Goal: Task Accomplishment & Management: Use online tool/utility

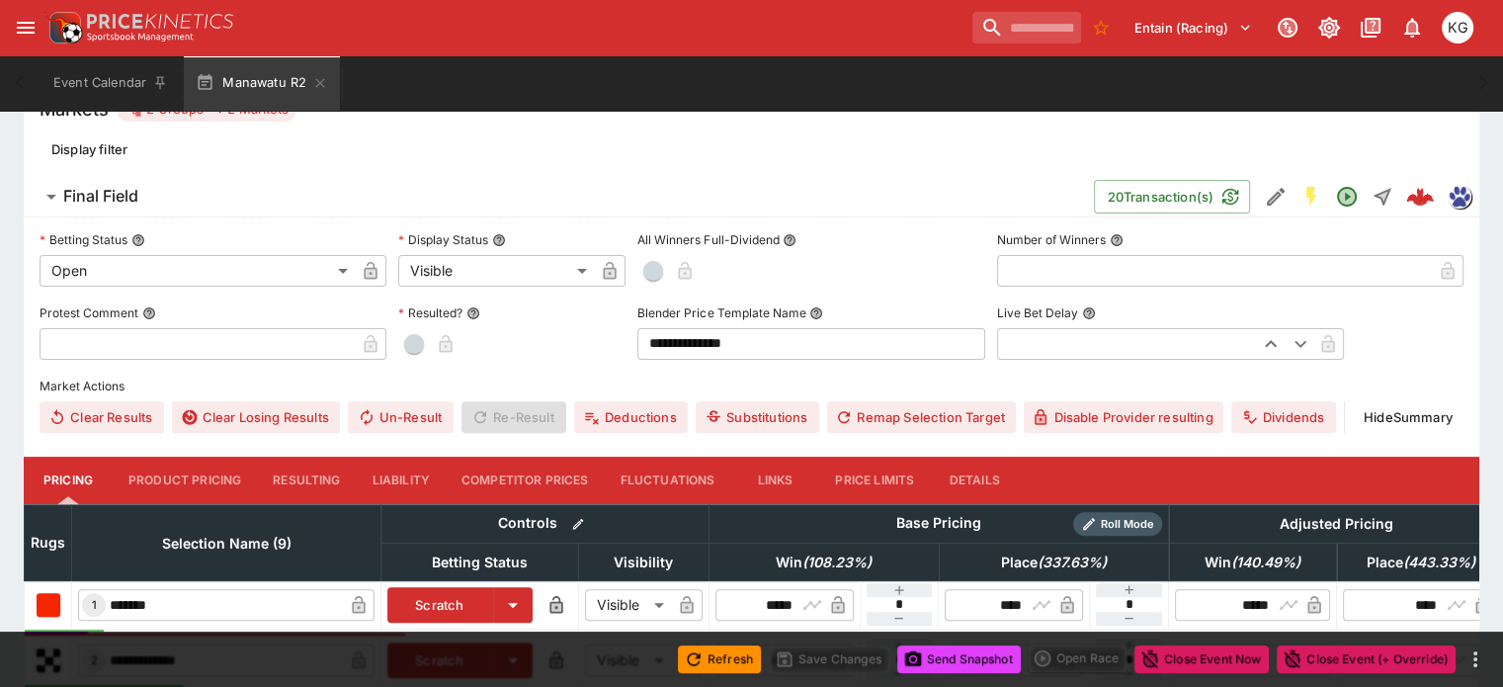
scroll to position [540, 0]
click at [1005, 457] on button "Details" at bounding box center [974, 480] width 89 height 47
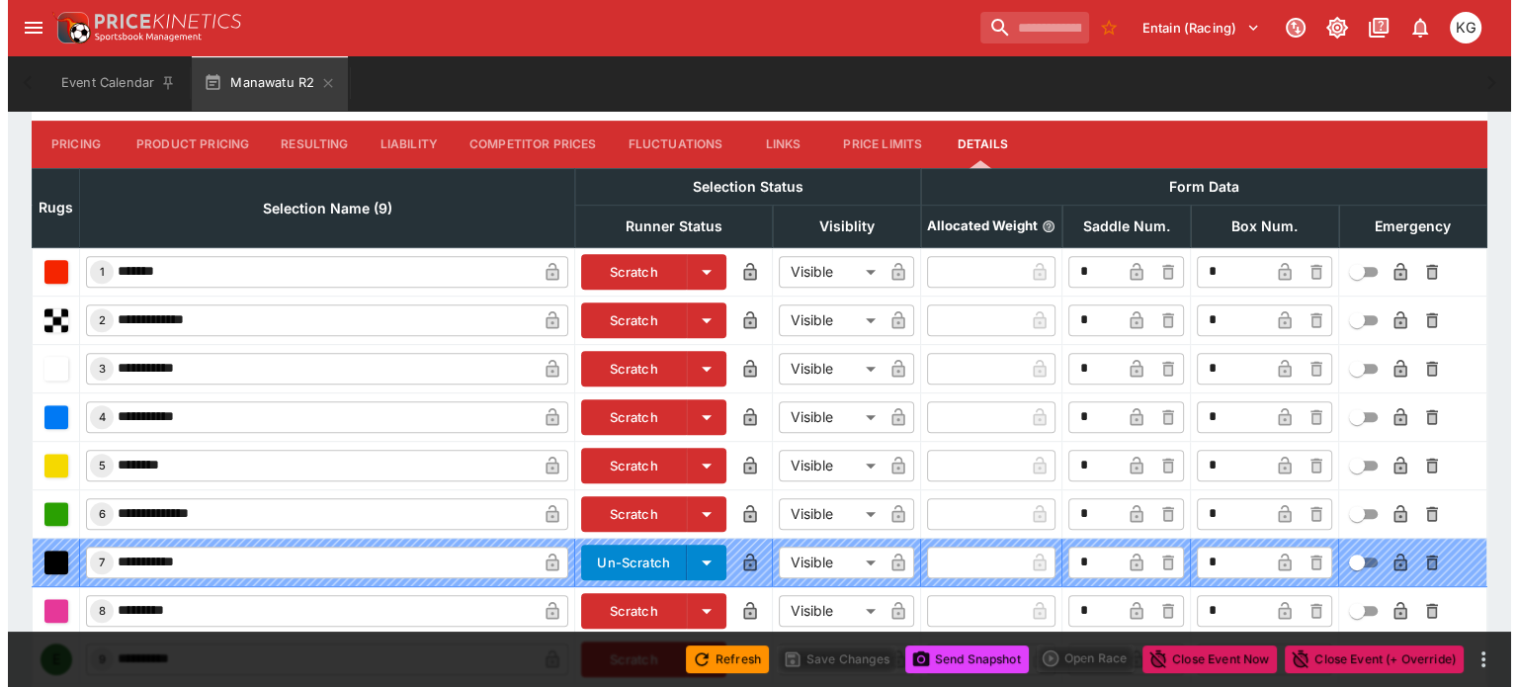
scroll to position [930, 0]
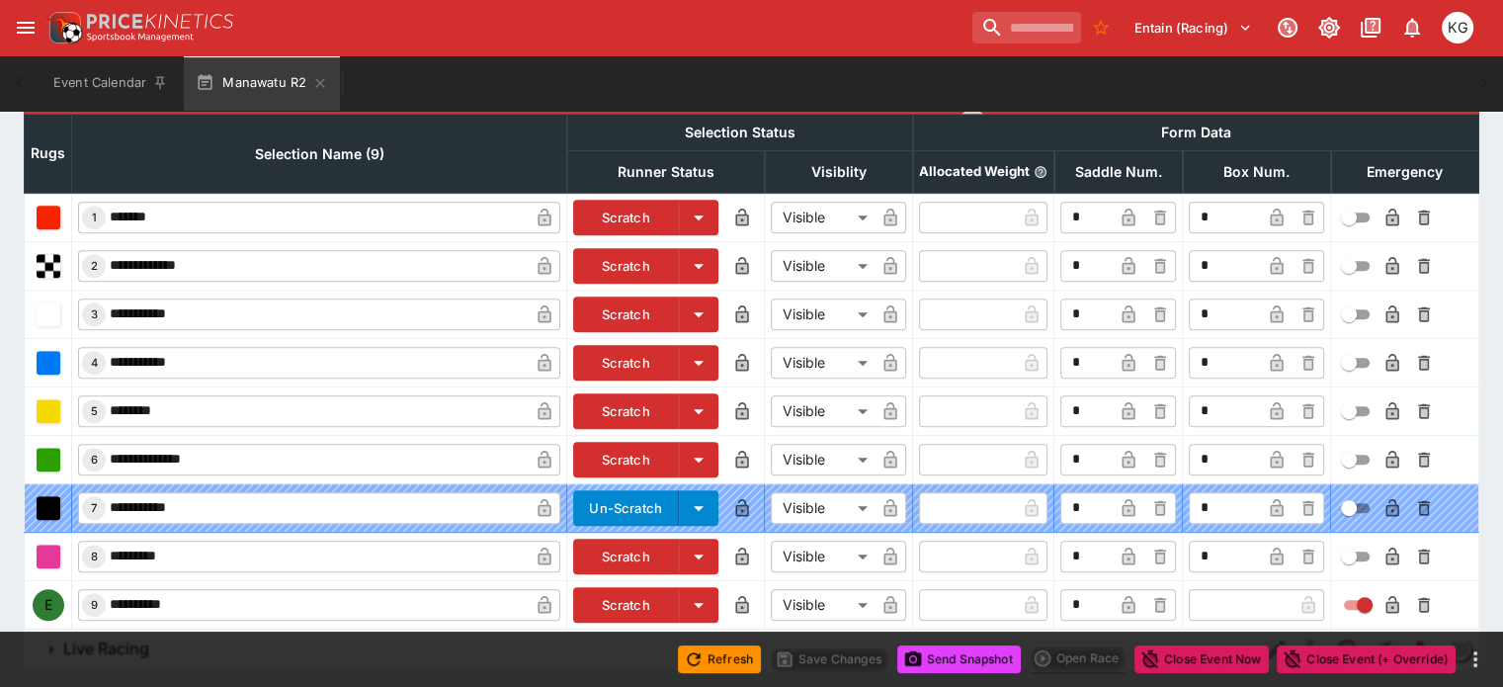
click at [1189, 589] on input "text" at bounding box center [1241, 605] width 104 height 32
type input "*"
click at [1272, 603] on icon "button" at bounding box center [1277, 607] width 10 height 8
click at [1385, 596] on icon "button" at bounding box center [1391, 605] width 13 height 18
click at [825, 654] on button "Save Changes" at bounding box center [829, 659] width 121 height 28
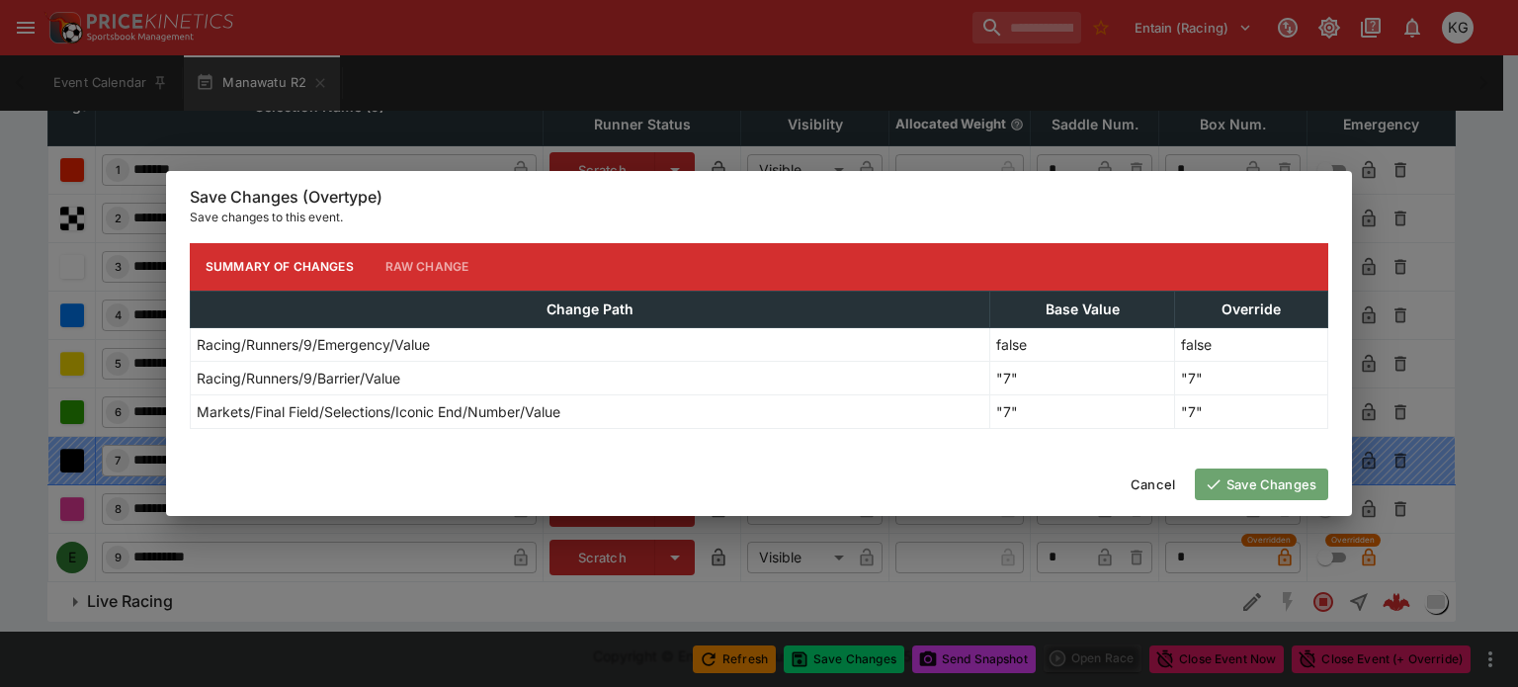
click at [1247, 470] on button "Save Changes" at bounding box center [1261, 484] width 133 height 32
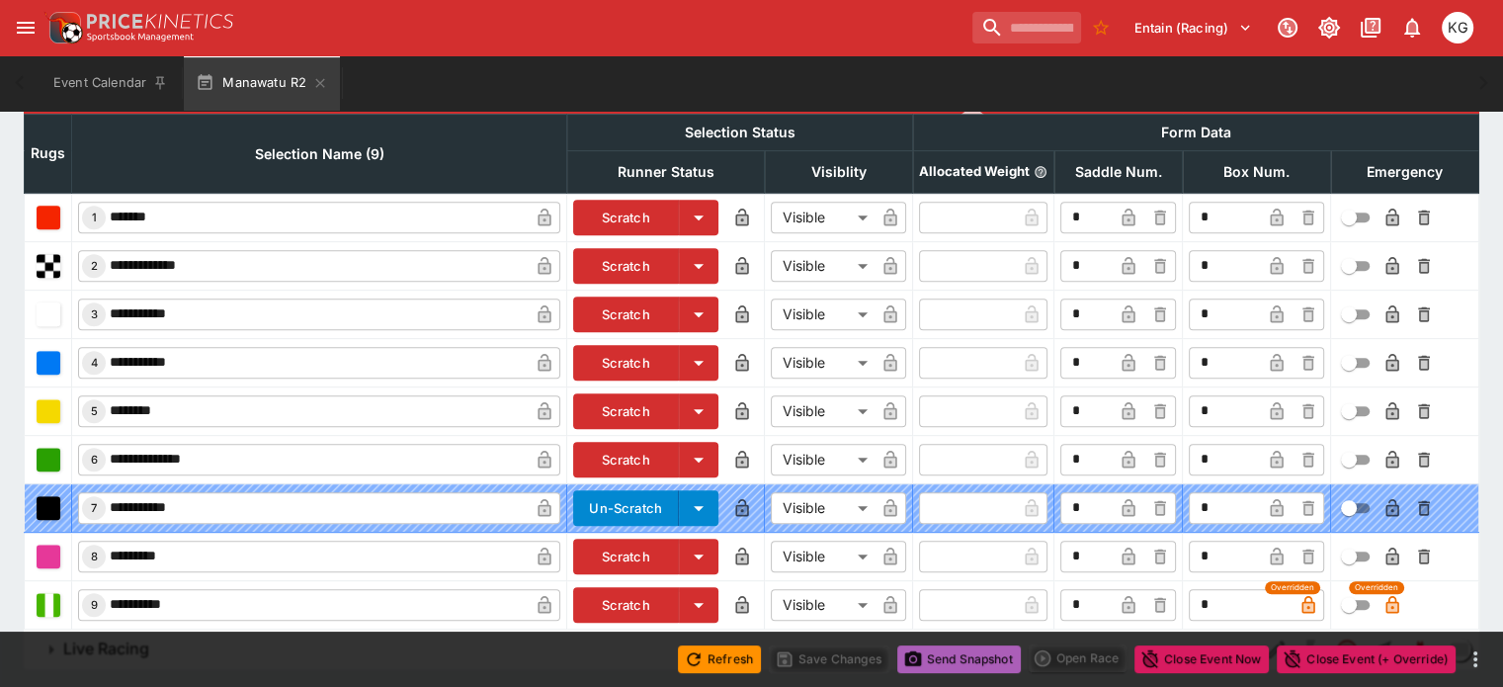
click at [968, 657] on button "Send Snapshot" at bounding box center [959, 659] width 124 height 28
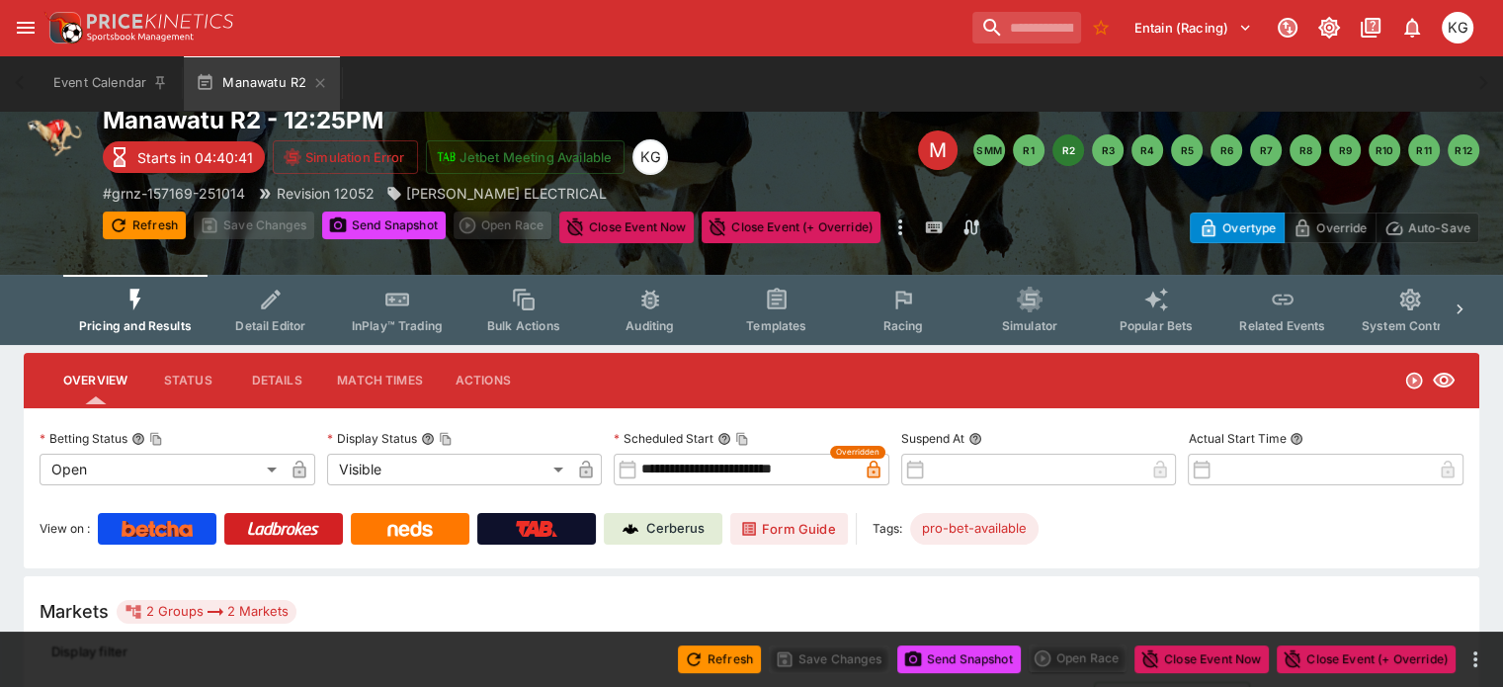
scroll to position [0, 0]
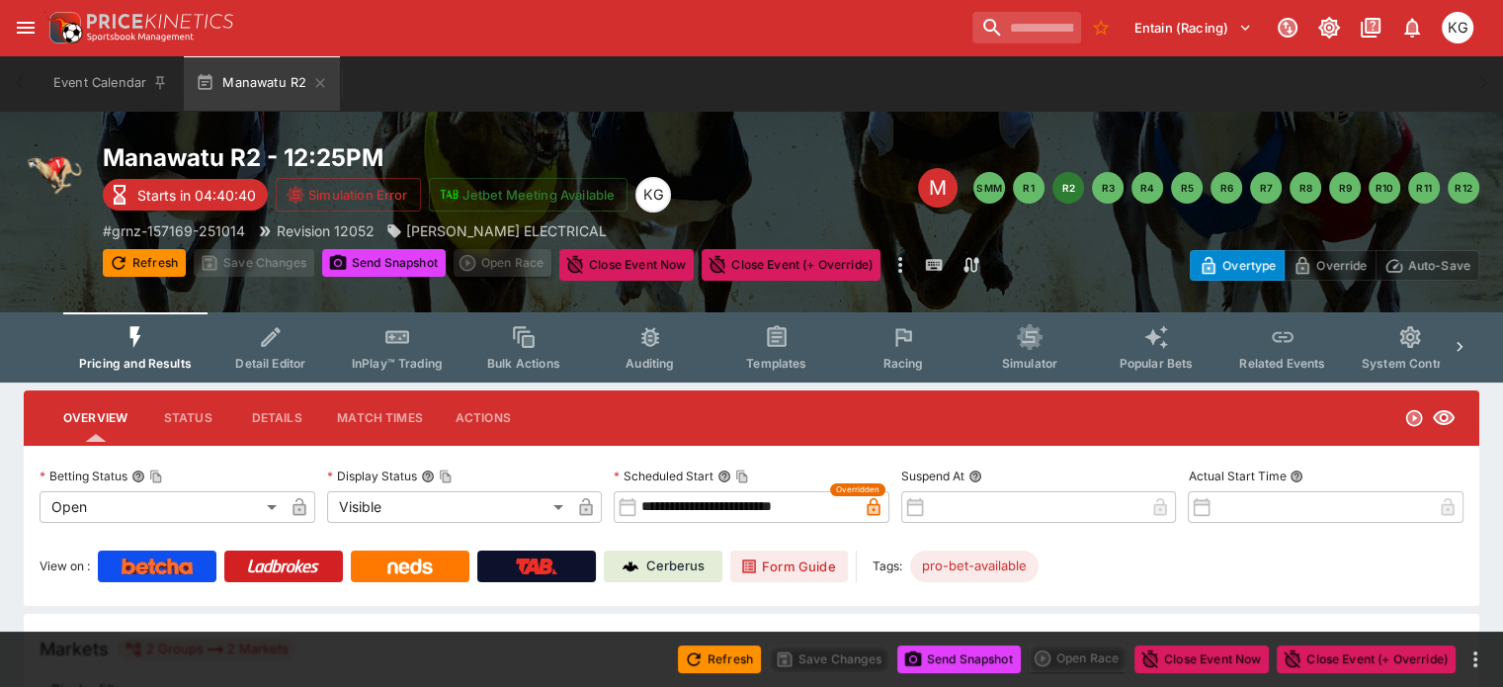
click at [916, 346] on icon "Event type filters" at bounding box center [903, 337] width 26 height 26
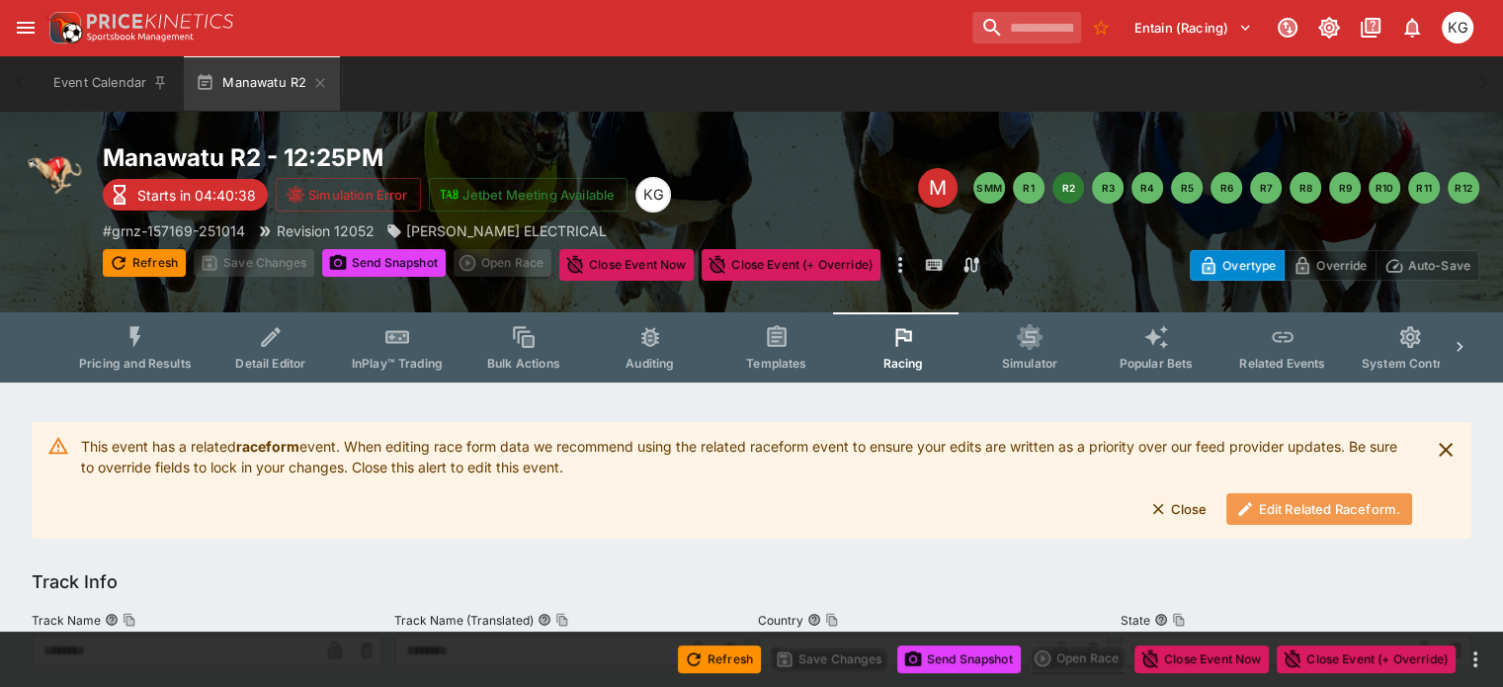
click at [1288, 508] on button "Edit Related Raceform." at bounding box center [1319, 509] width 186 height 32
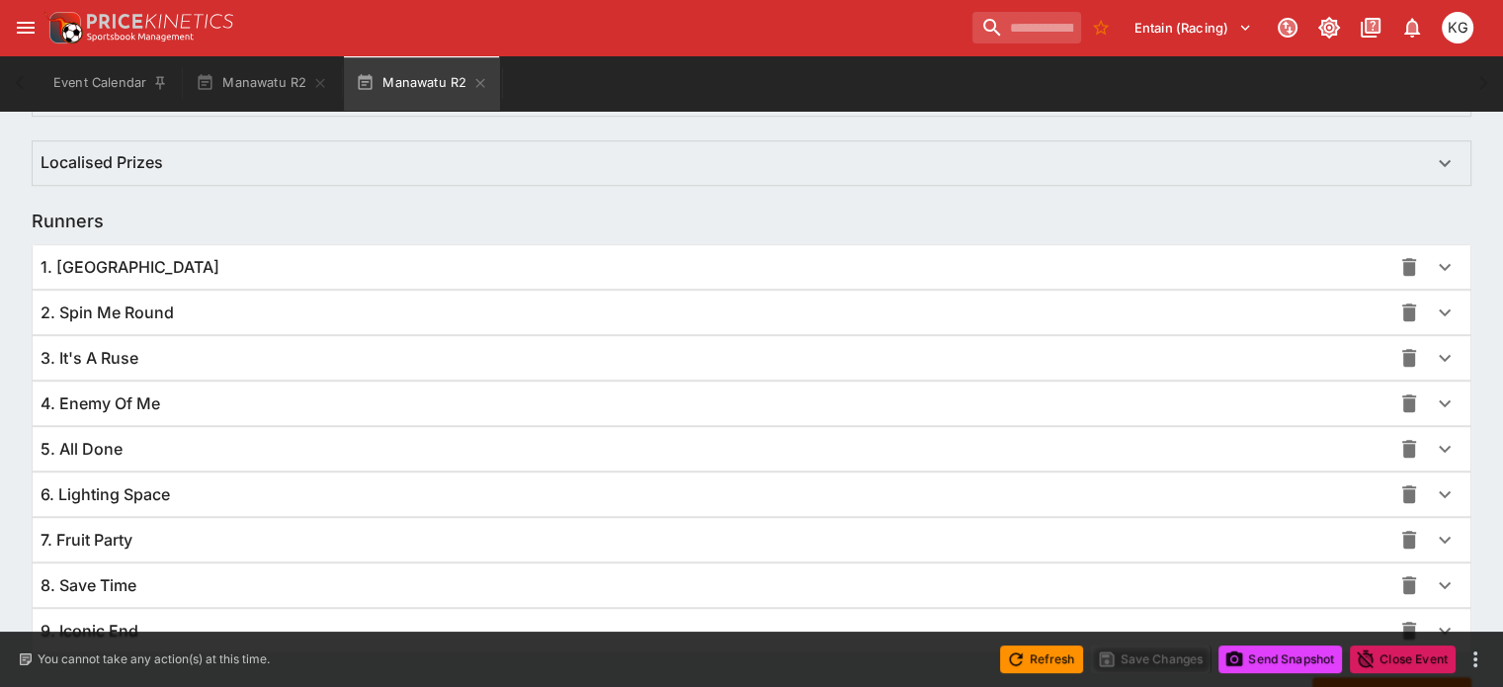
scroll to position [1393, 0]
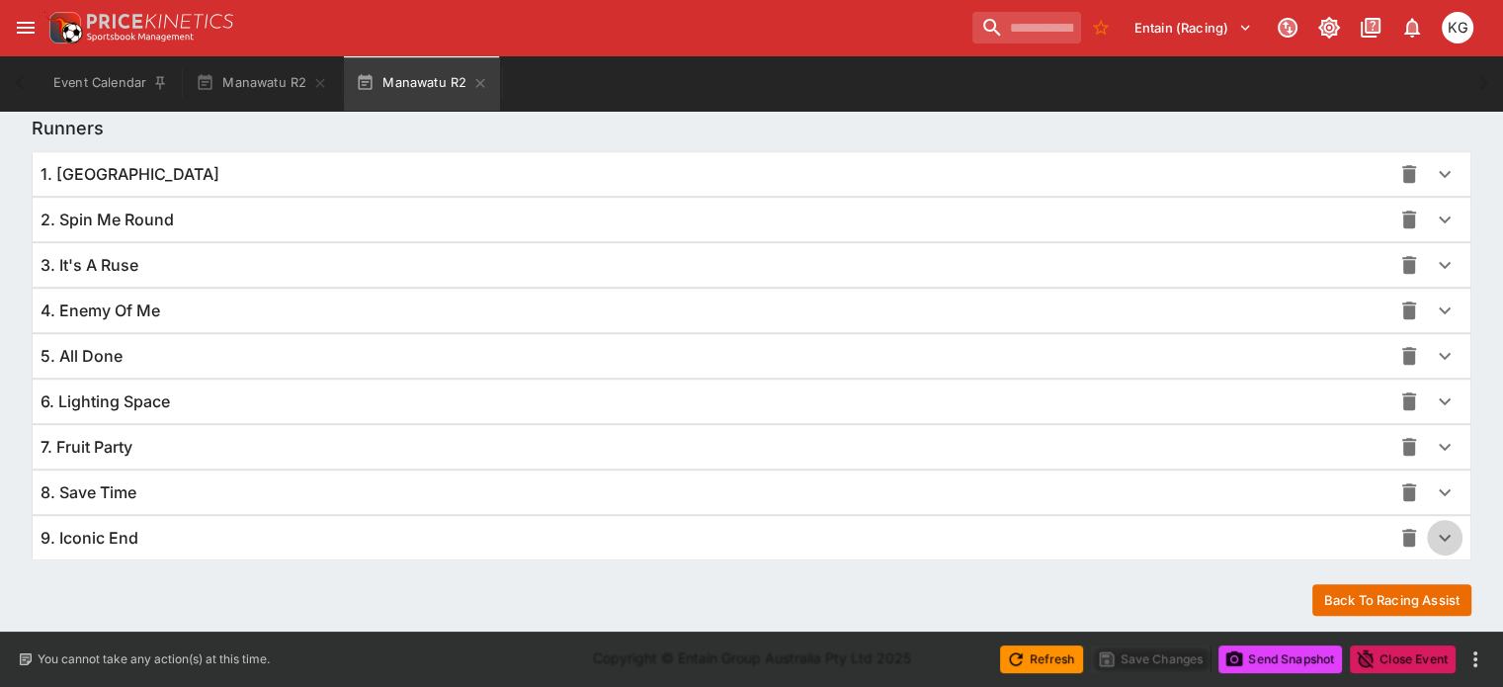
click at [1433, 539] on icon "button" at bounding box center [1445, 538] width 24 height 24
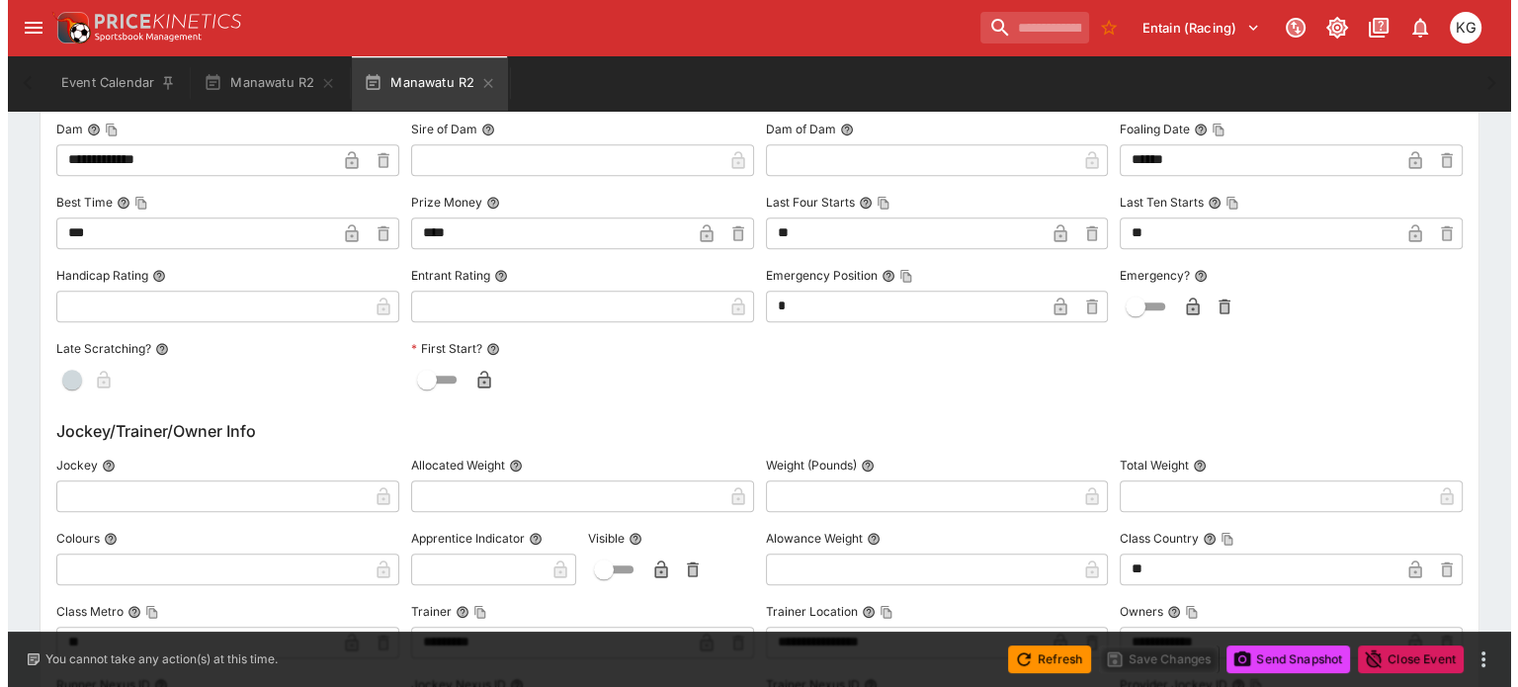
scroll to position [2085, 0]
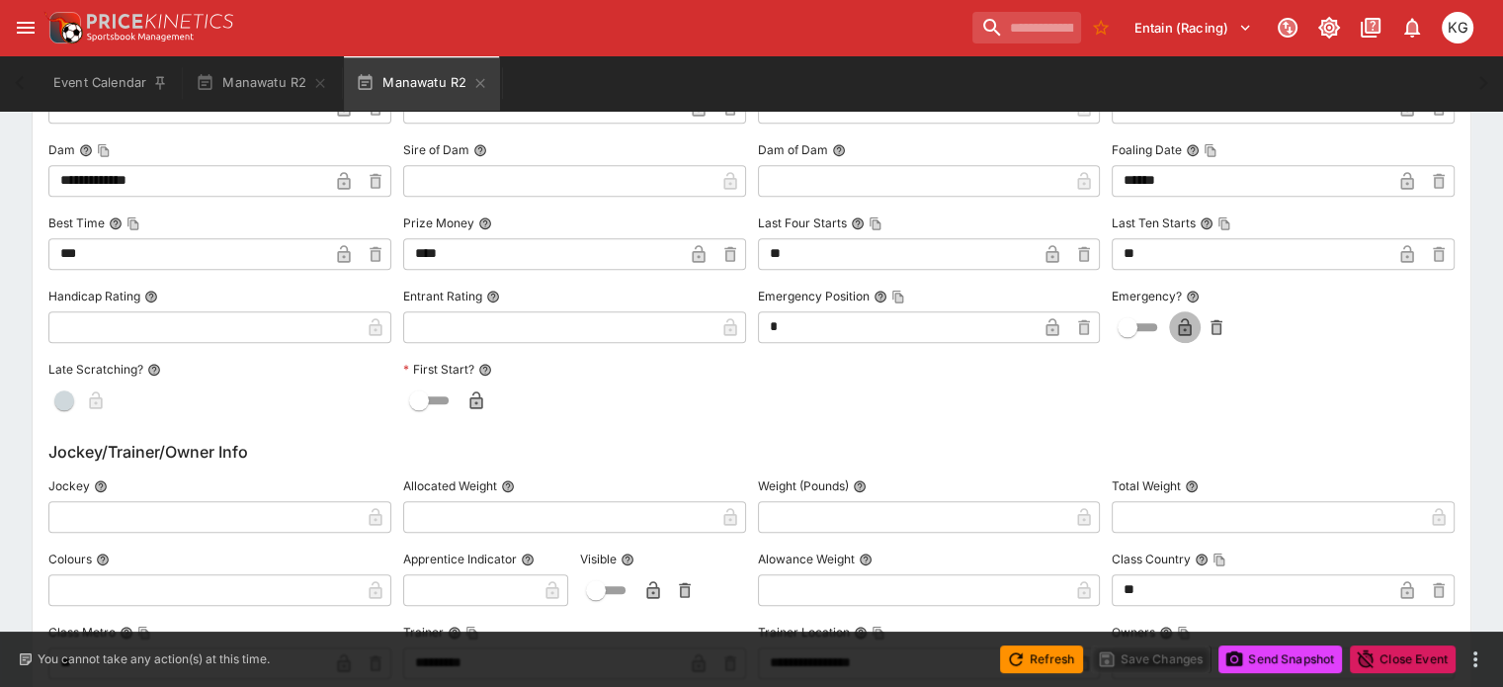
click at [1180, 325] on icon "button" at bounding box center [1185, 329] width 10 height 8
click at [1162, 650] on button "Save Changes" at bounding box center [1151, 659] width 121 height 28
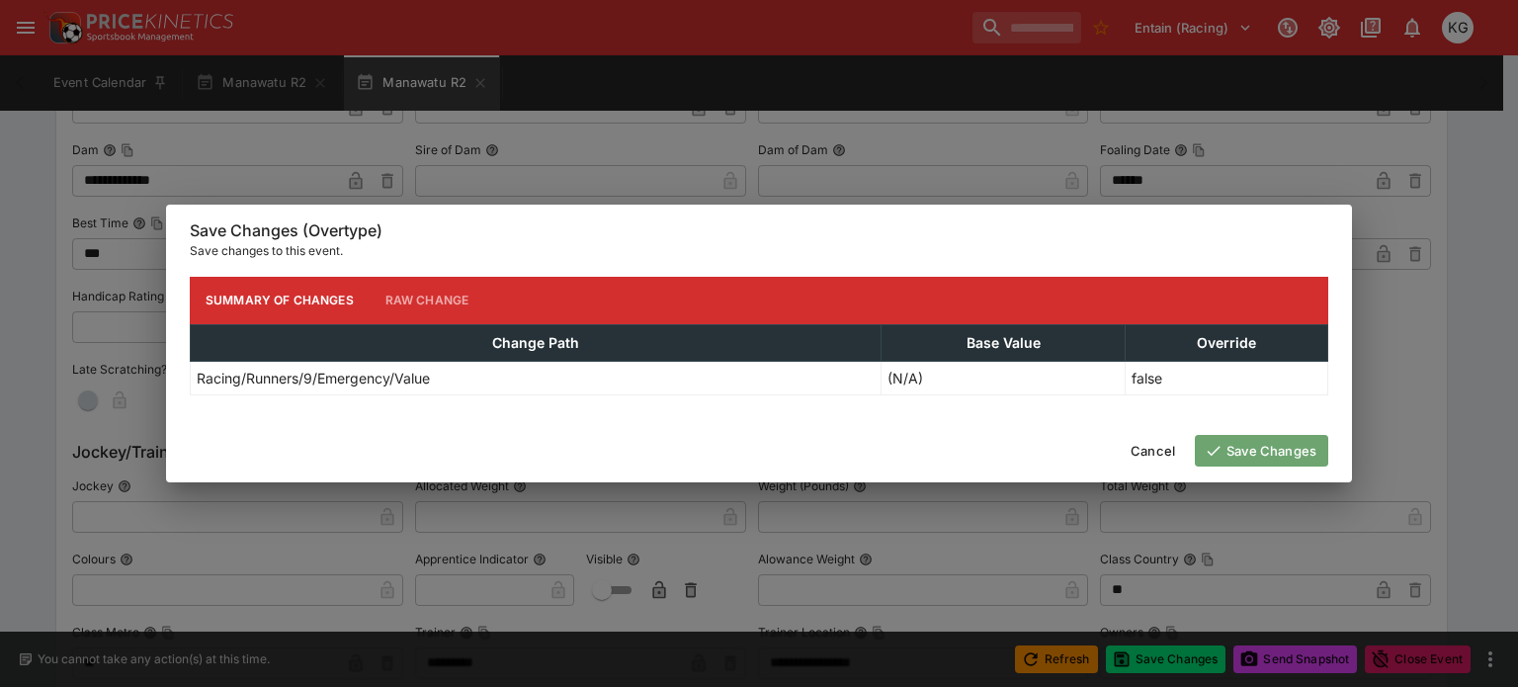
click at [1277, 443] on button "Save Changes" at bounding box center [1261, 451] width 133 height 32
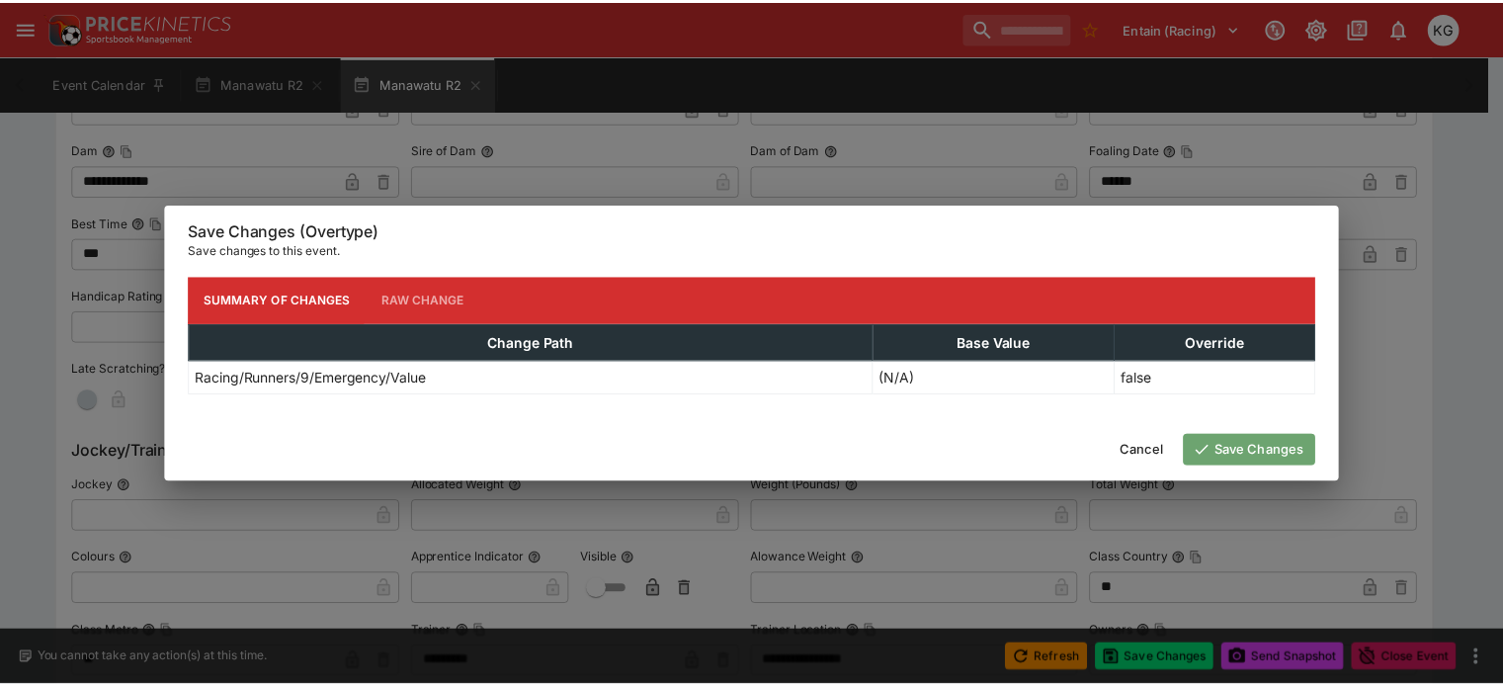
scroll to position [0, 0]
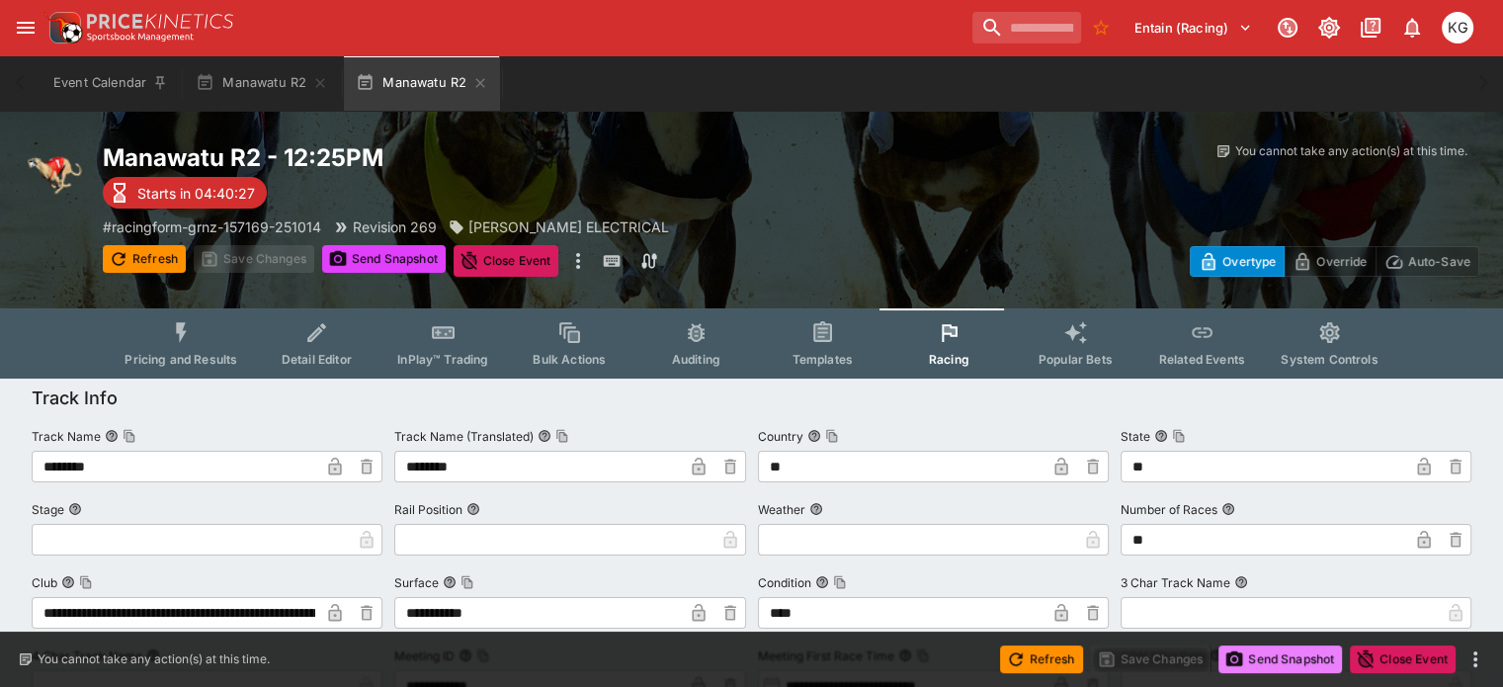
click at [1290, 657] on button "Send Snapshot" at bounding box center [1280, 659] width 124 height 28
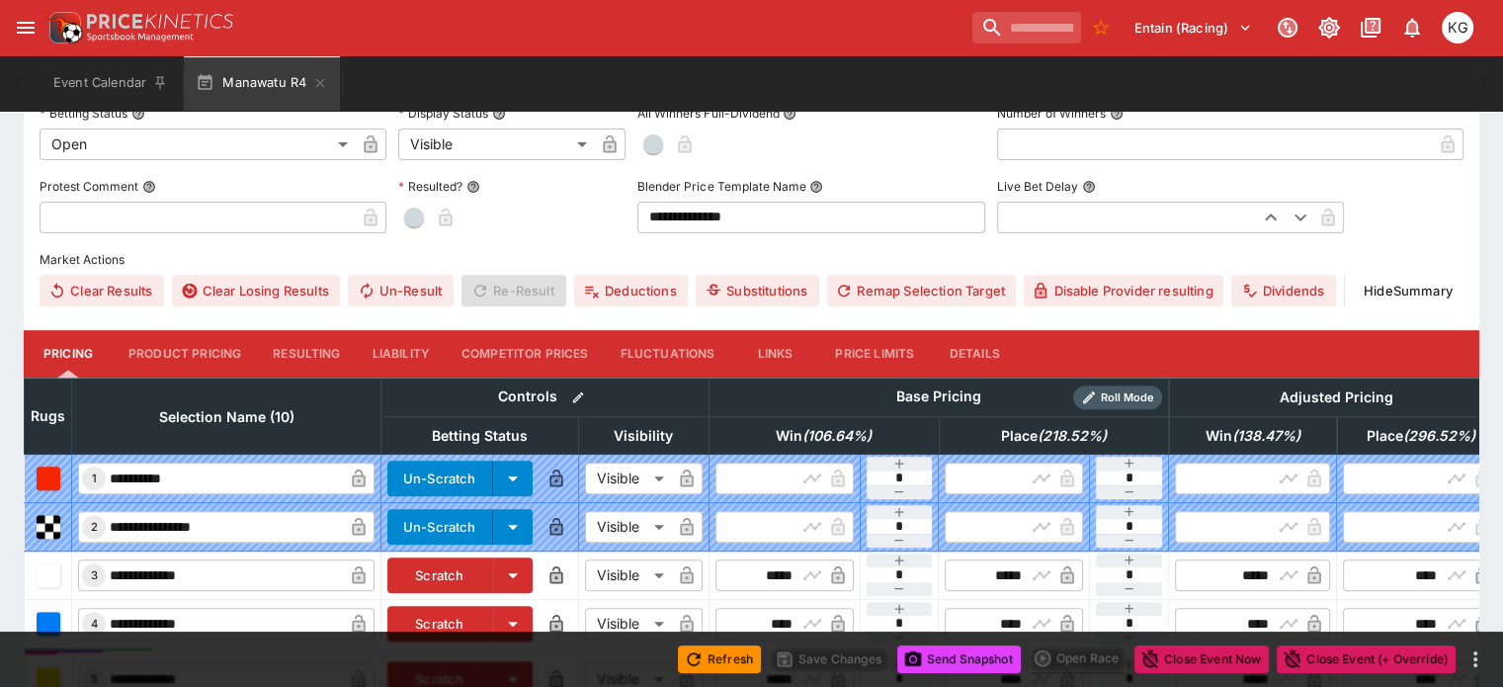
scroll to position [567, 0]
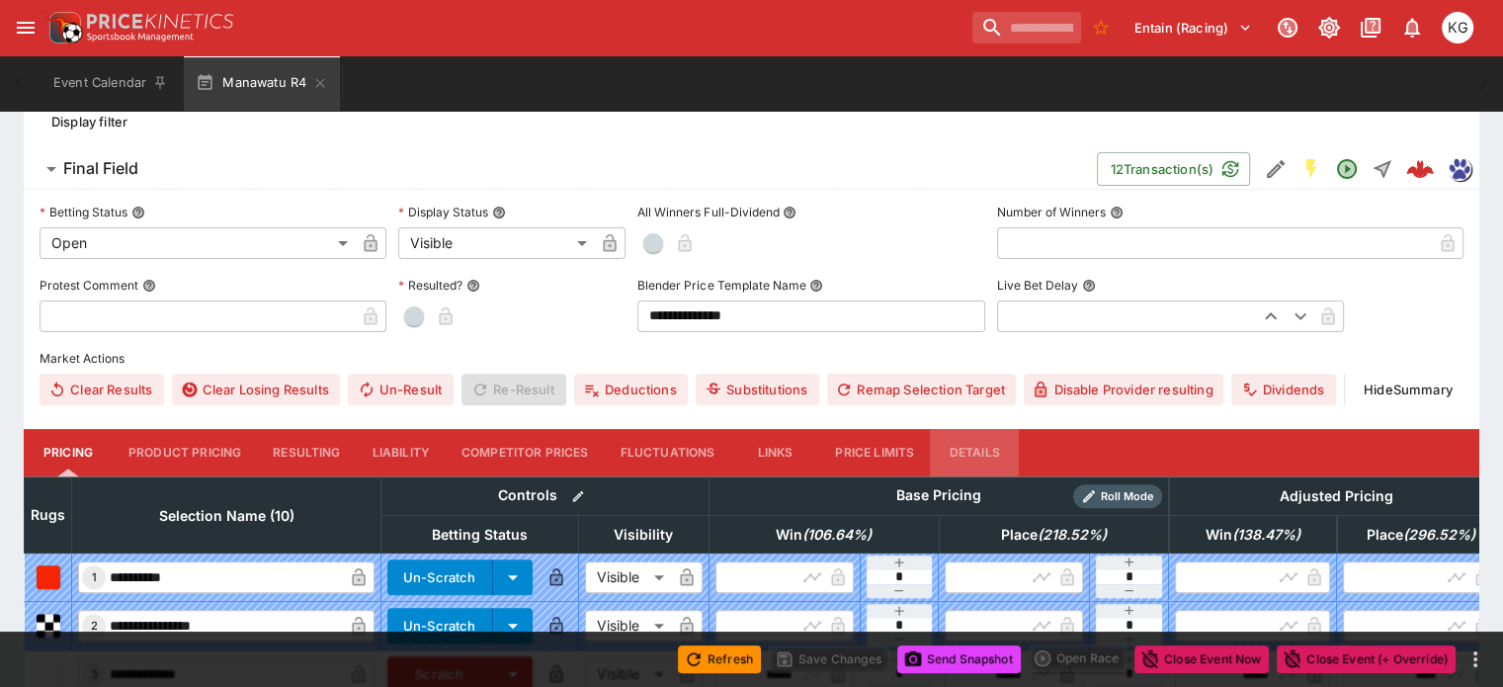
click at [1005, 429] on button "Details" at bounding box center [974, 452] width 89 height 47
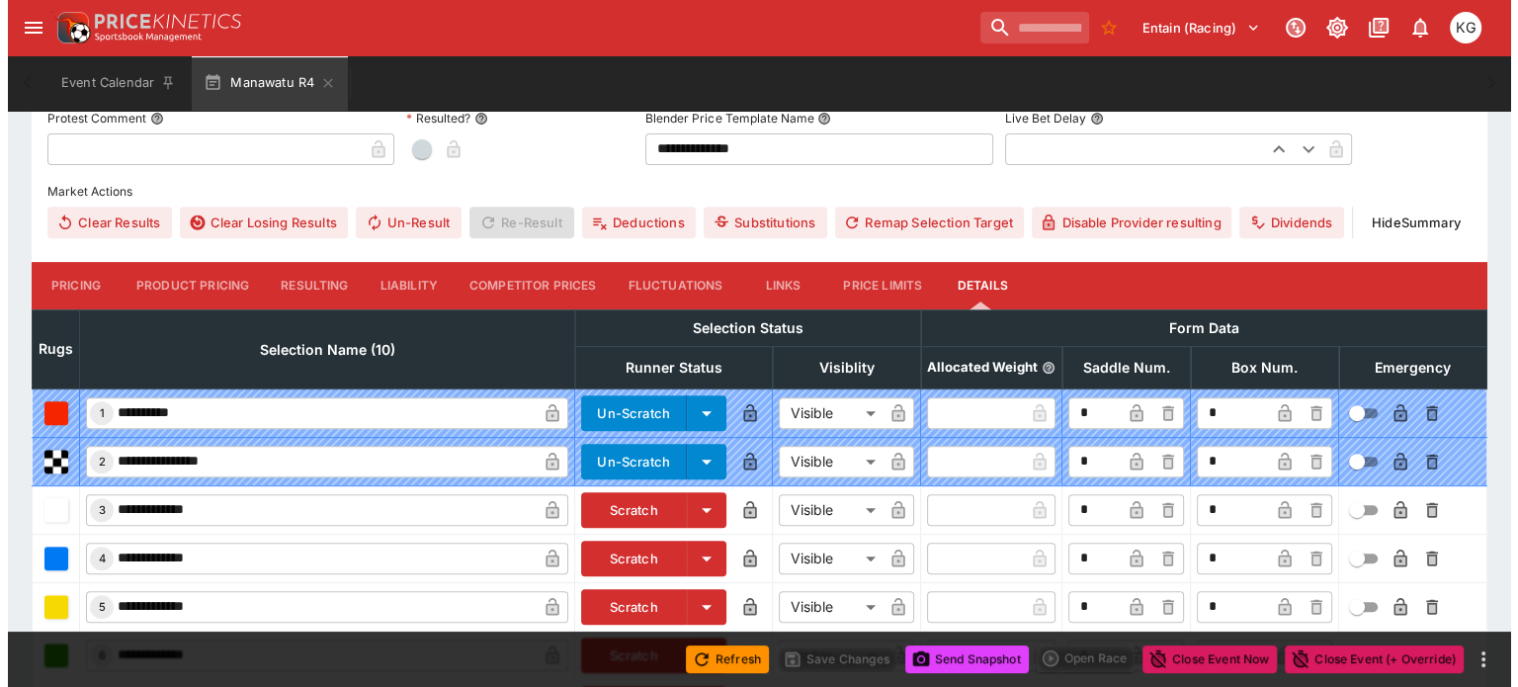
scroll to position [978, 0]
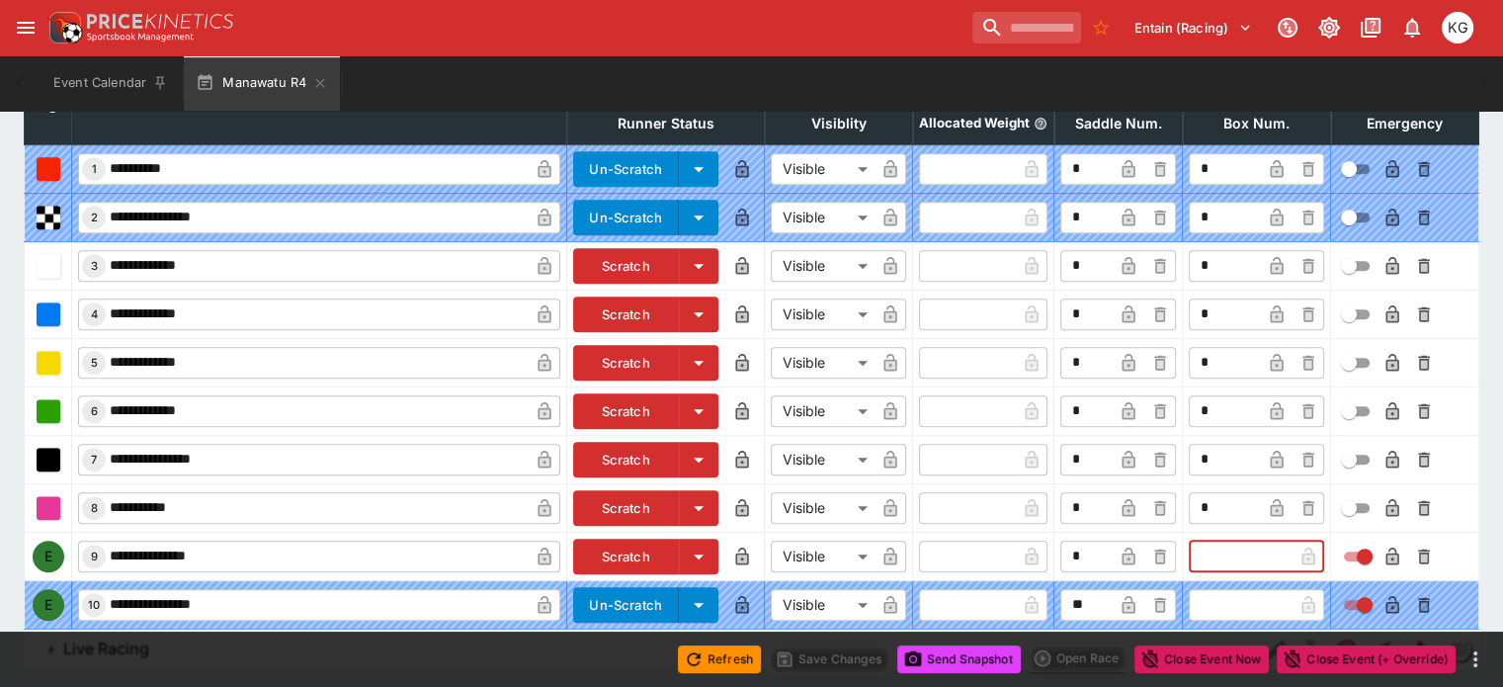
click at [1189, 540] on input "text" at bounding box center [1241, 556] width 104 height 32
type input "*"
click at [1272, 554] on icon "button" at bounding box center [1277, 558] width 10 height 8
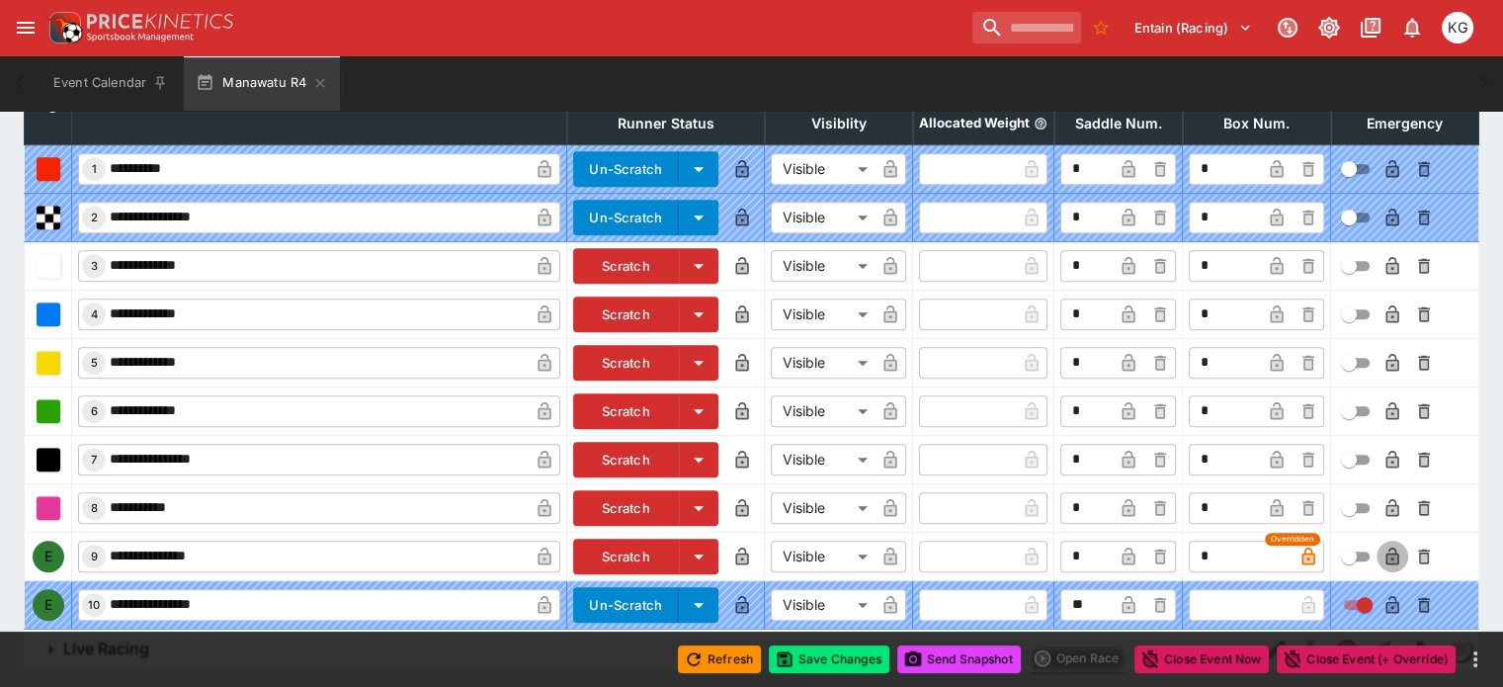
click at [1385, 547] on icon "button" at bounding box center [1391, 556] width 13 height 18
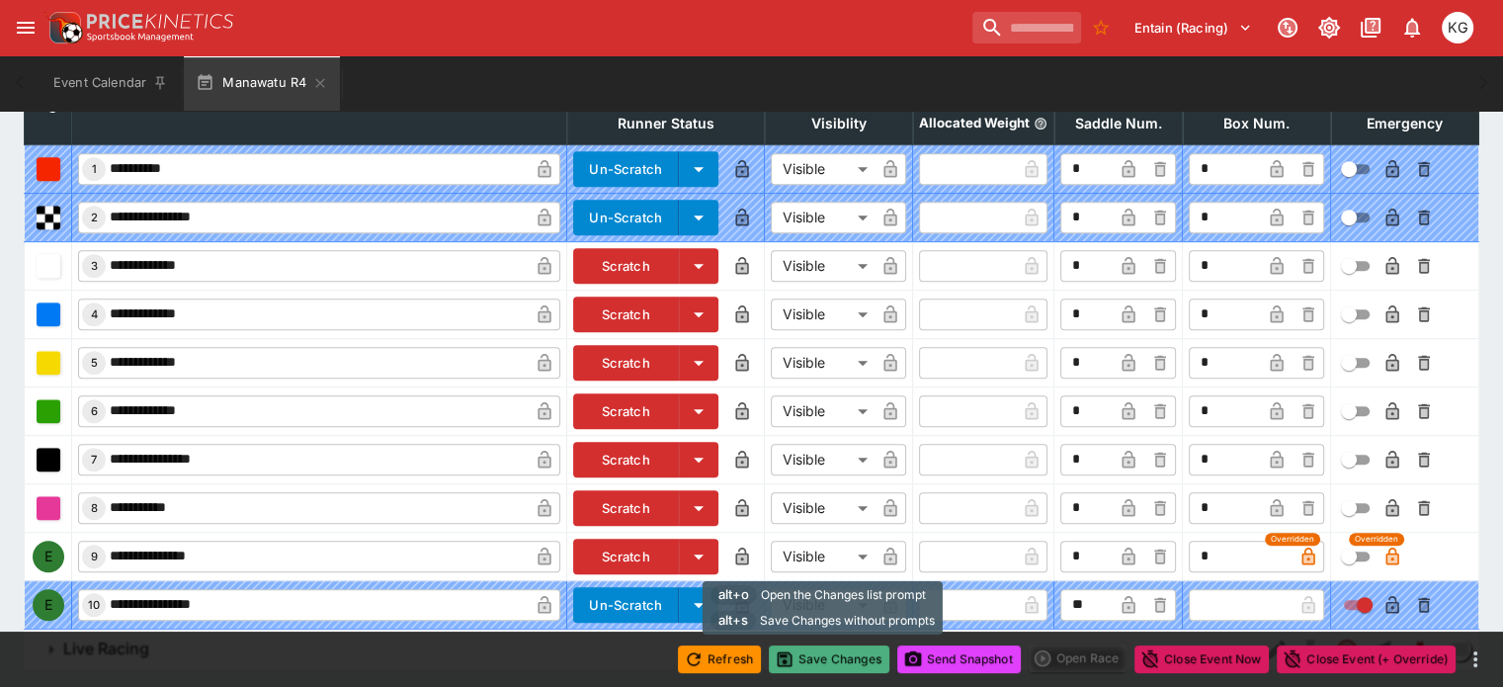
click at [815, 651] on button "Save Changes" at bounding box center [829, 659] width 121 height 28
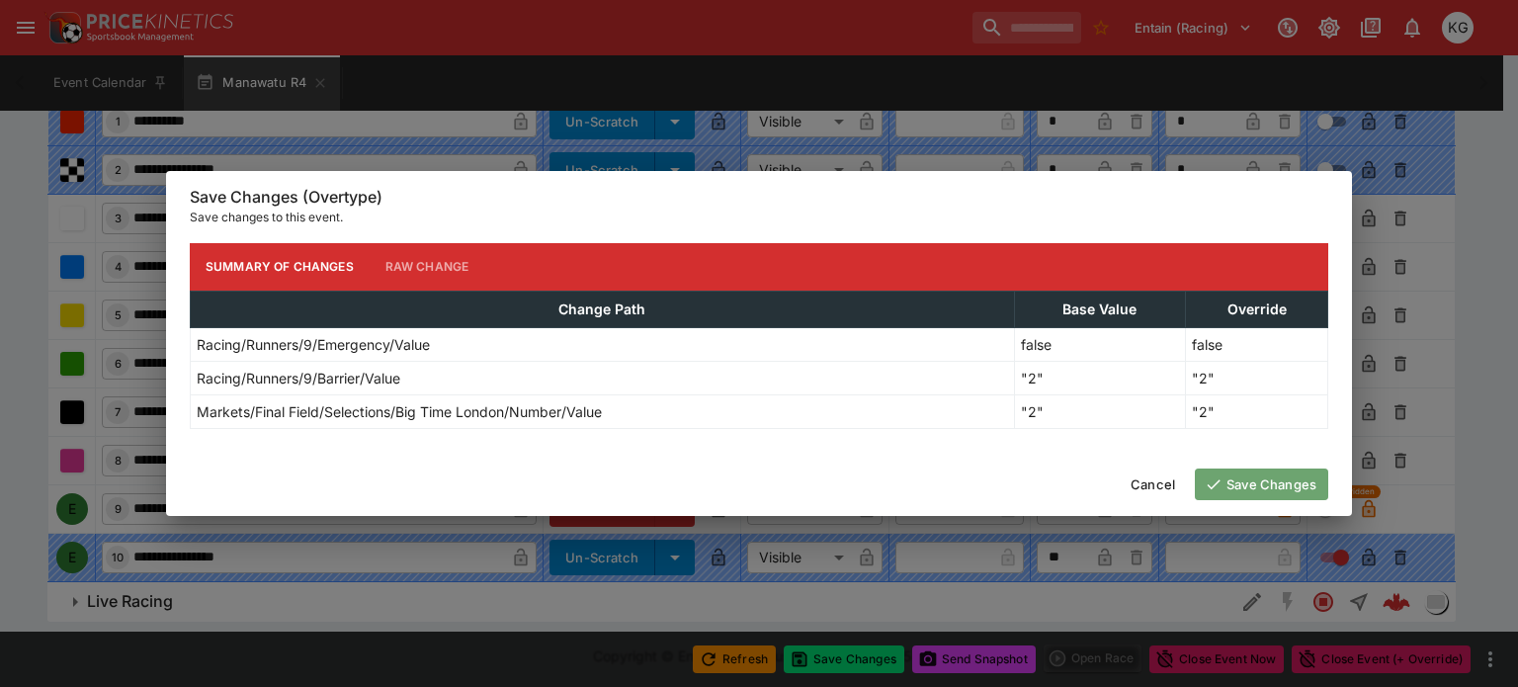
click at [1284, 478] on button "Save Changes" at bounding box center [1261, 484] width 133 height 32
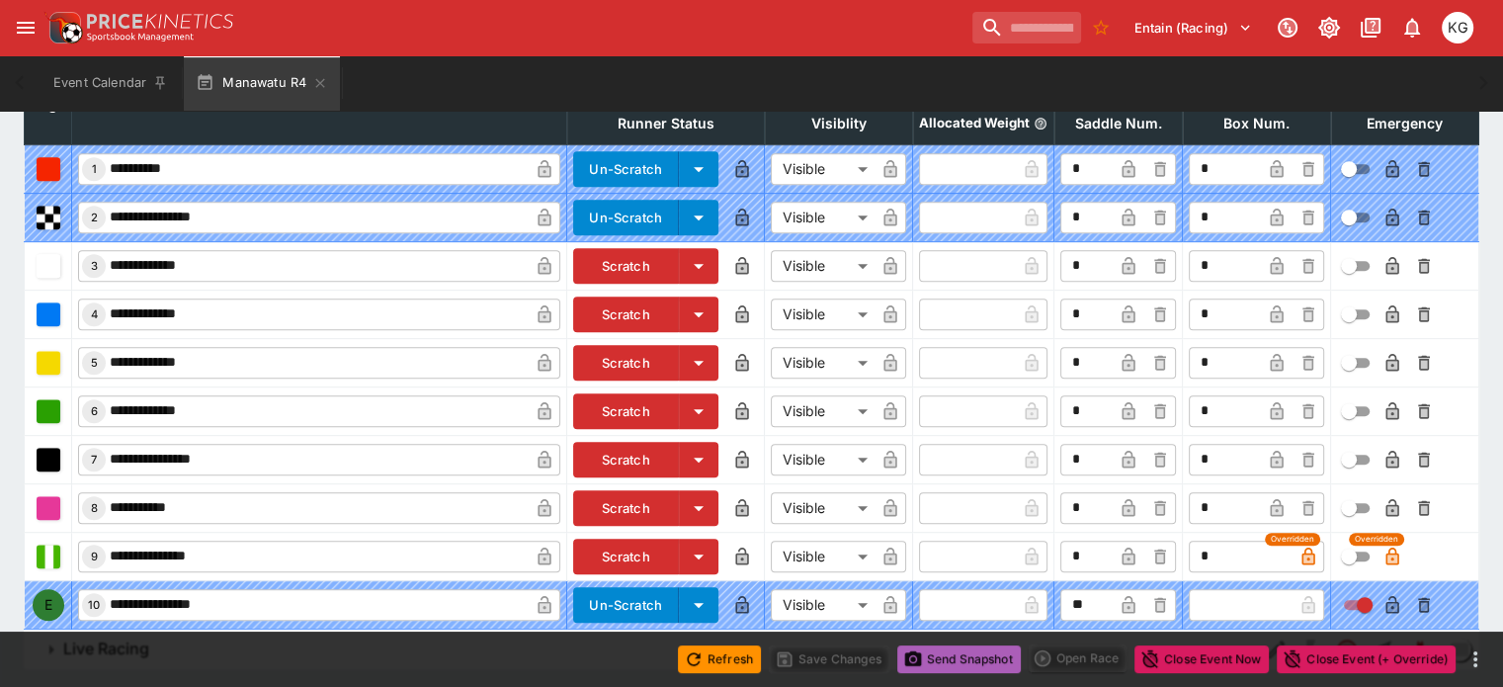
click at [964, 655] on button "Send Snapshot" at bounding box center [959, 659] width 124 height 28
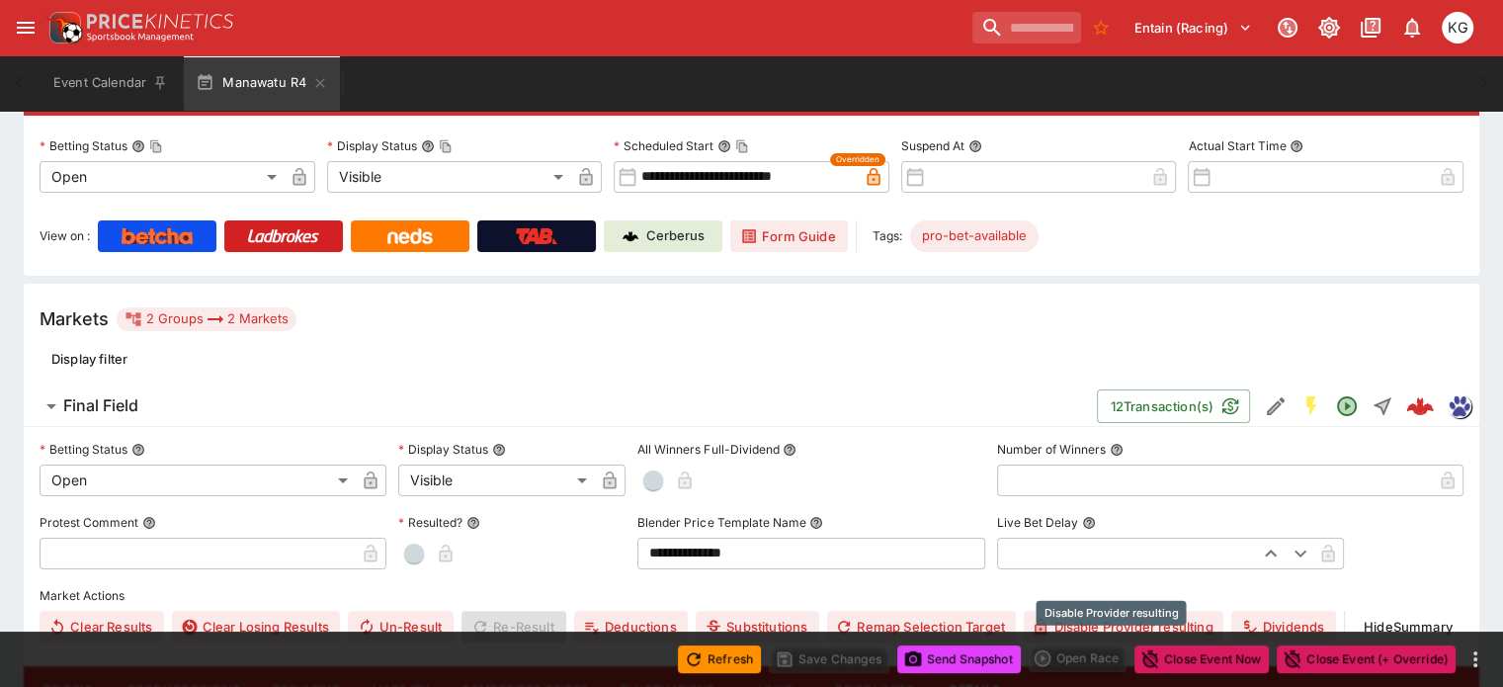
scroll to position [188, 0]
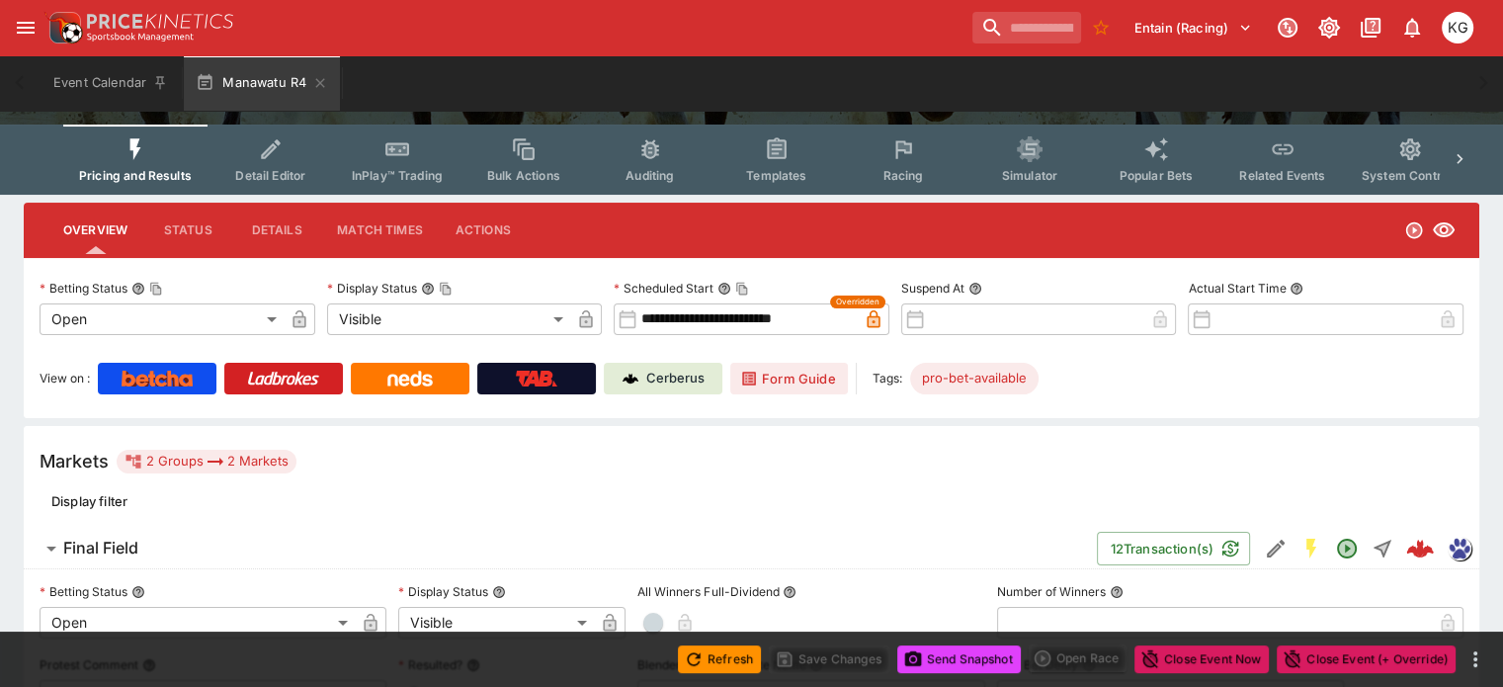
click at [912, 163] on button "Racing" at bounding box center [903, 160] width 126 height 70
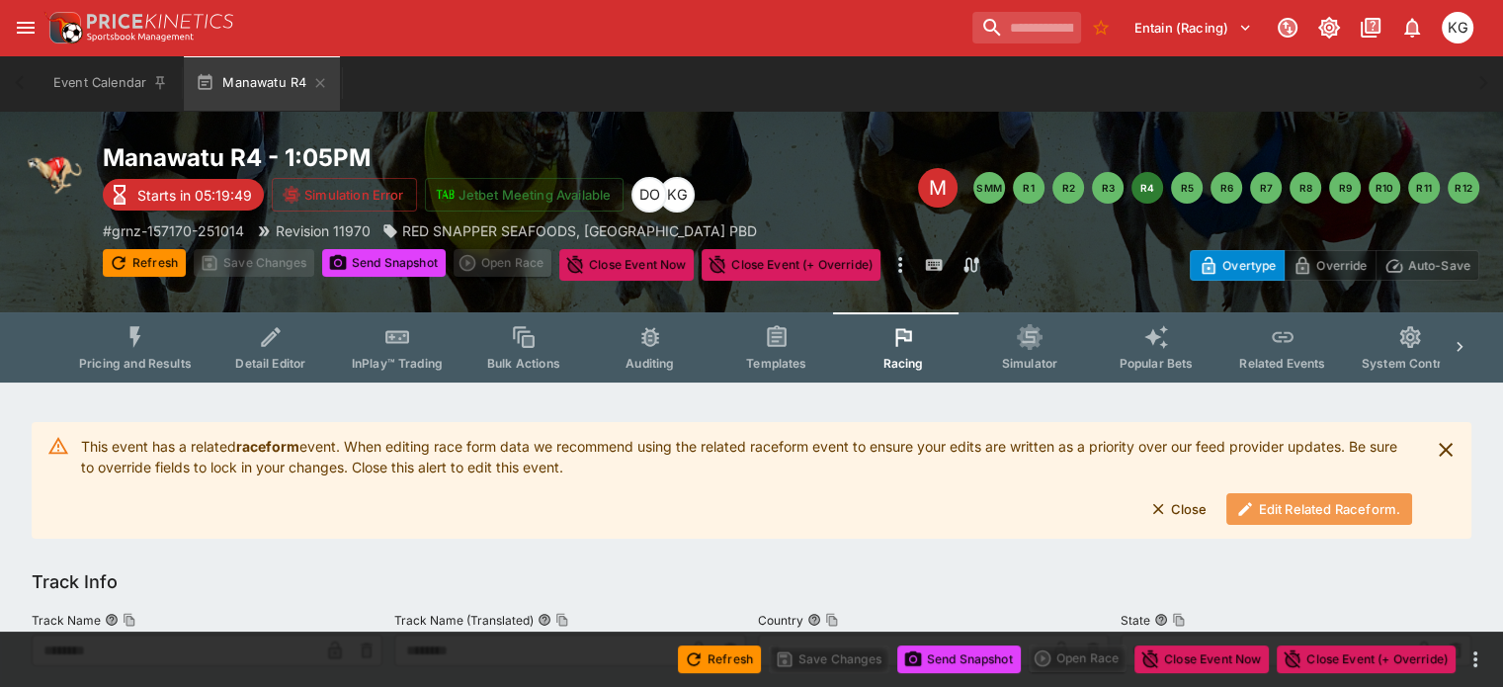
click at [1294, 506] on button "Edit Related Raceform." at bounding box center [1319, 509] width 186 height 32
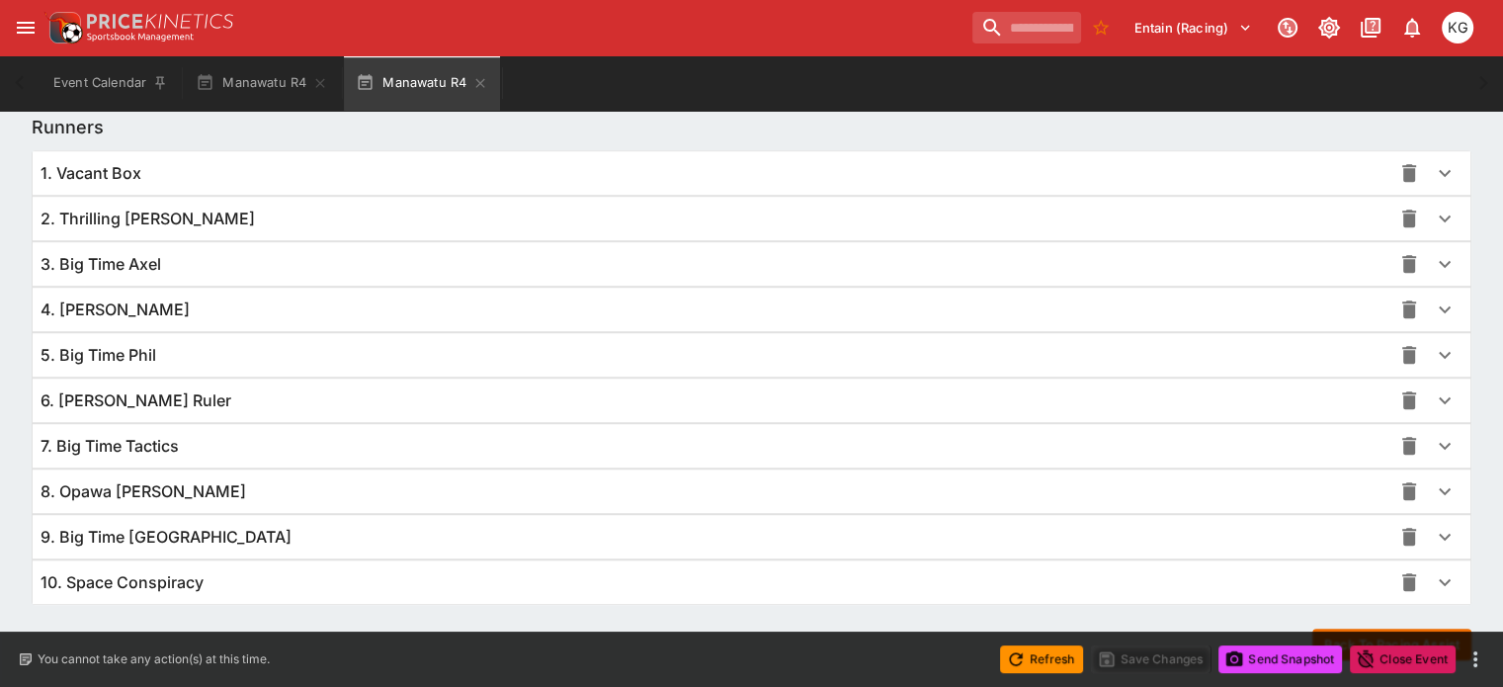
scroll to position [1439, 0]
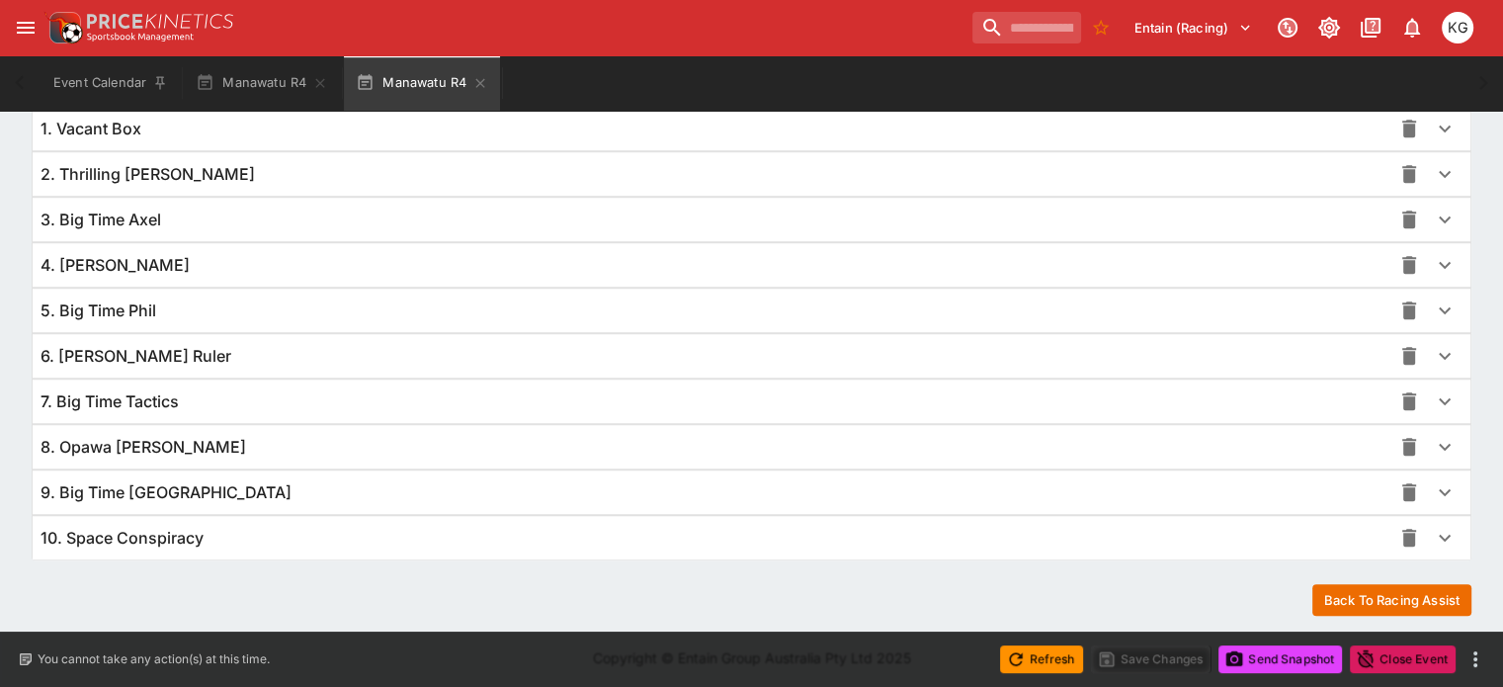
click at [1433, 484] on icon "button" at bounding box center [1445, 492] width 24 height 24
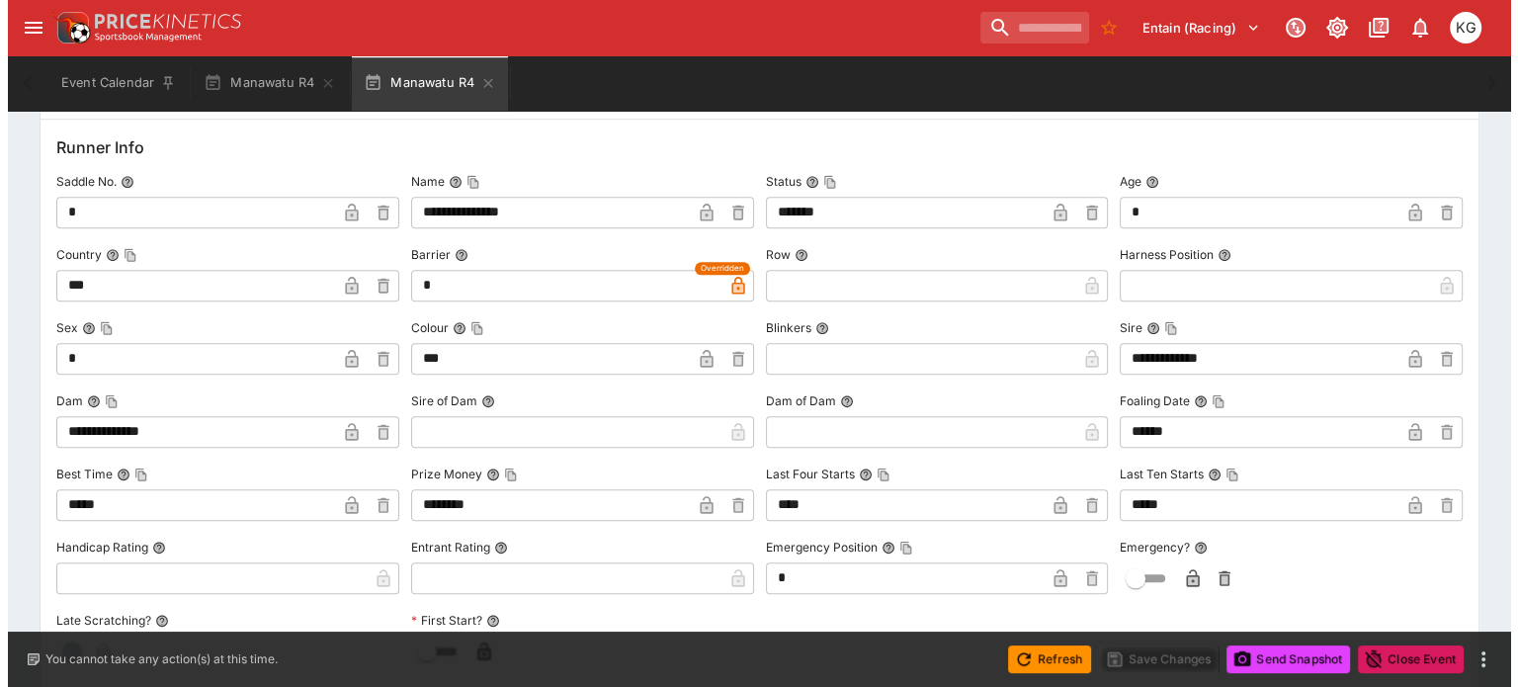
scroll to position [1933, 0]
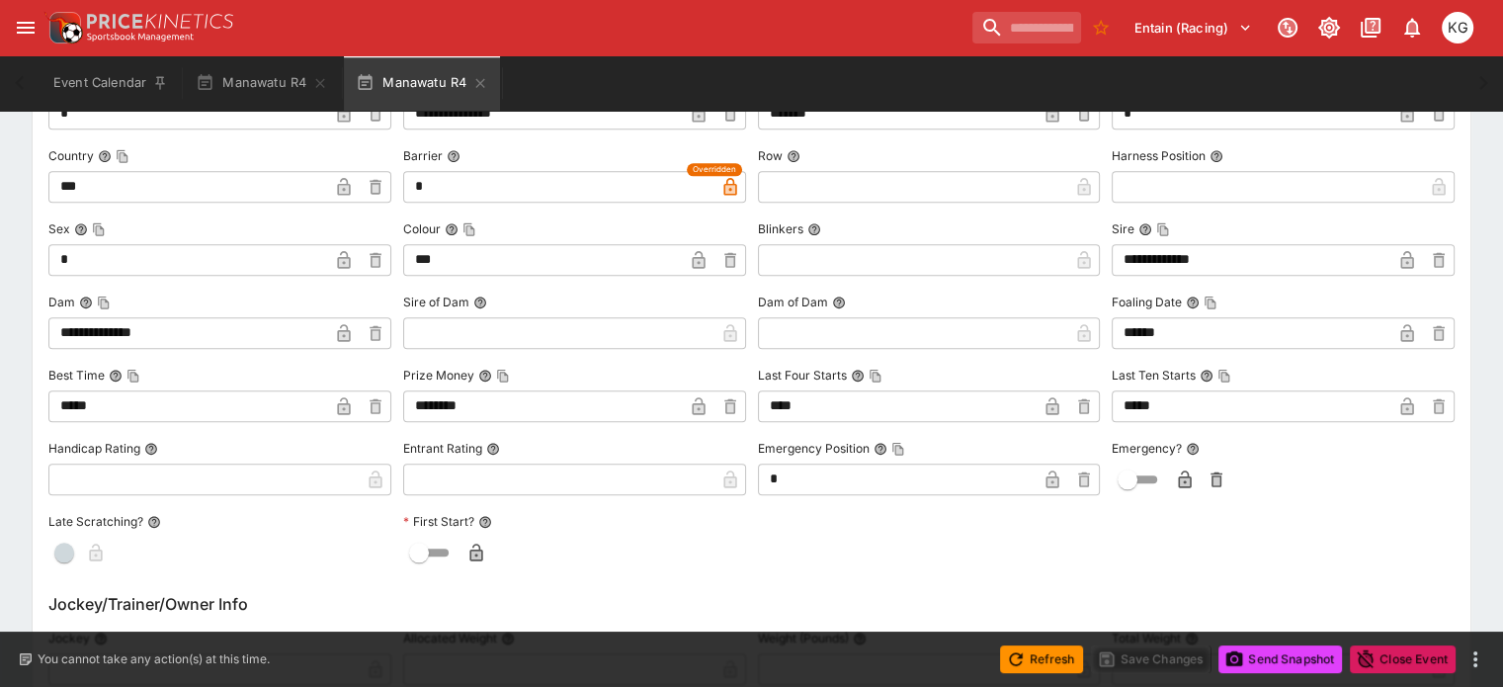
click at [1179, 476] on icon "button" at bounding box center [1185, 479] width 13 height 18
click at [1128, 659] on button "Save Changes" at bounding box center [1151, 659] width 121 height 28
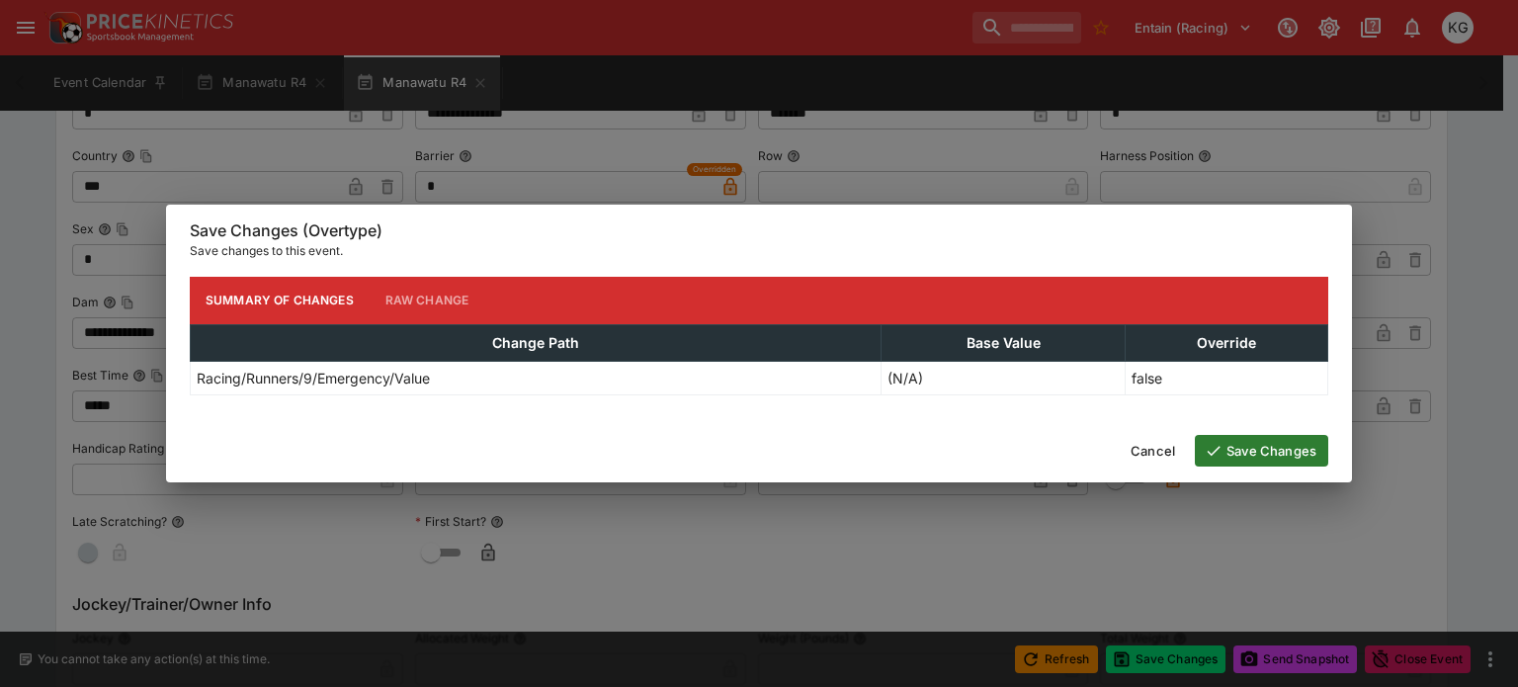
click at [1241, 449] on button "Save Changes" at bounding box center [1261, 451] width 133 height 32
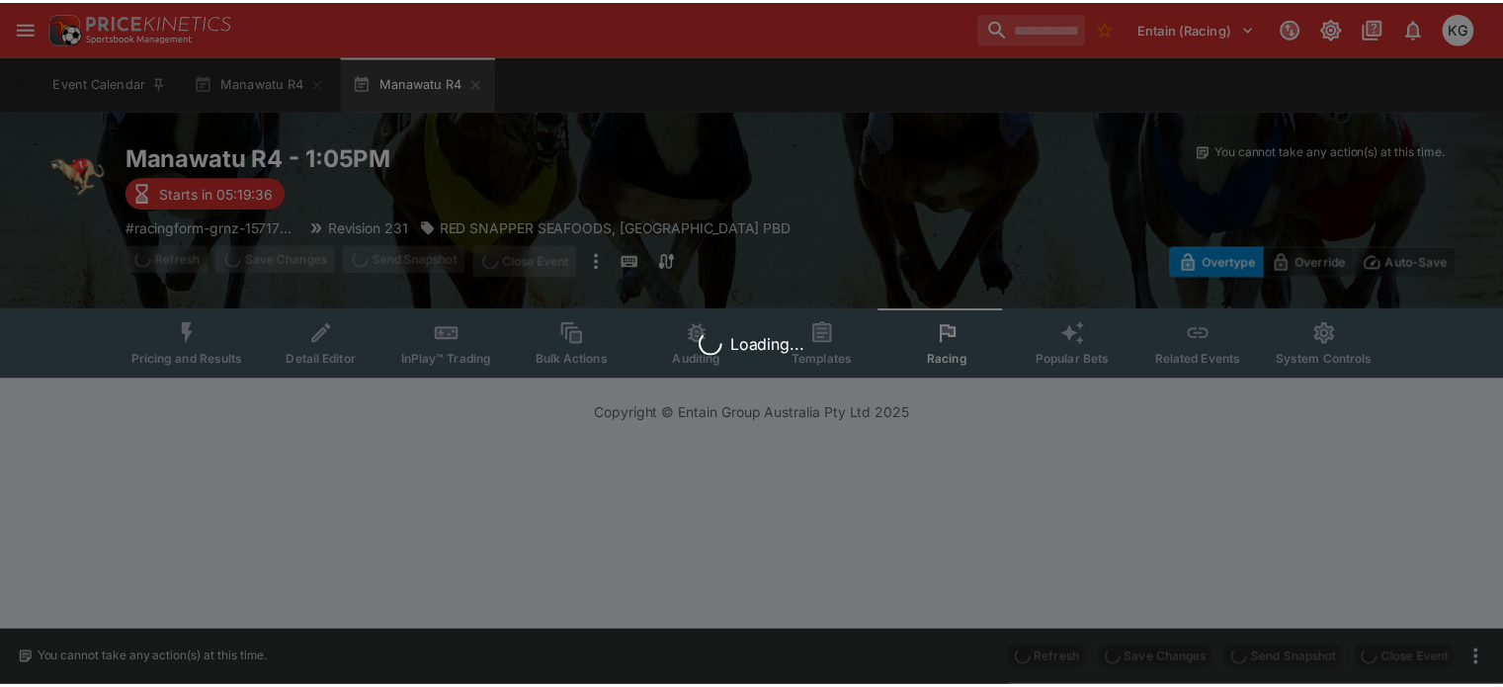
scroll to position [0, 0]
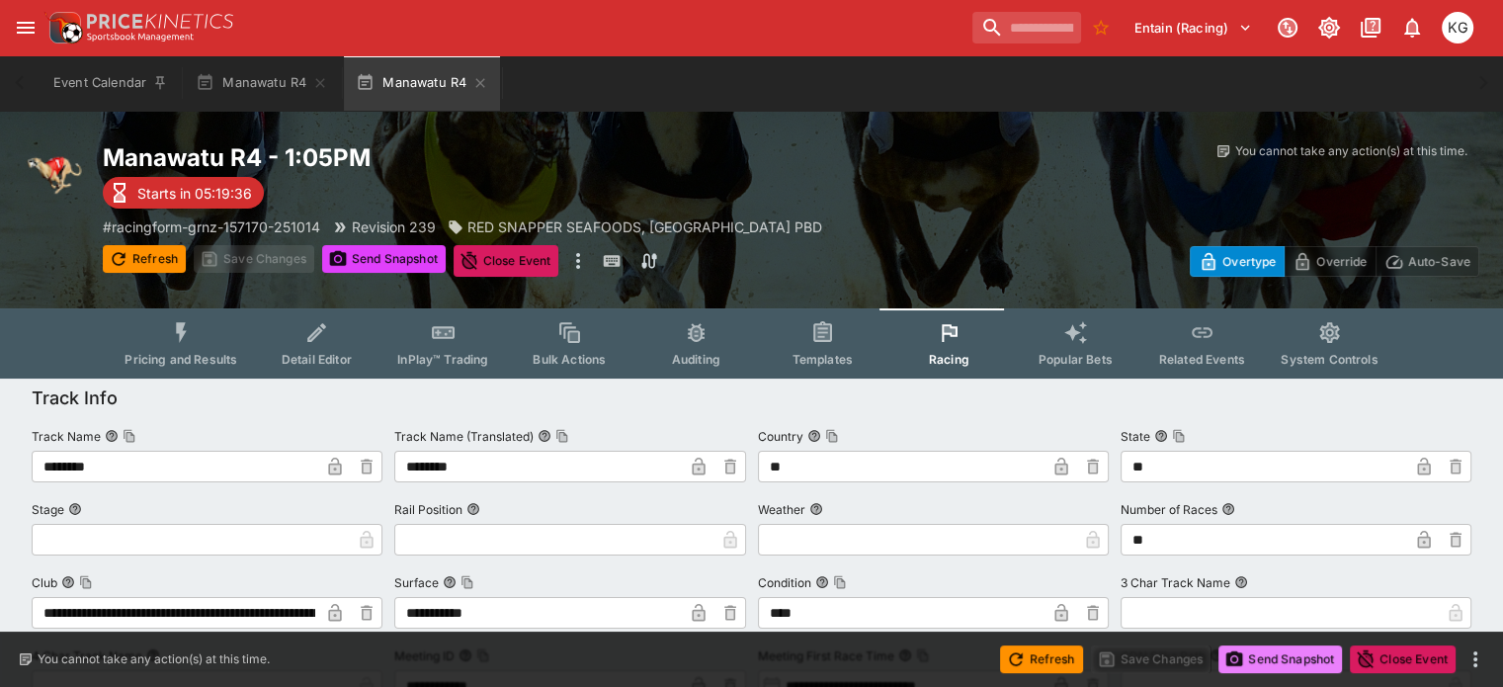
click at [1275, 659] on button "Send Snapshot" at bounding box center [1280, 659] width 124 height 28
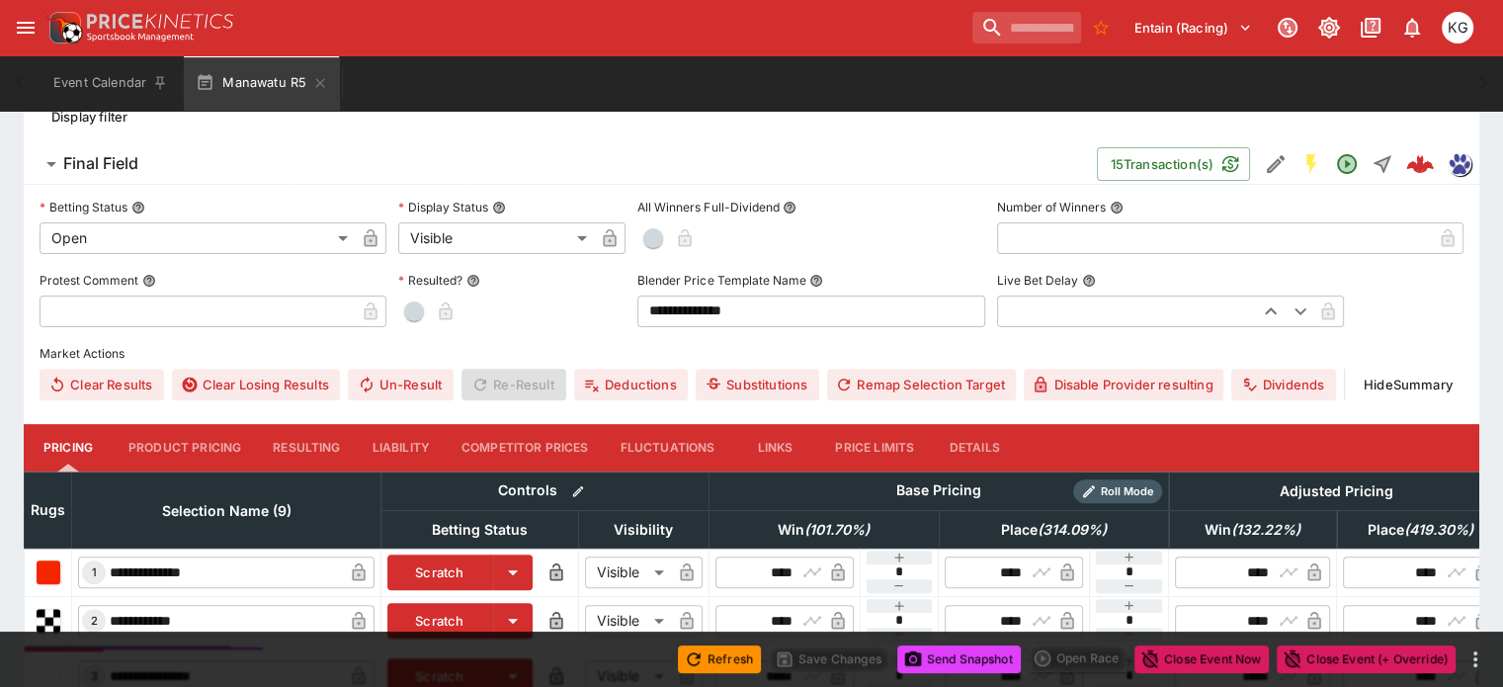
scroll to position [593, 0]
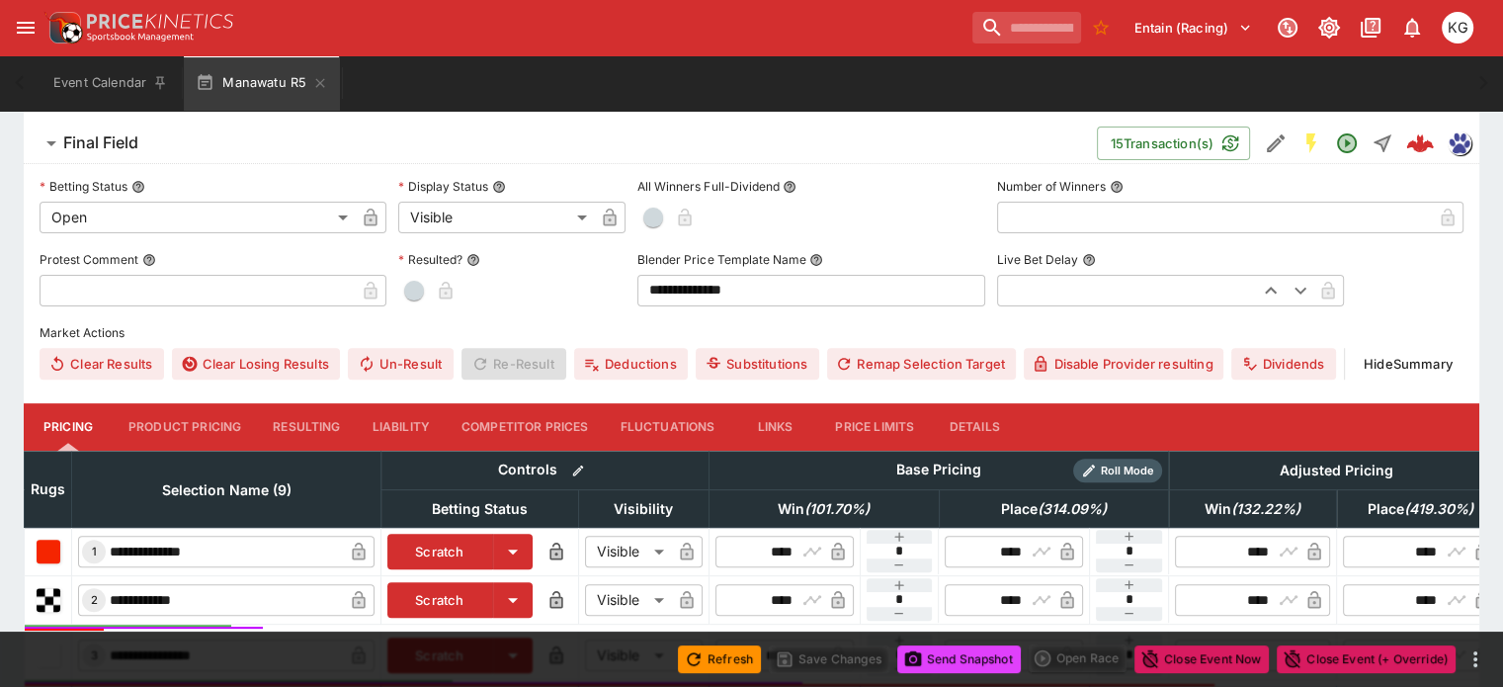
click at [1012, 403] on button "Details" at bounding box center [974, 426] width 89 height 47
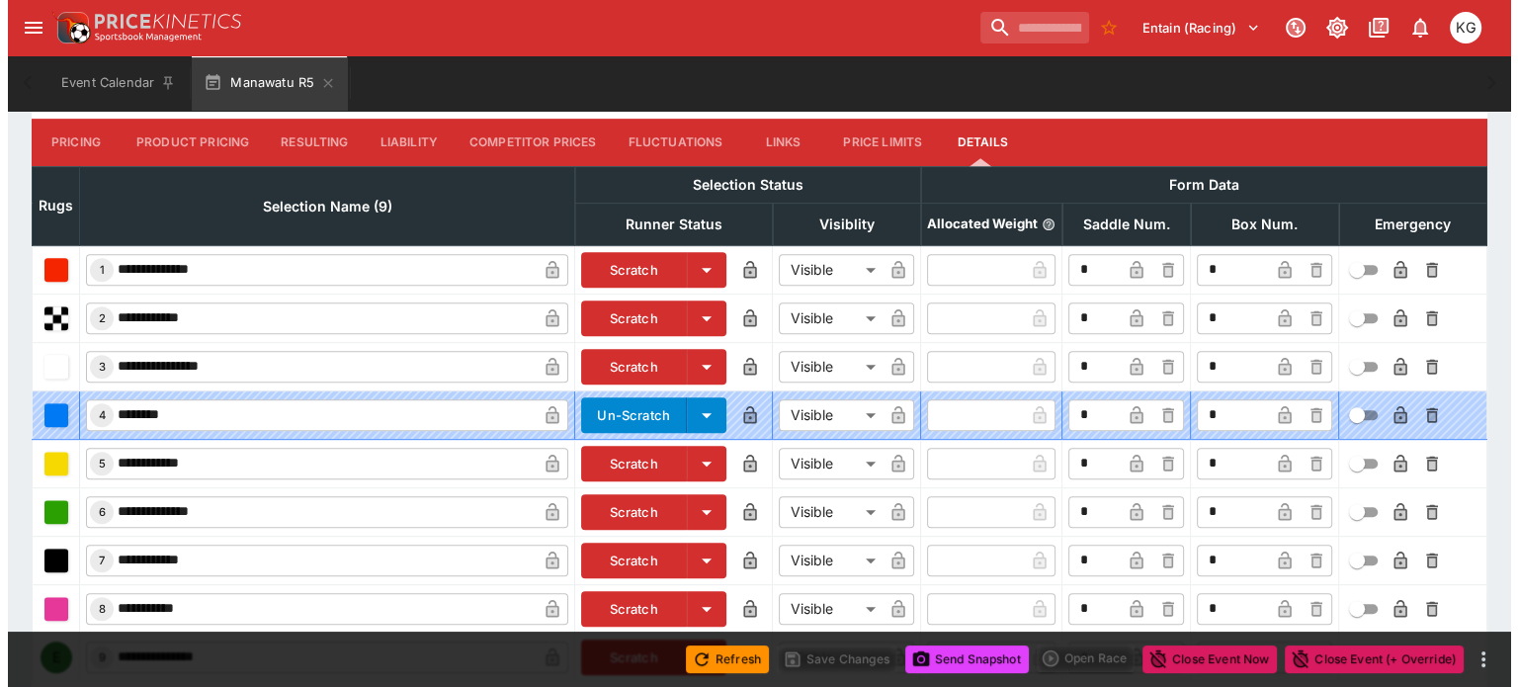
scroll to position [930, 0]
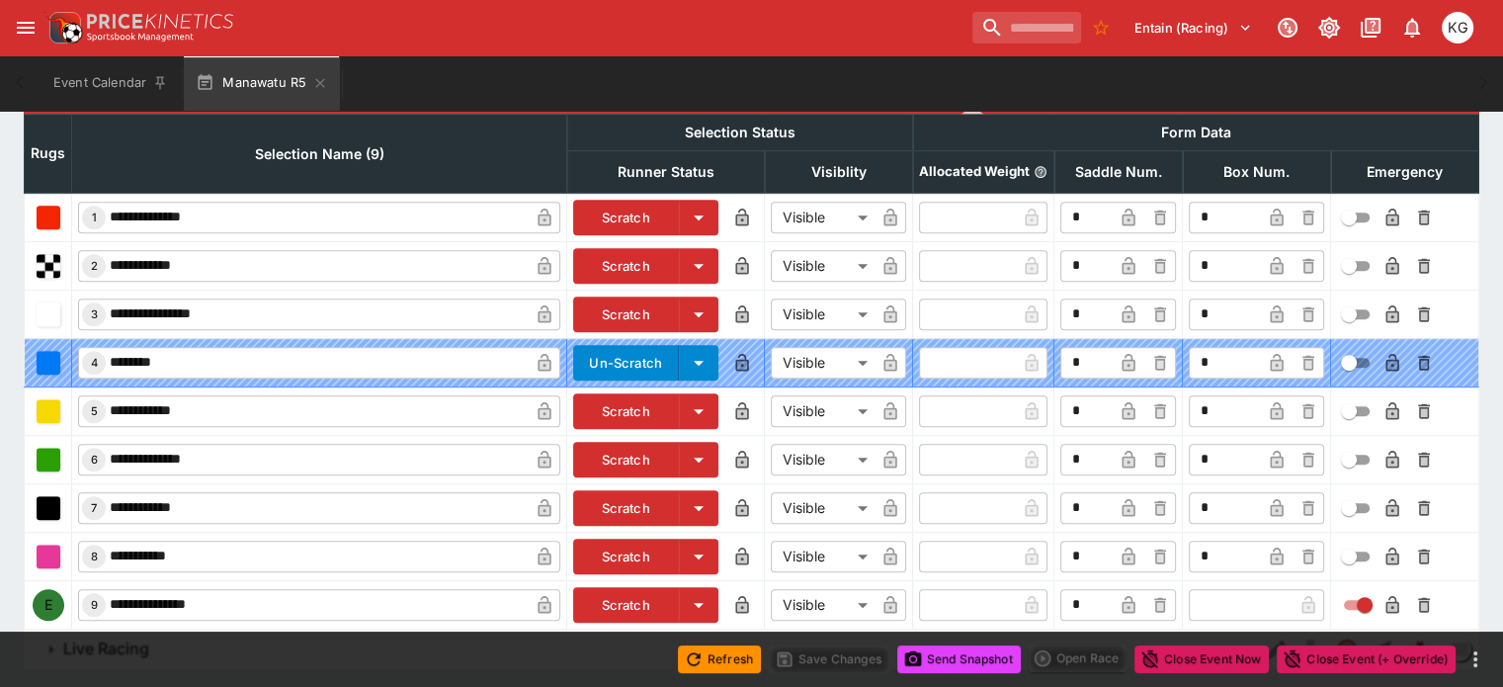
click at [1207, 589] on input "text" at bounding box center [1241, 605] width 104 height 32
type input "*"
click at [1270, 596] on icon "button" at bounding box center [1276, 605] width 13 height 18
click at [1376, 589] on button "button" at bounding box center [1392, 605] width 32 height 32
click at [832, 667] on button "Save Changes" at bounding box center [829, 659] width 121 height 28
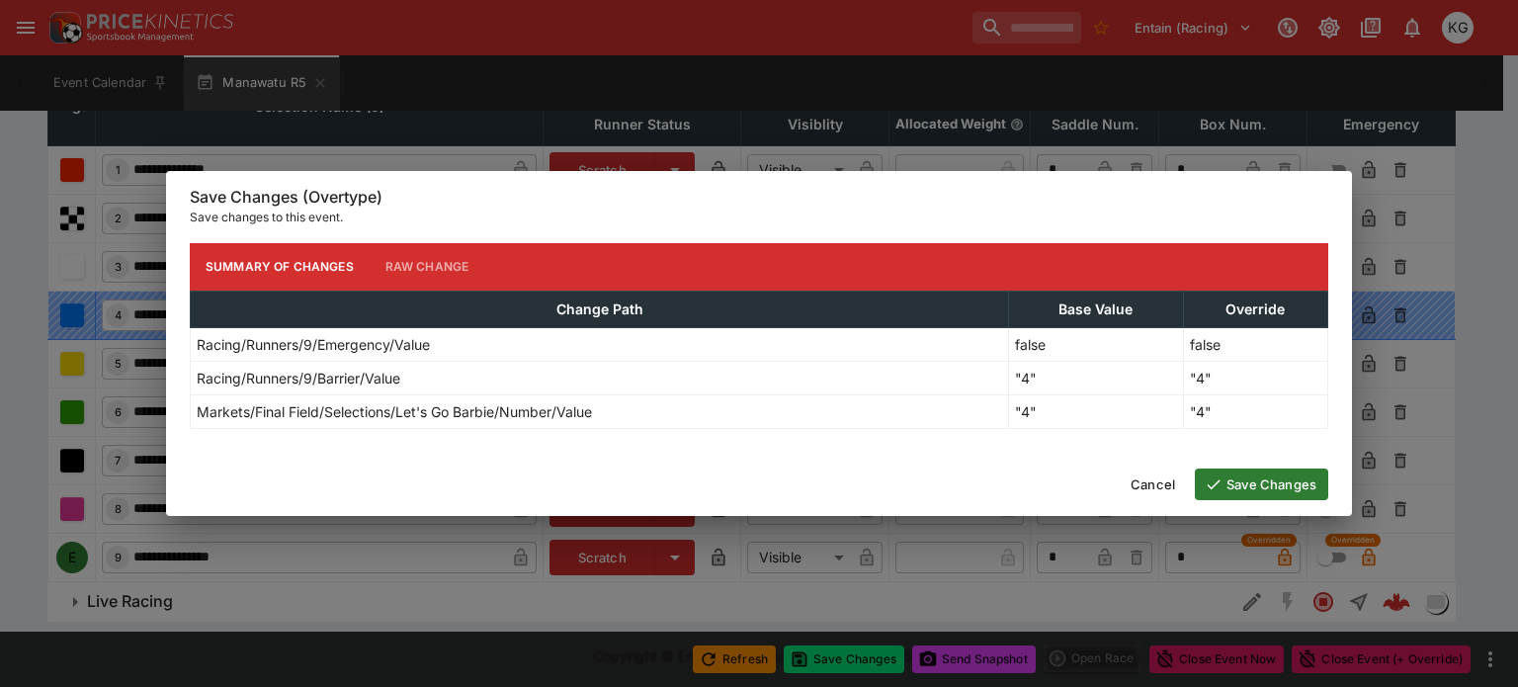
click at [1290, 483] on button "Save Changes" at bounding box center [1261, 484] width 133 height 32
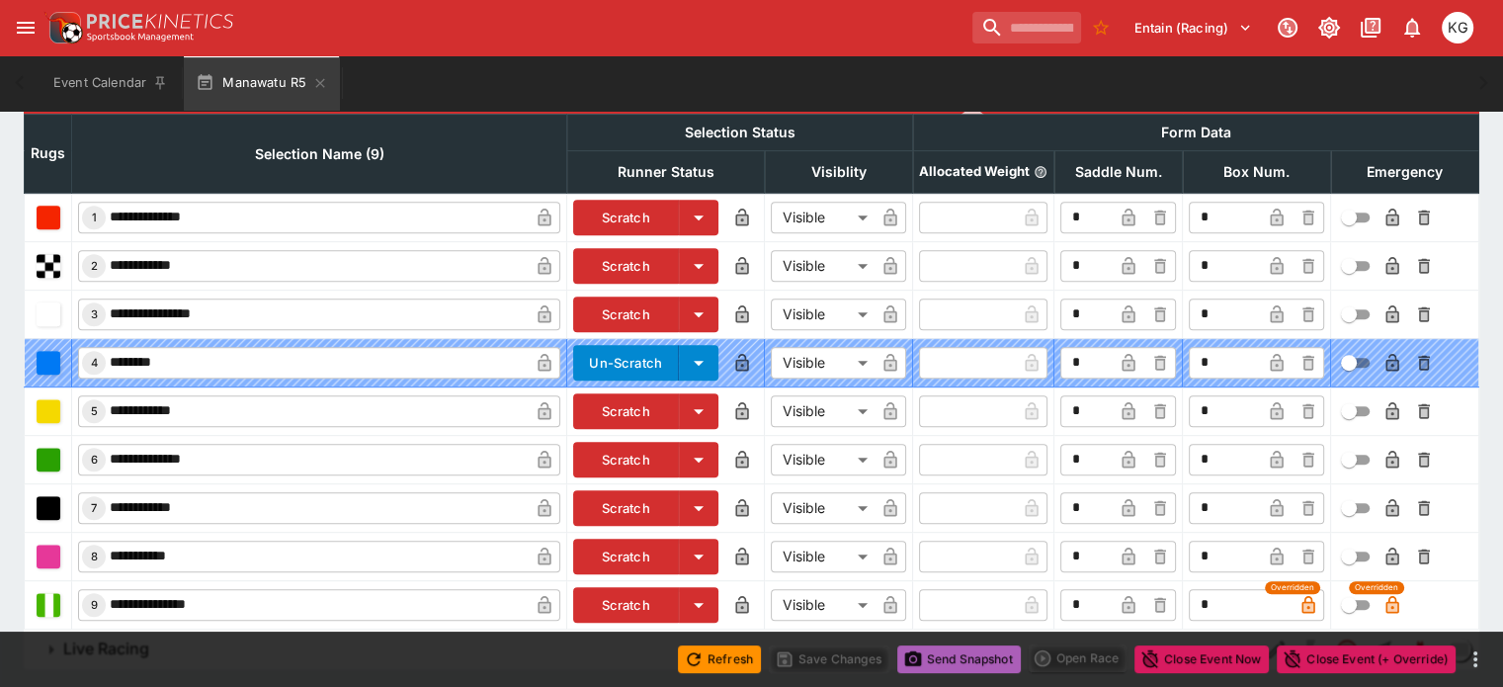
click at [963, 651] on button "Send Snapshot" at bounding box center [959, 659] width 124 height 28
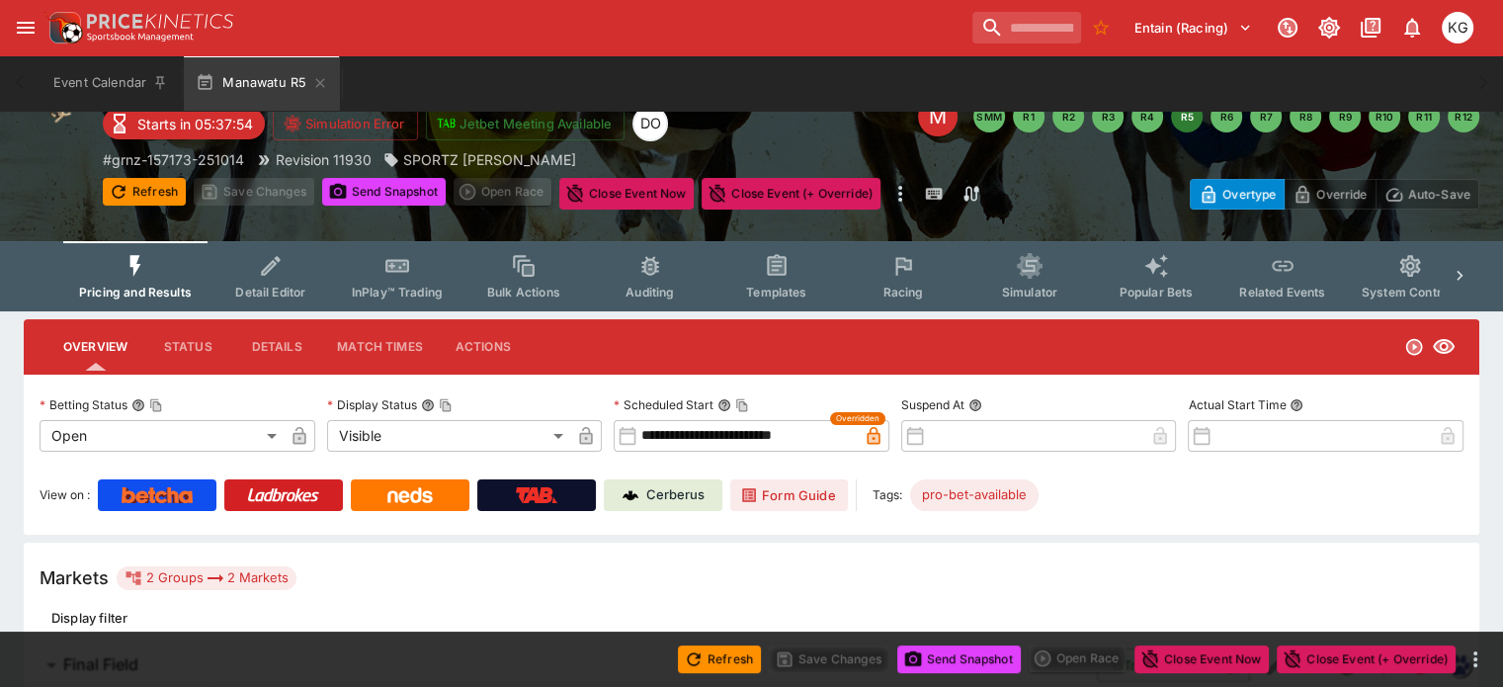
scroll to position [41, 0]
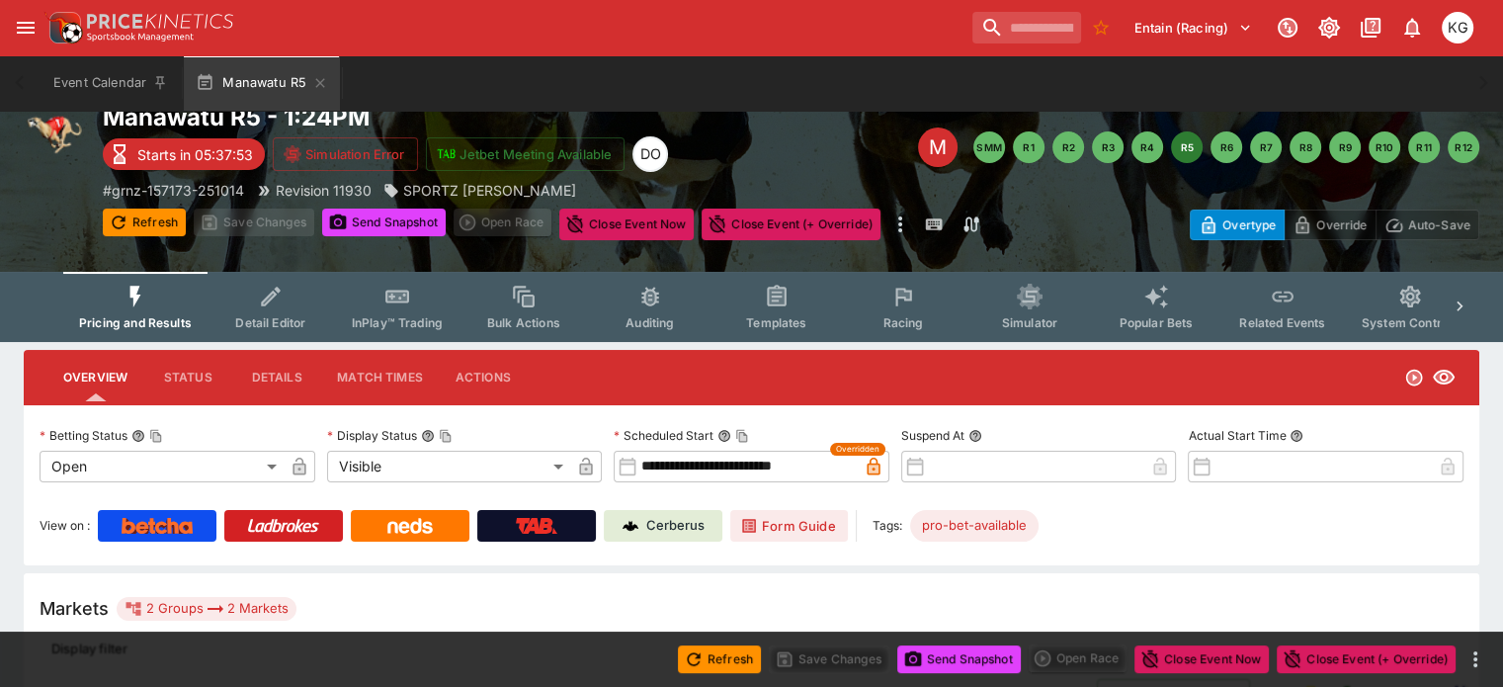
click at [918, 317] on span "Racing" at bounding box center [902, 322] width 41 height 15
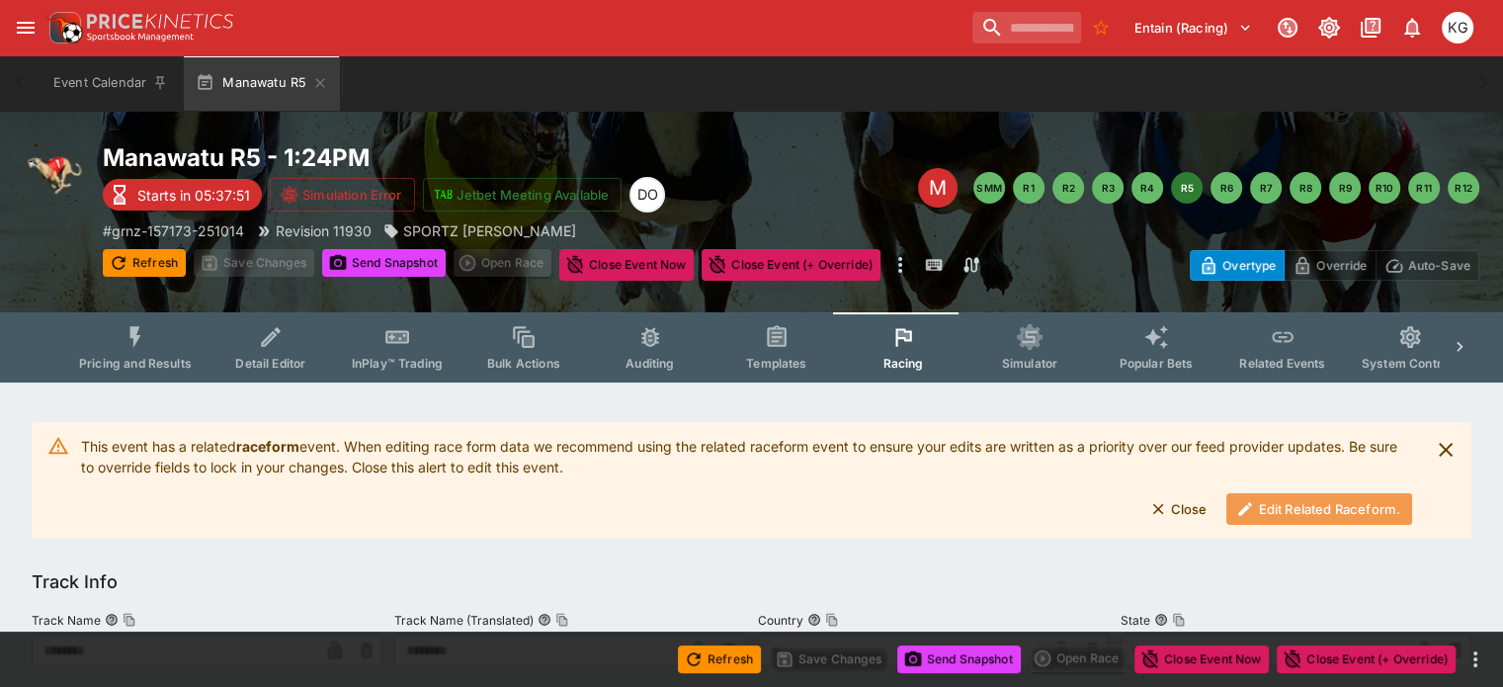
click at [1281, 506] on button "Edit Related Raceform." at bounding box center [1319, 509] width 186 height 32
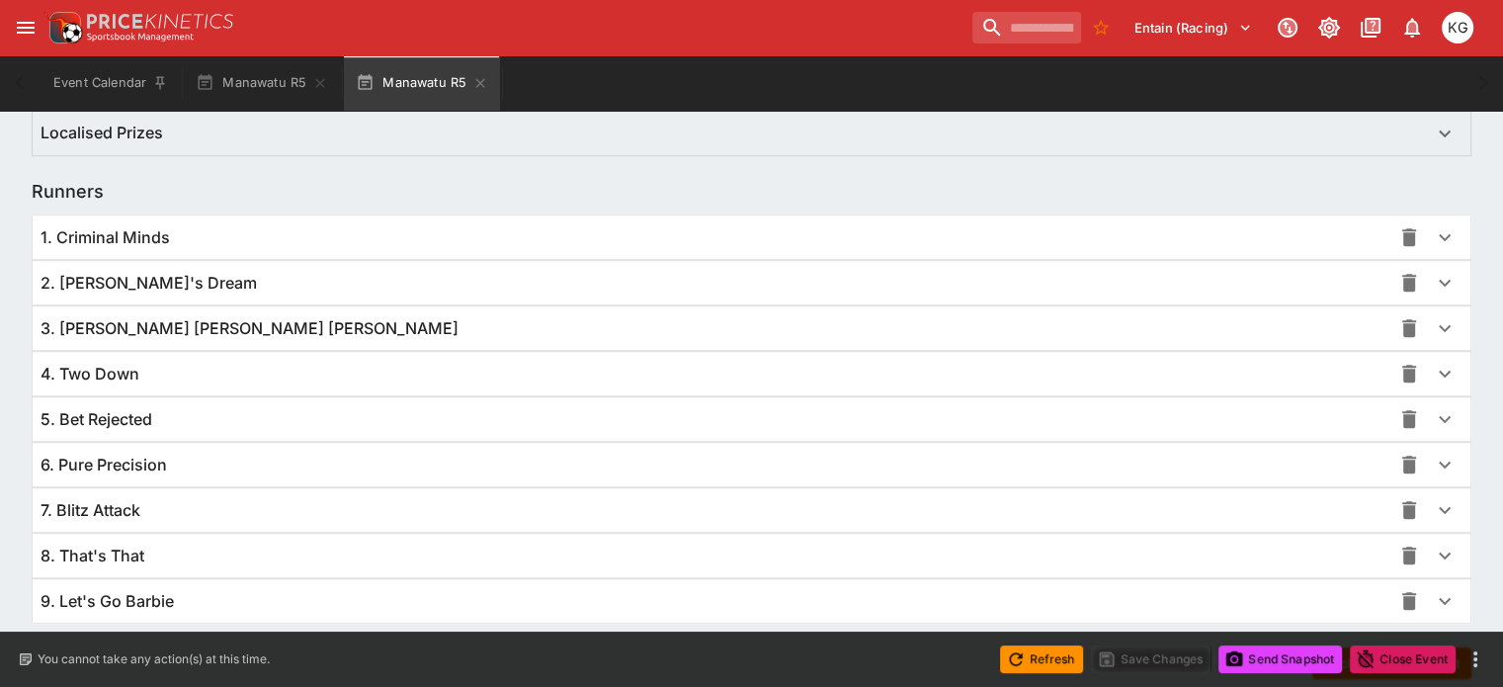
scroll to position [1393, 0]
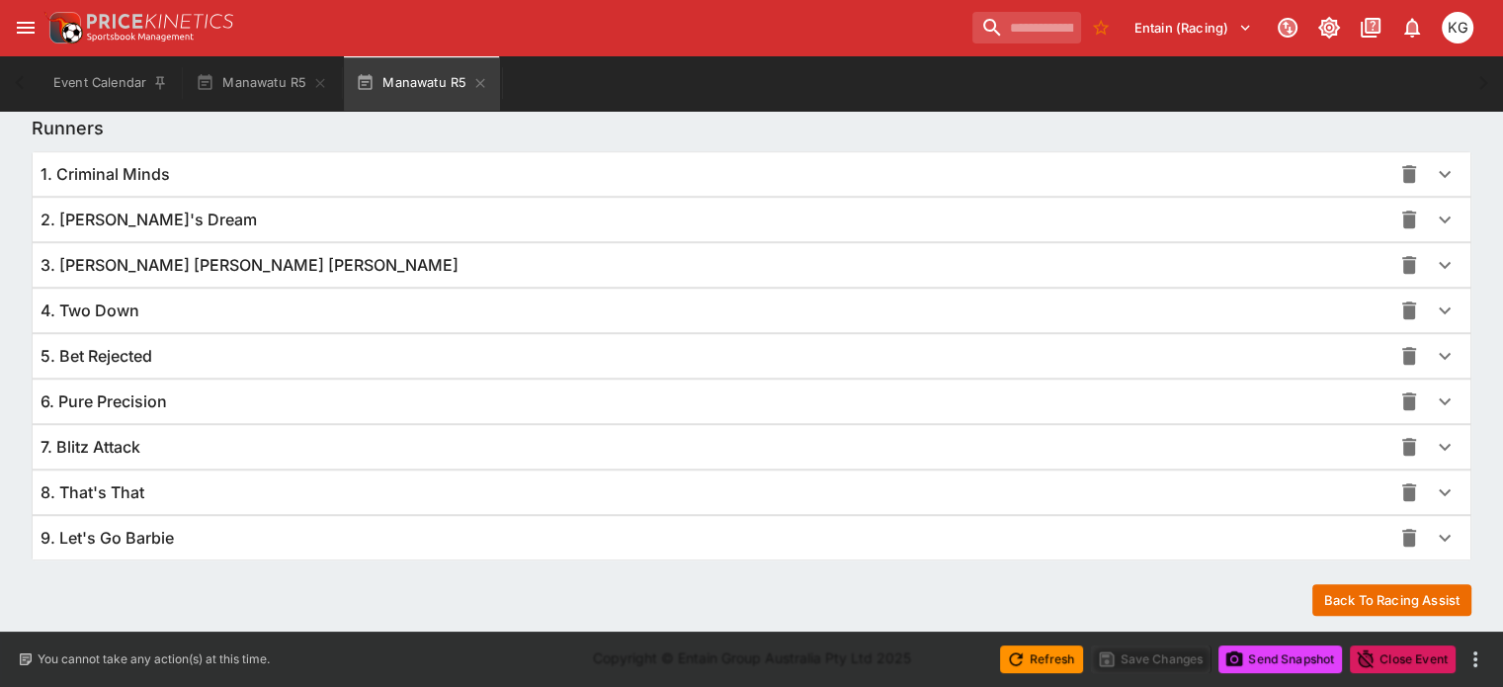
click at [1433, 534] on icon "button" at bounding box center [1445, 538] width 24 height 24
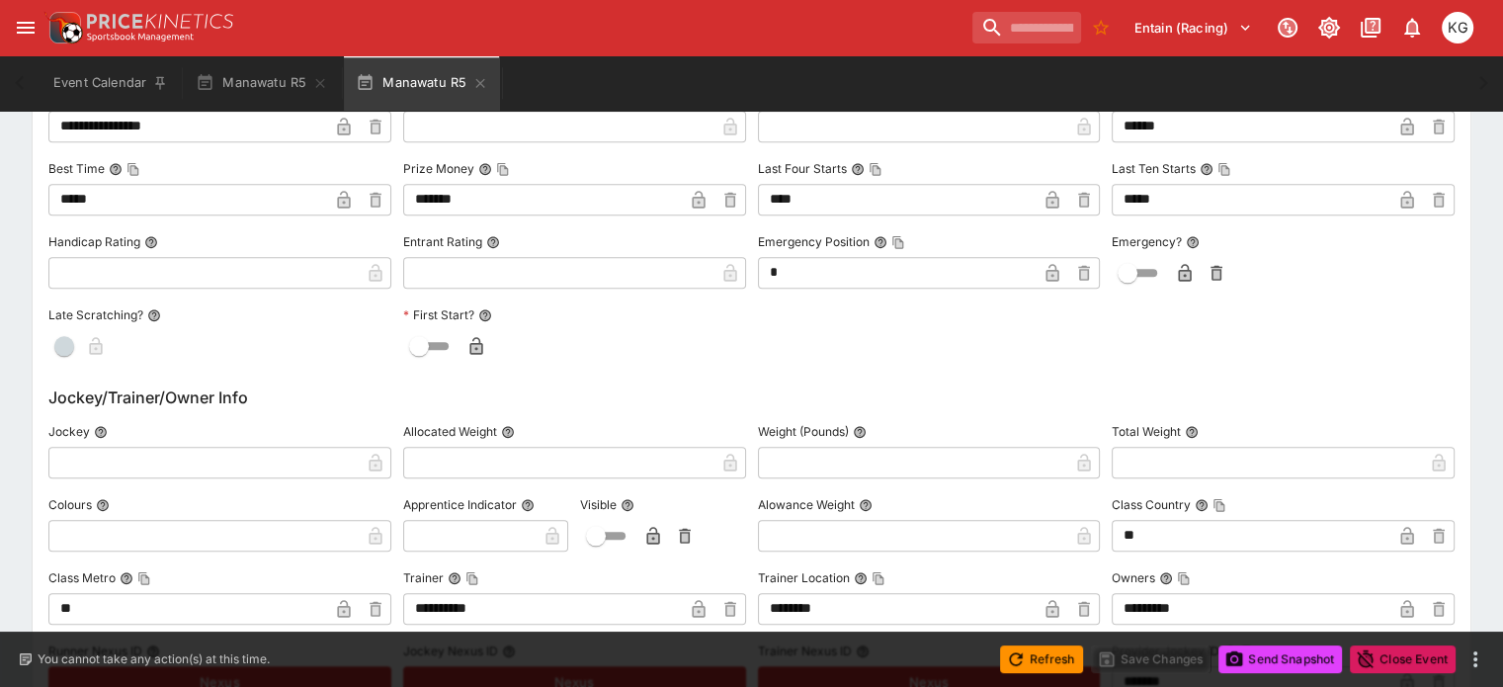
scroll to position [2188, 0]
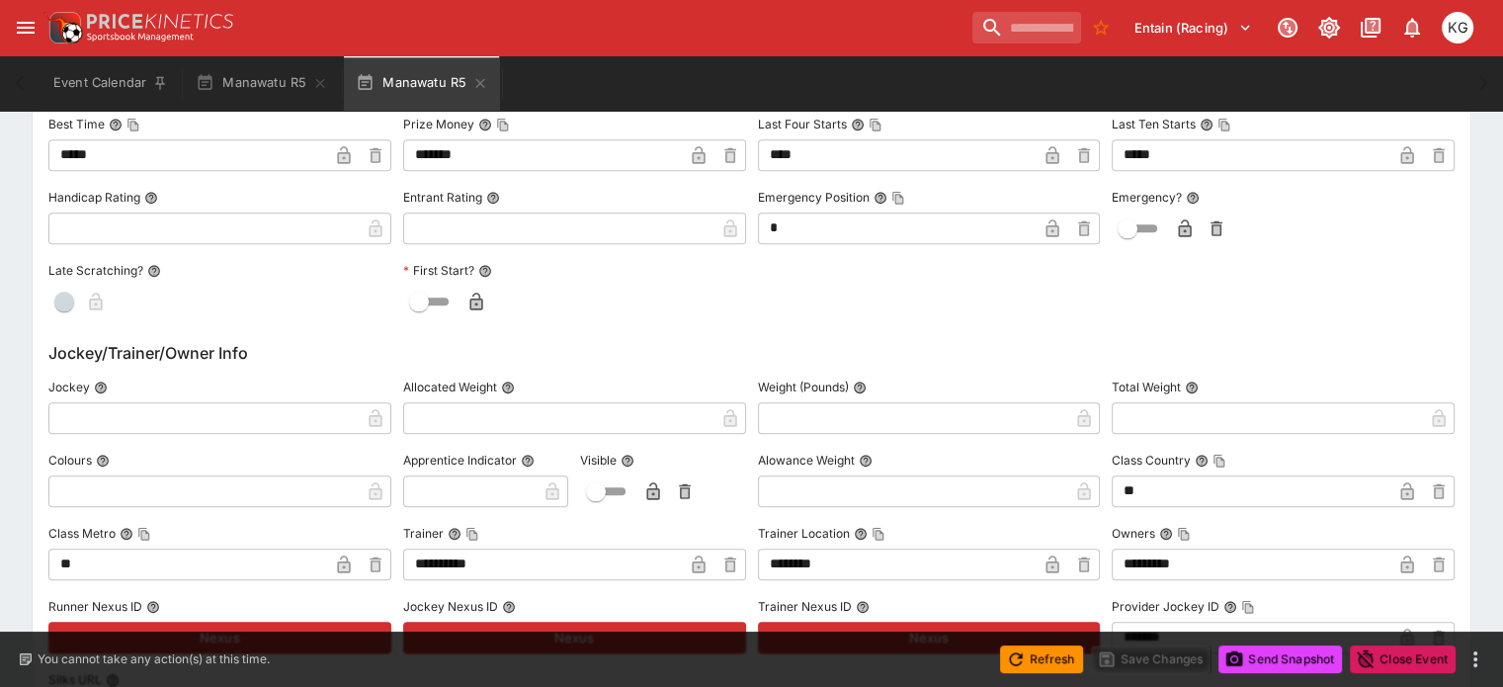
click at [1175, 218] on icon "button" at bounding box center [1185, 228] width 20 height 20
click at [1140, 660] on button "Save Changes" at bounding box center [1151, 659] width 121 height 28
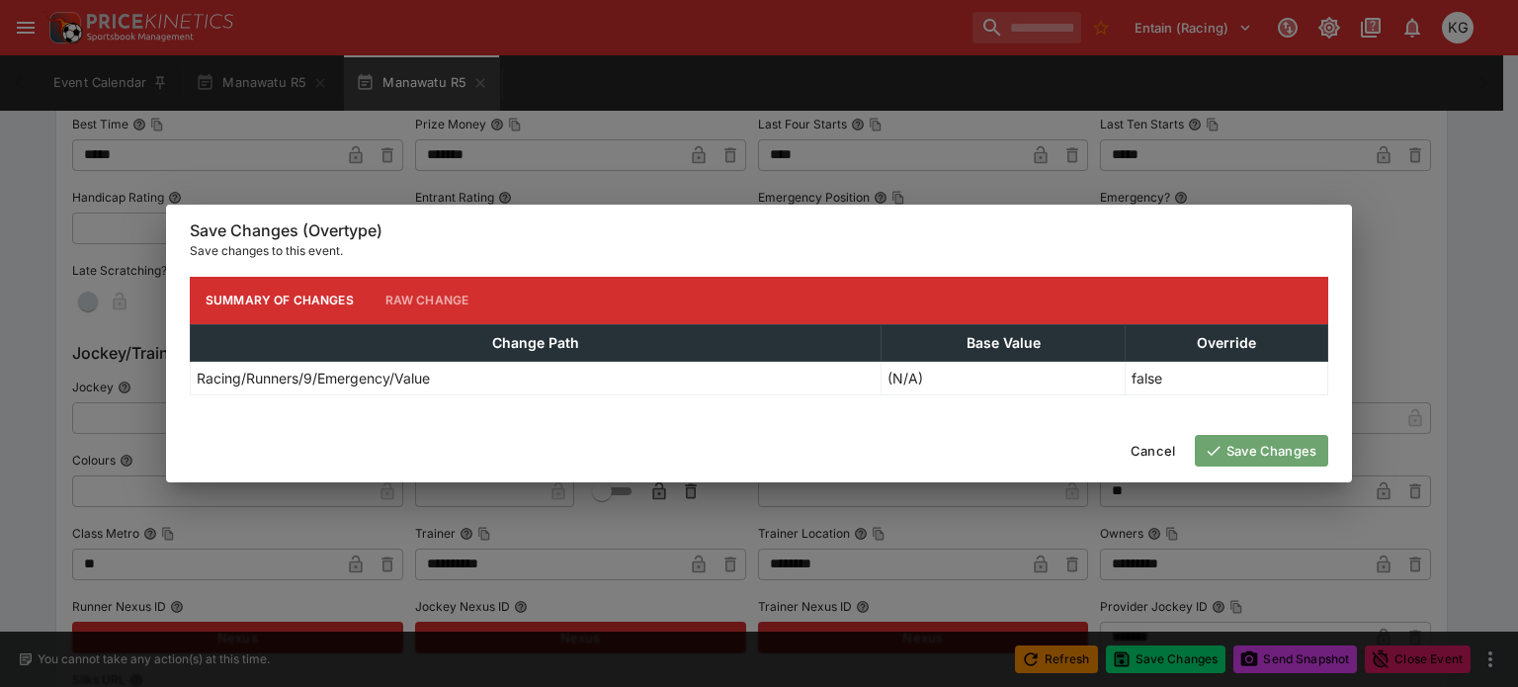
click at [1293, 447] on button "Save Changes" at bounding box center [1261, 451] width 133 height 32
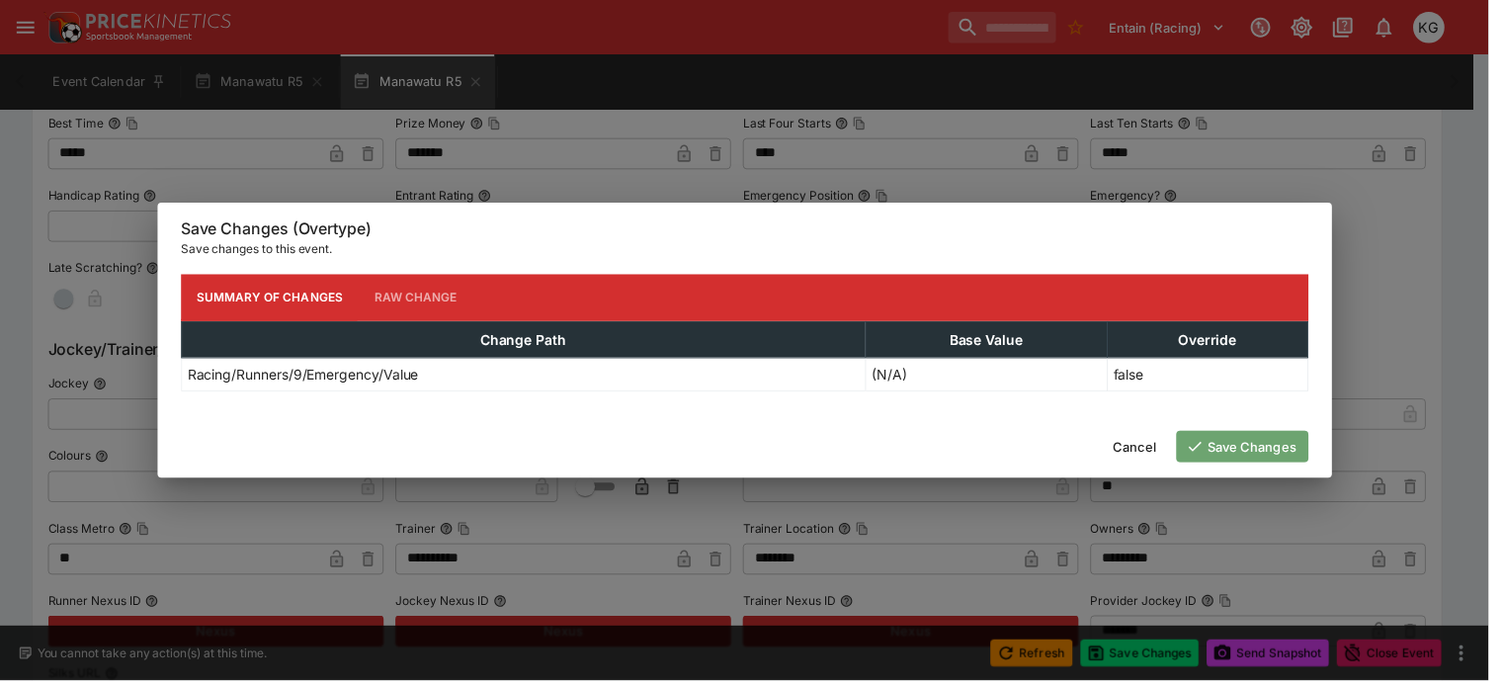
scroll to position [0, 0]
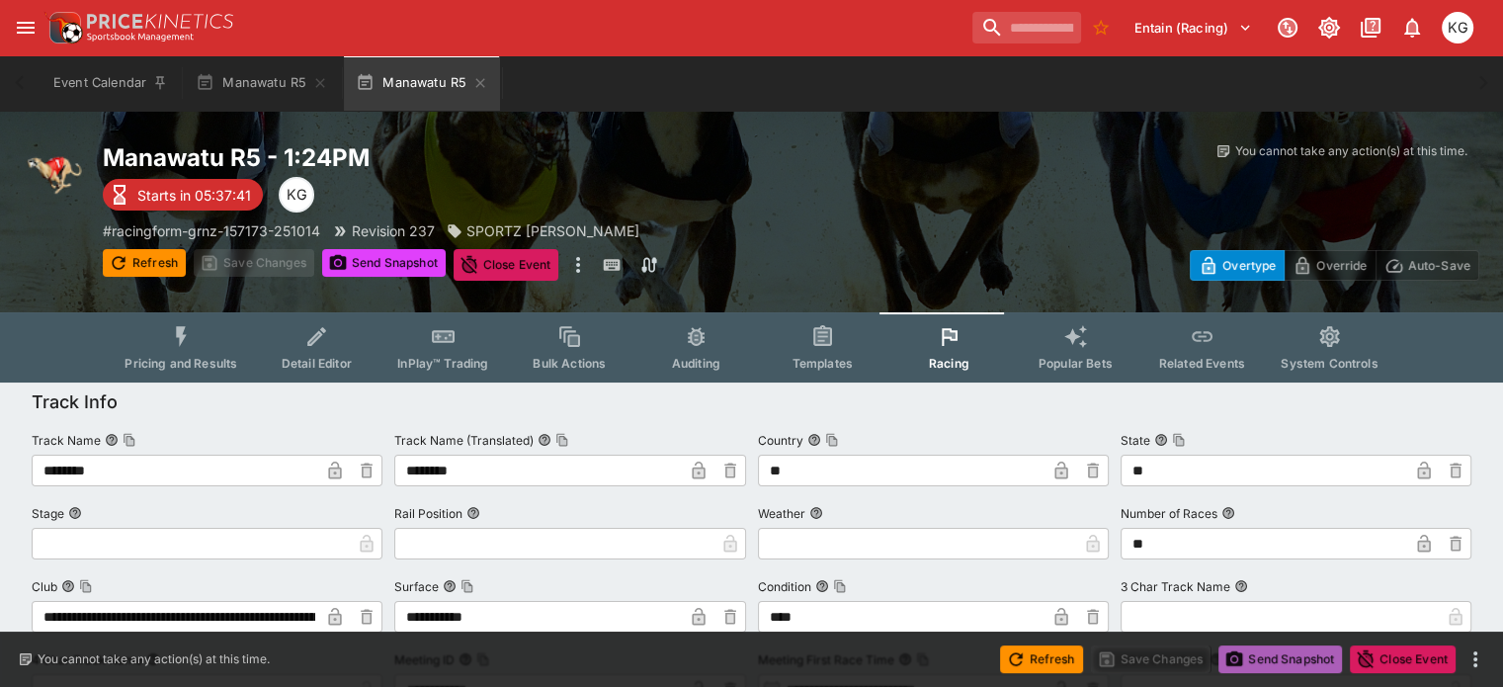
click at [1303, 661] on button "Send Snapshot" at bounding box center [1280, 659] width 124 height 28
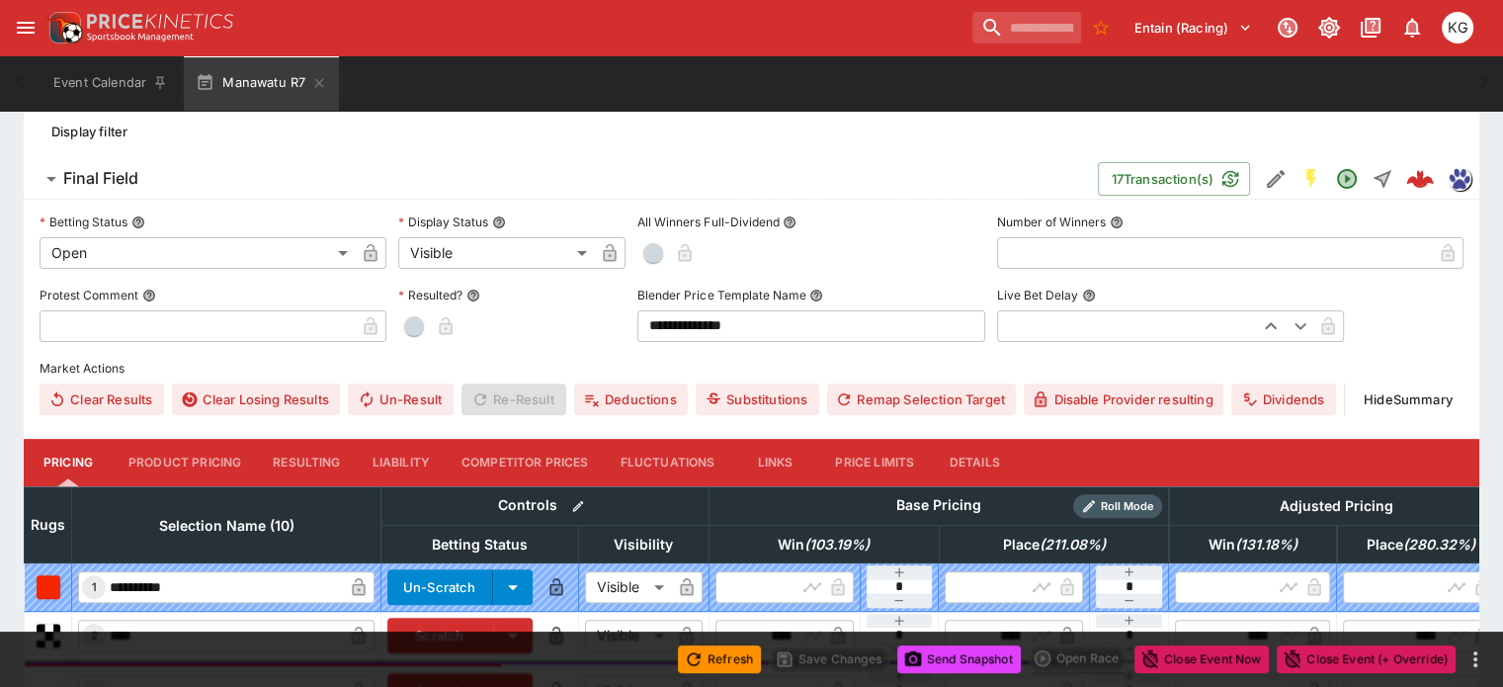
scroll to position [593, 0]
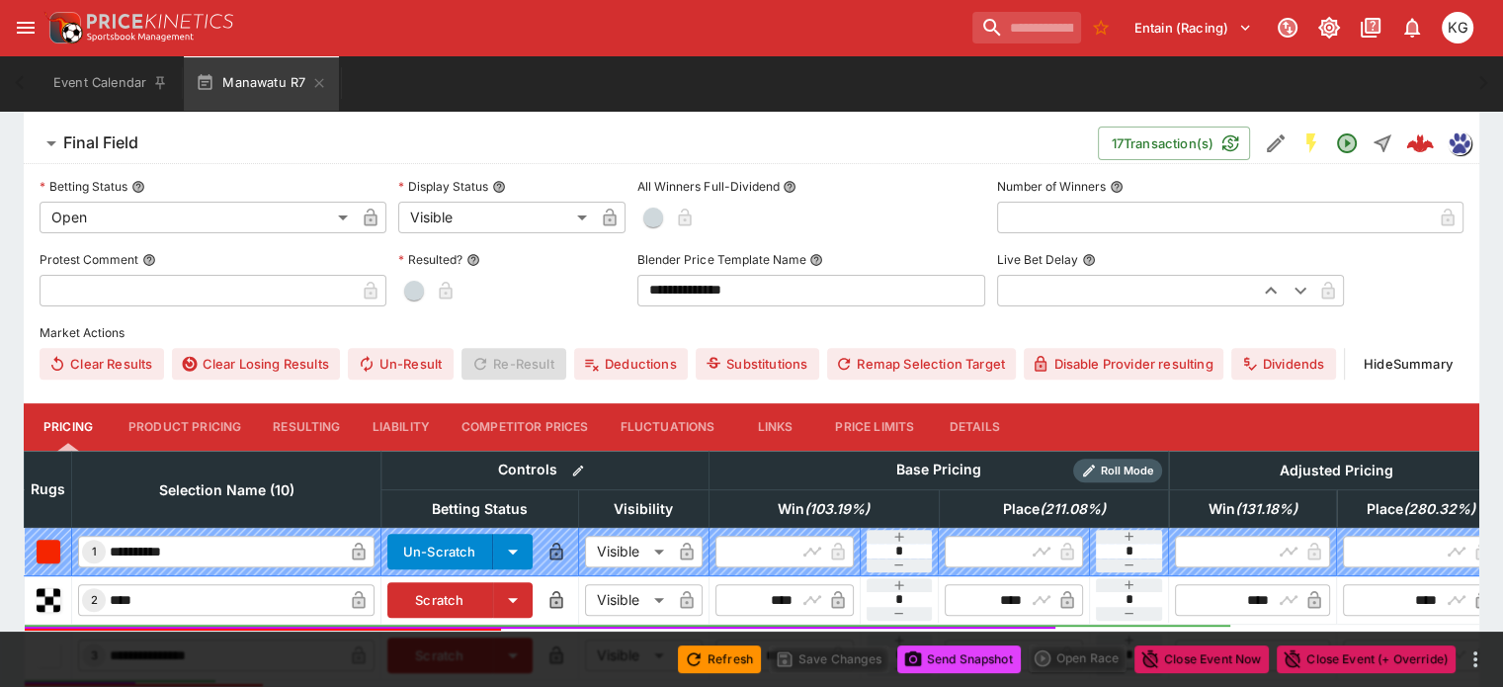
click at [1005, 403] on button "Details" at bounding box center [974, 426] width 89 height 47
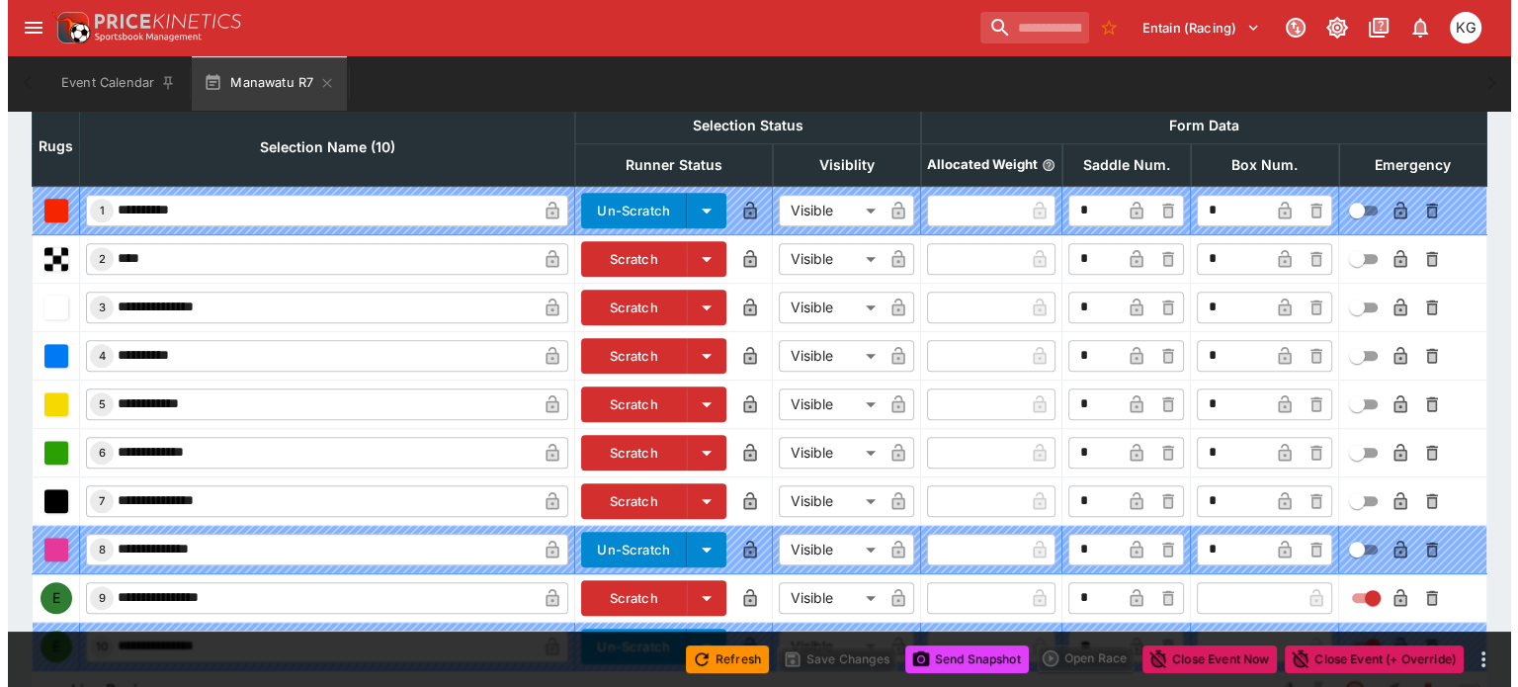
scroll to position [978, 0]
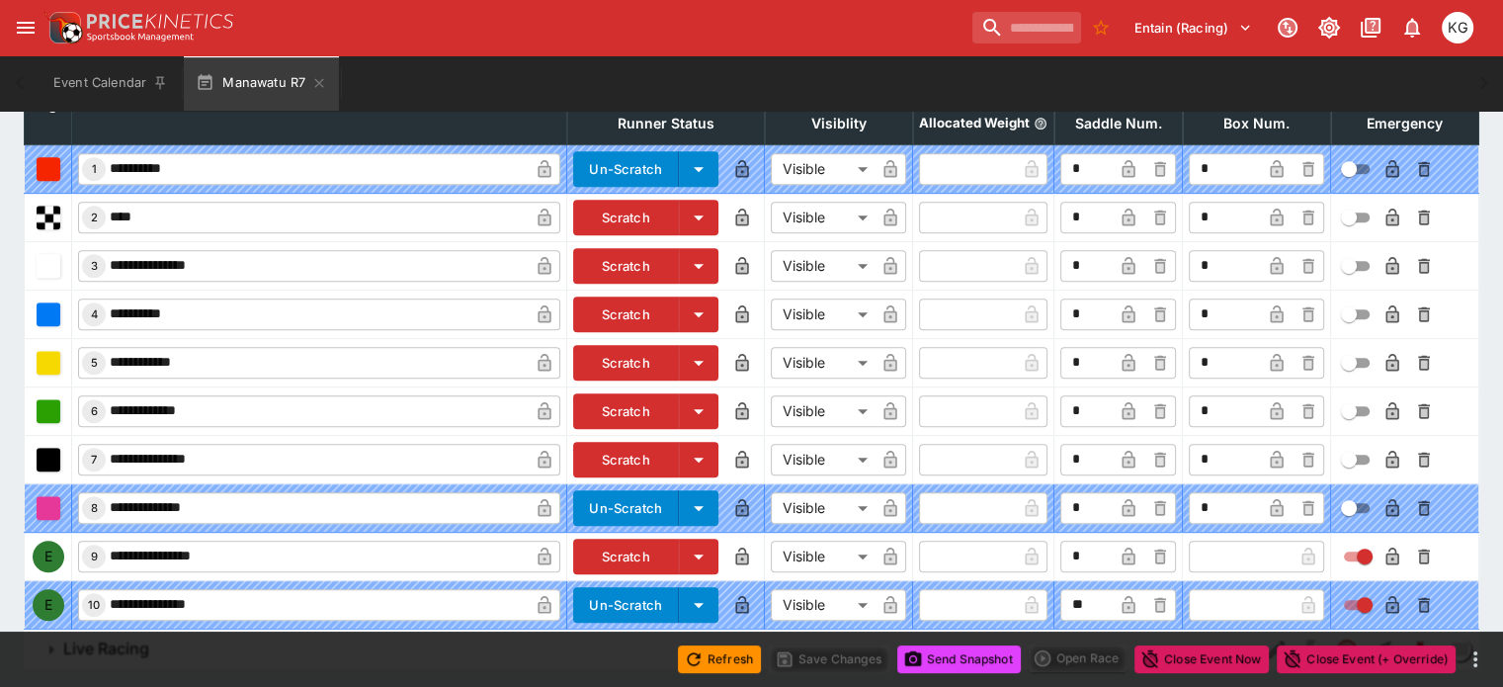
click at [1200, 540] on input "text" at bounding box center [1241, 556] width 104 height 32
type input "*"
click at [1272, 554] on icon "button" at bounding box center [1277, 558] width 10 height 8
click at [1387, 554] on icon "button" at bounding box center [1392, 558] width 10 height 8
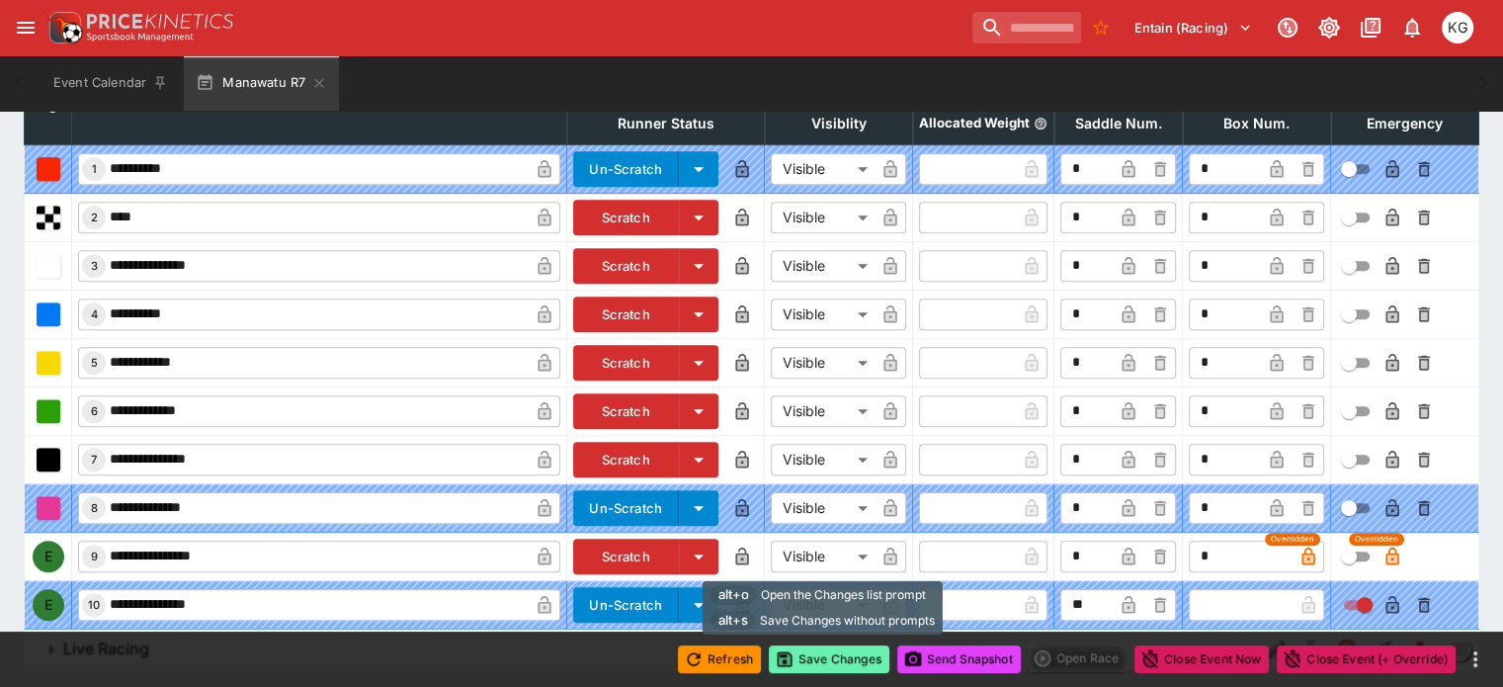
click at [826, 663] on button "Save Changes" at bounding box center [829, 659] width 121 height 28
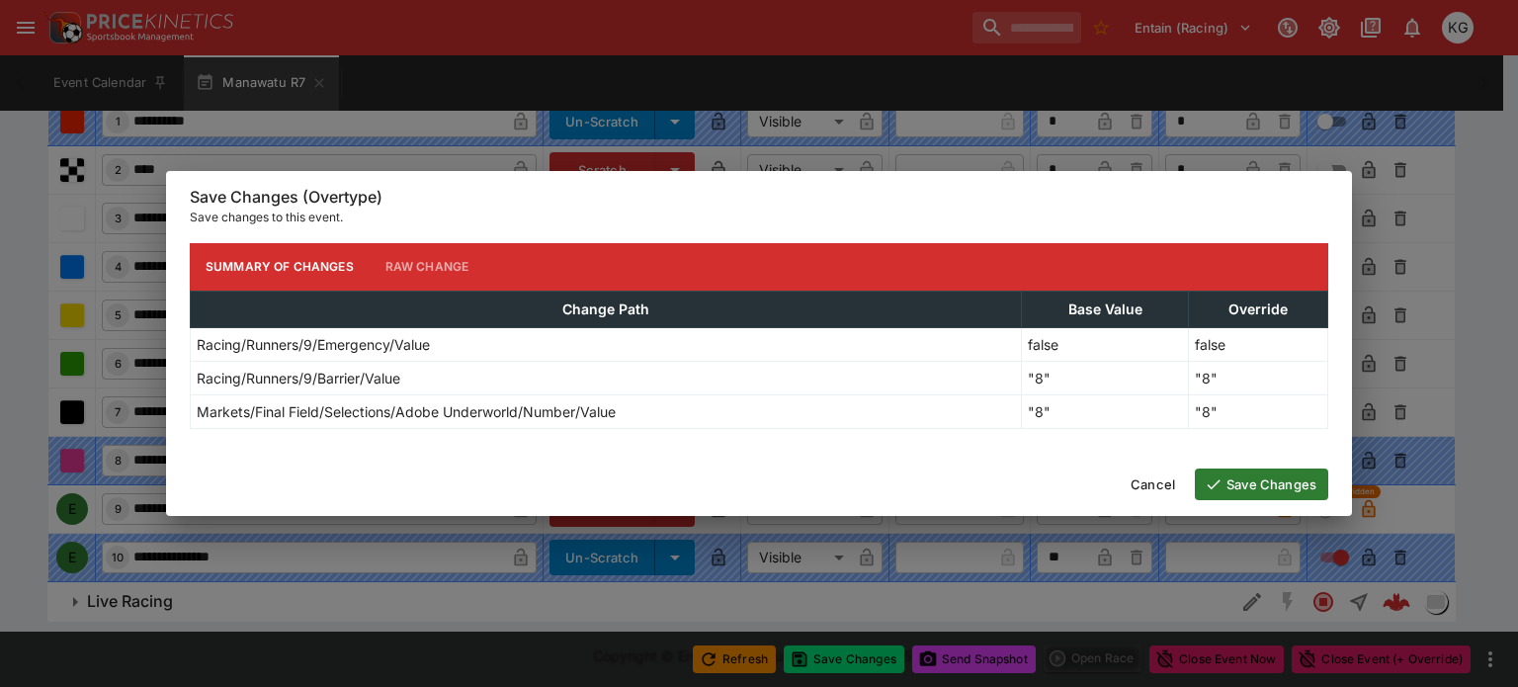
click at [1266, 479] on button "Save Changes" at bounding box center [1261, 484] width 133 height 32
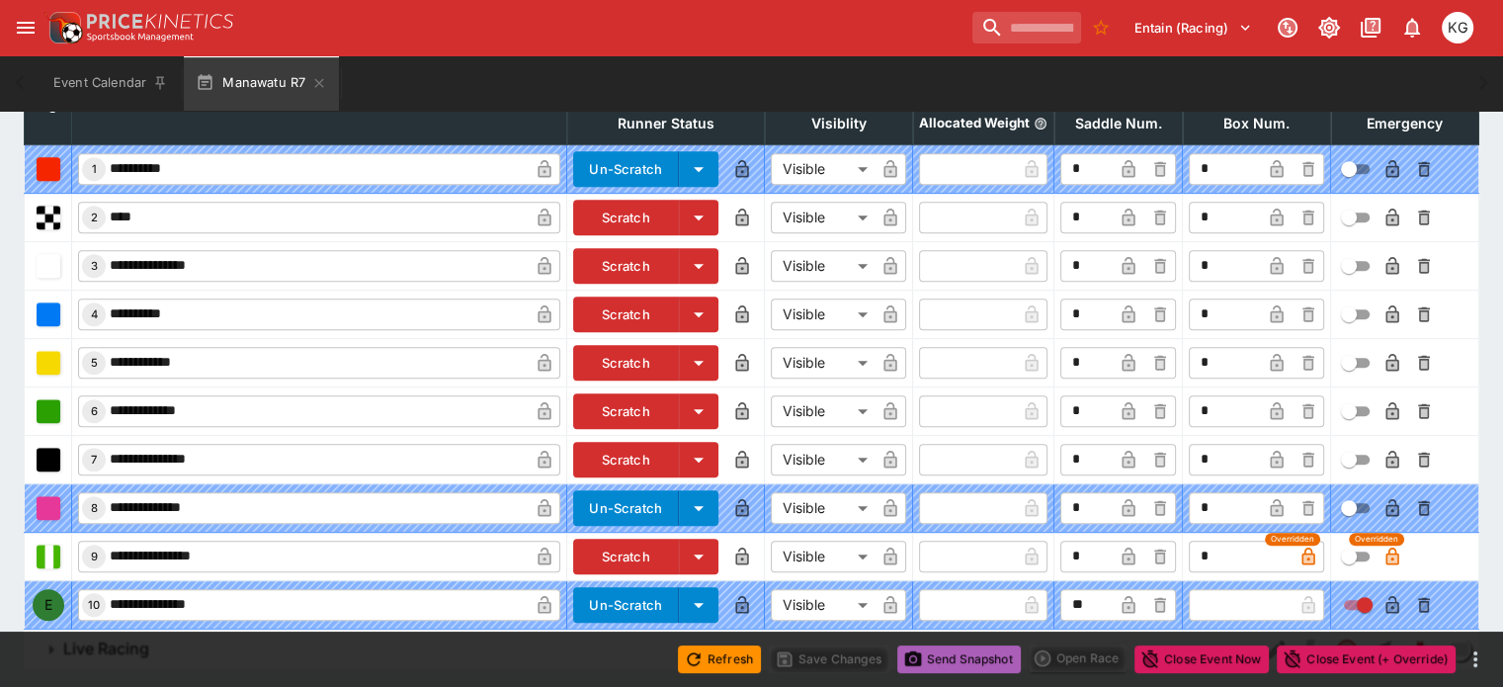
click at [969, 651] on button "Send Snapshot" at bounding box center [959, 659] width 124 height 28
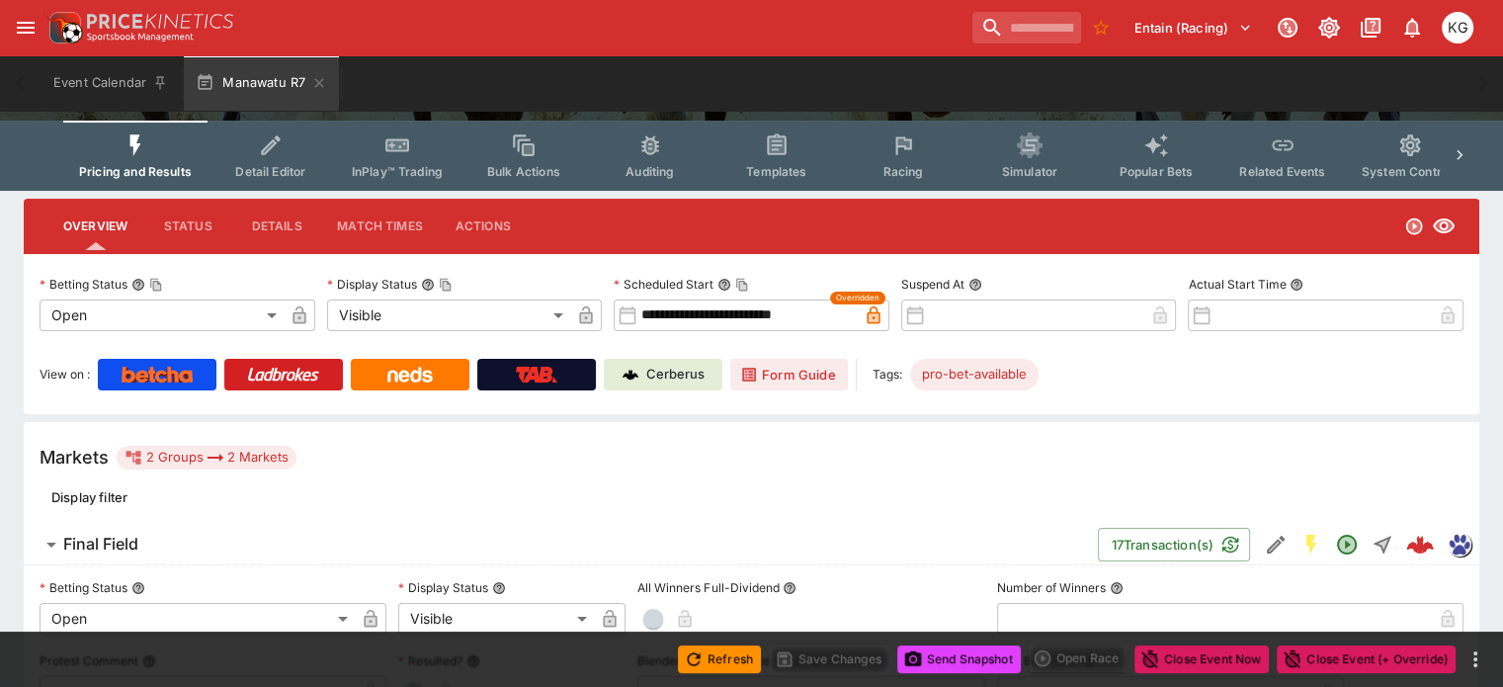
scroll to position [0, 0]
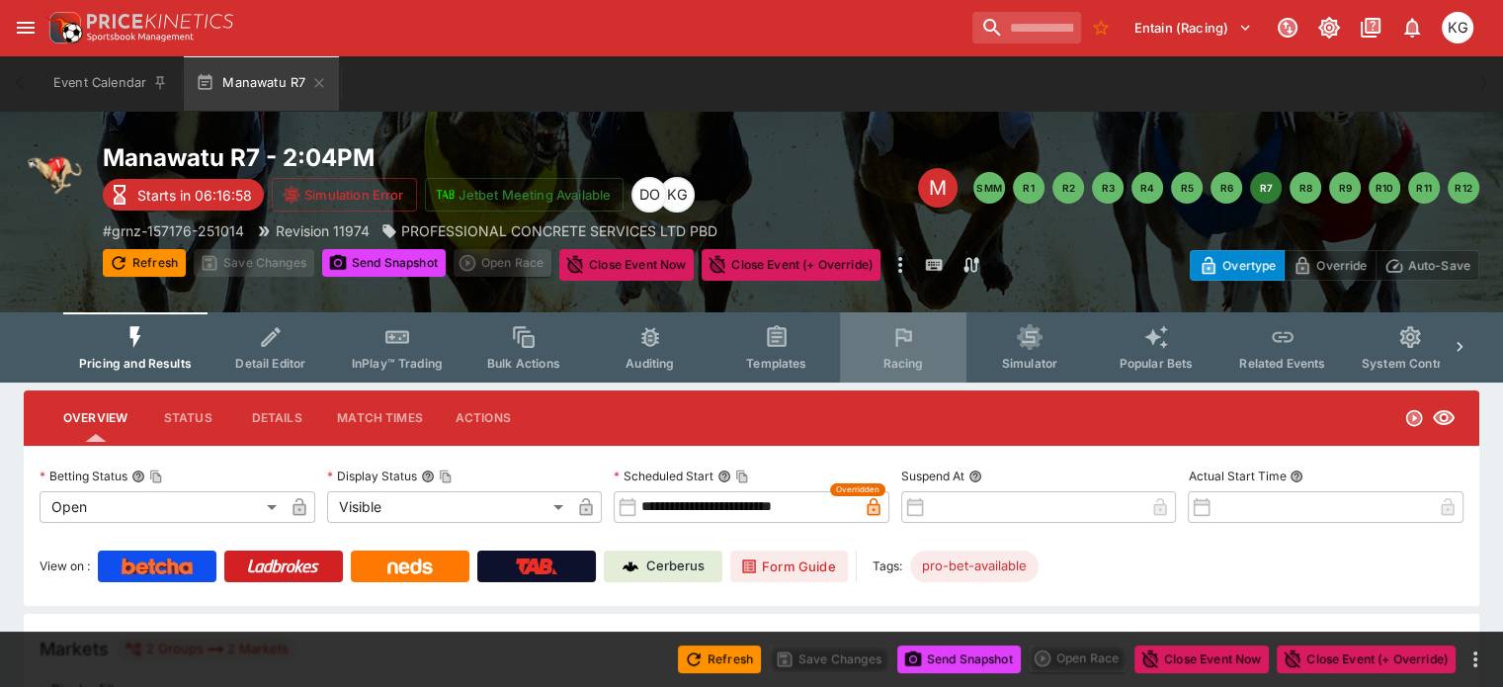
click at [923, 361] on span "Racing" at bounding box center [902, 363] width 41 height 15
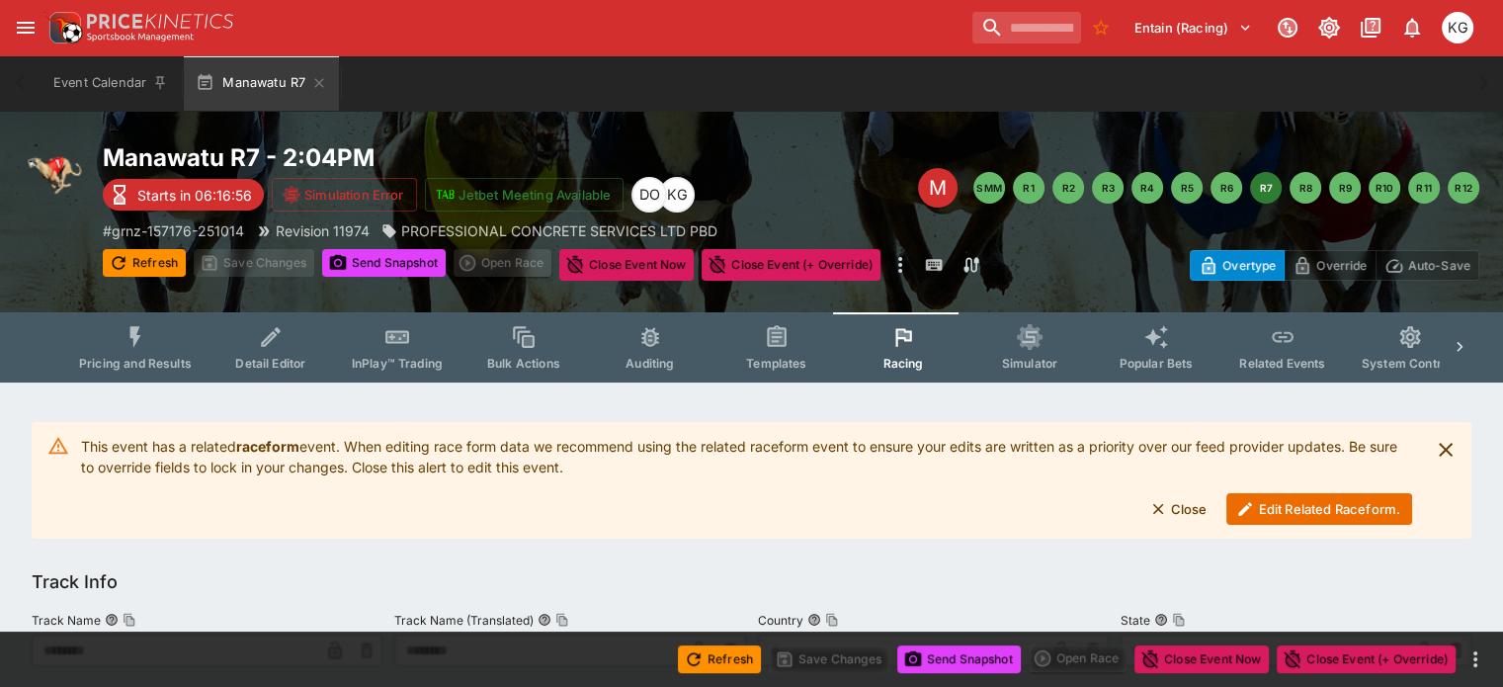
click at [1283, 509] on button "Edit Related Raceform." at bounding box center [1319, 509] width 186 height 32
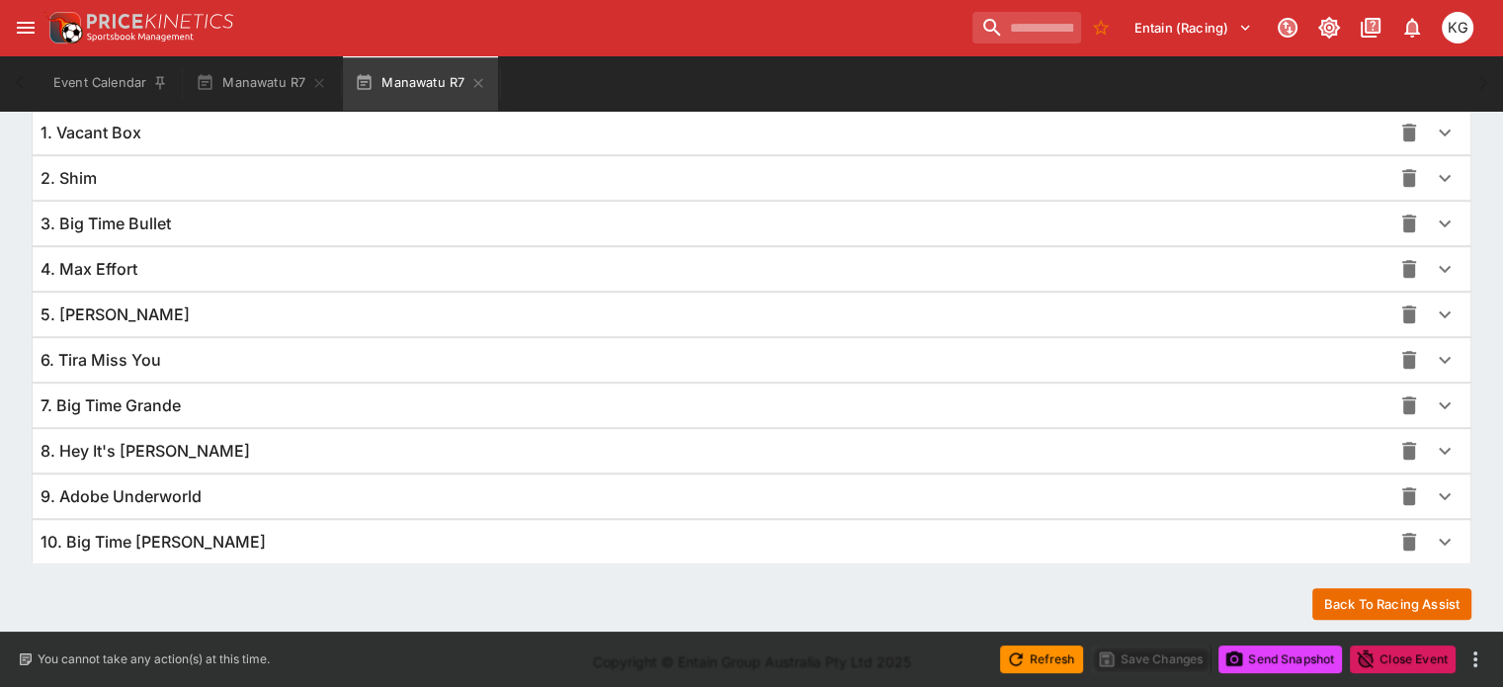
scroll to position [1443, 0]
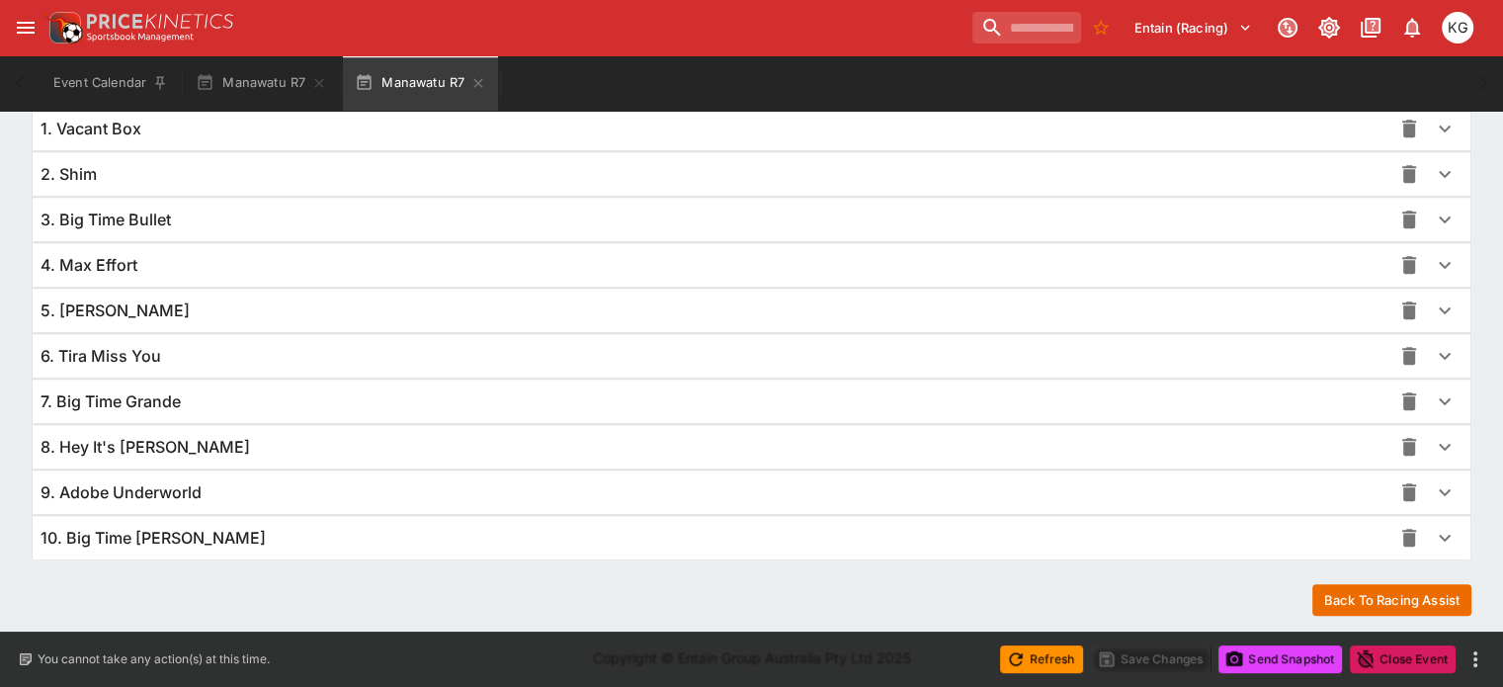
click at [1433, 485] on icon "button" at bounding box center [1445, 492] width 24 height 24
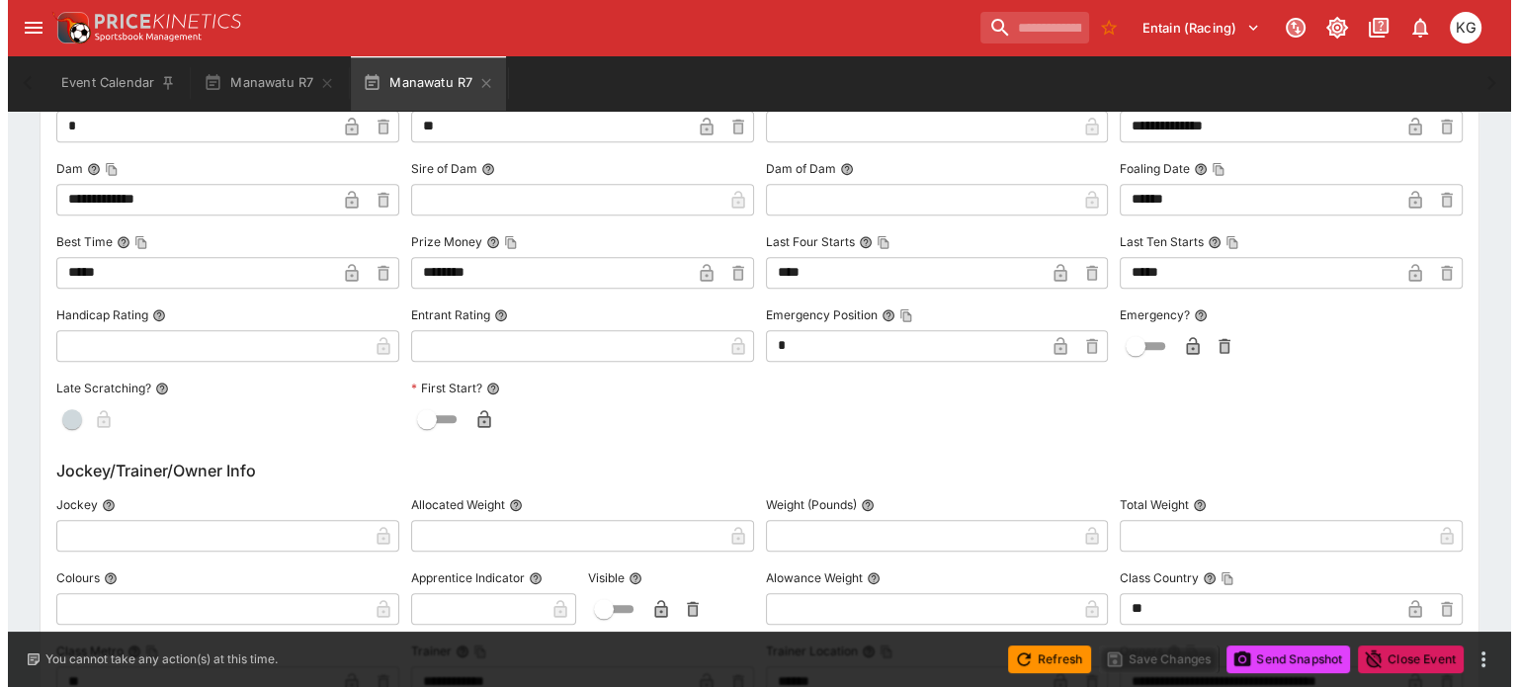
scroll to position [2134, 0]
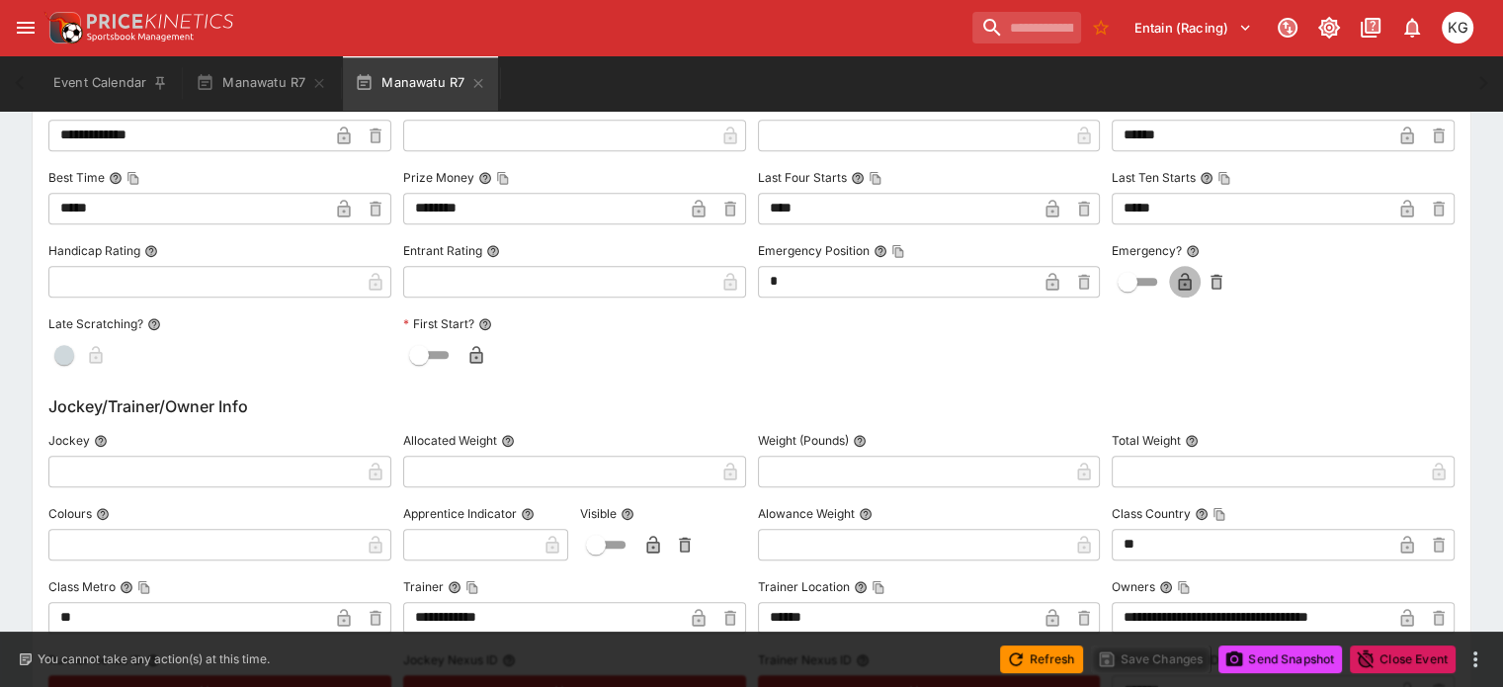
click at [1179, 273] on icon "button" at bounding box center [1185, 282] width 13 height 18
click at [1175, 661] on button "Save Changes" at bounding box center [1151, 659] width 121 height 28
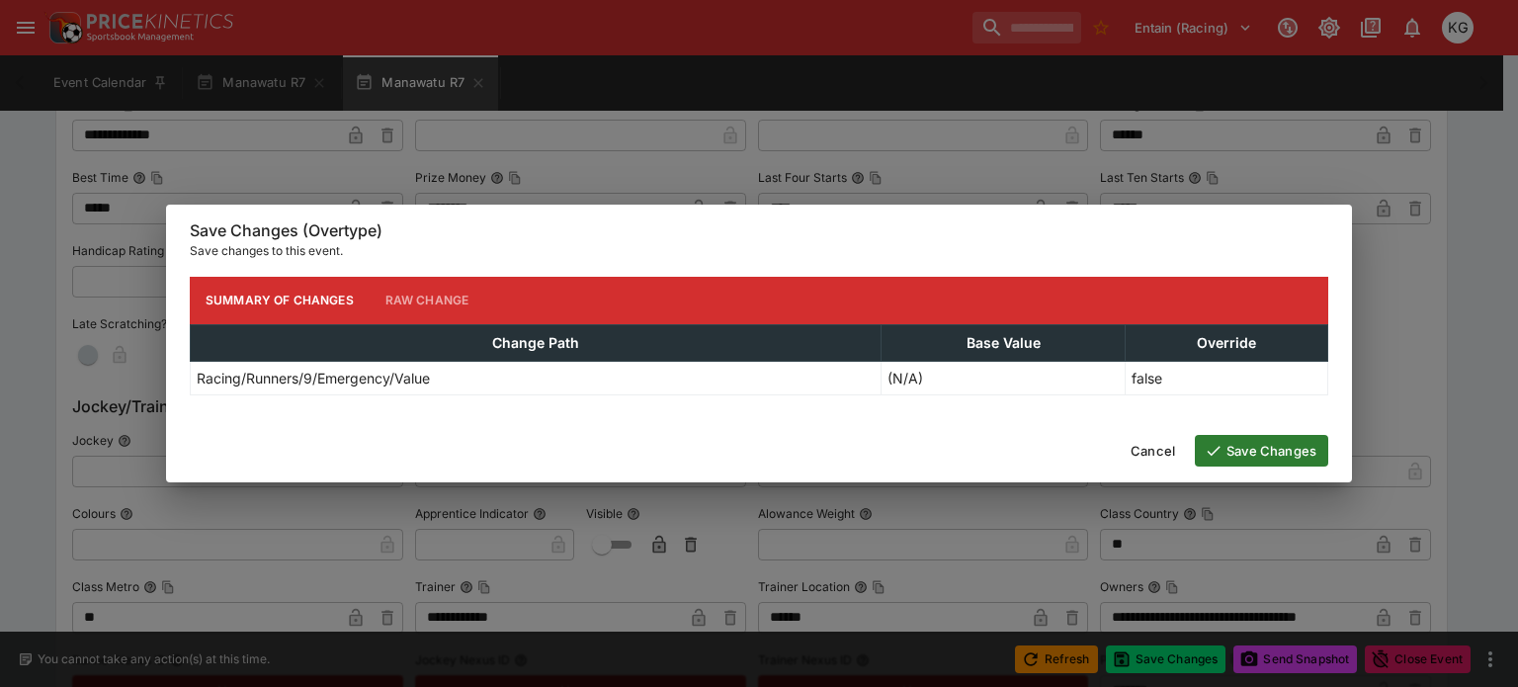
click at [1289, 438] on button "Save Changes" at bounding box center [1261, 451] width 133 height 32
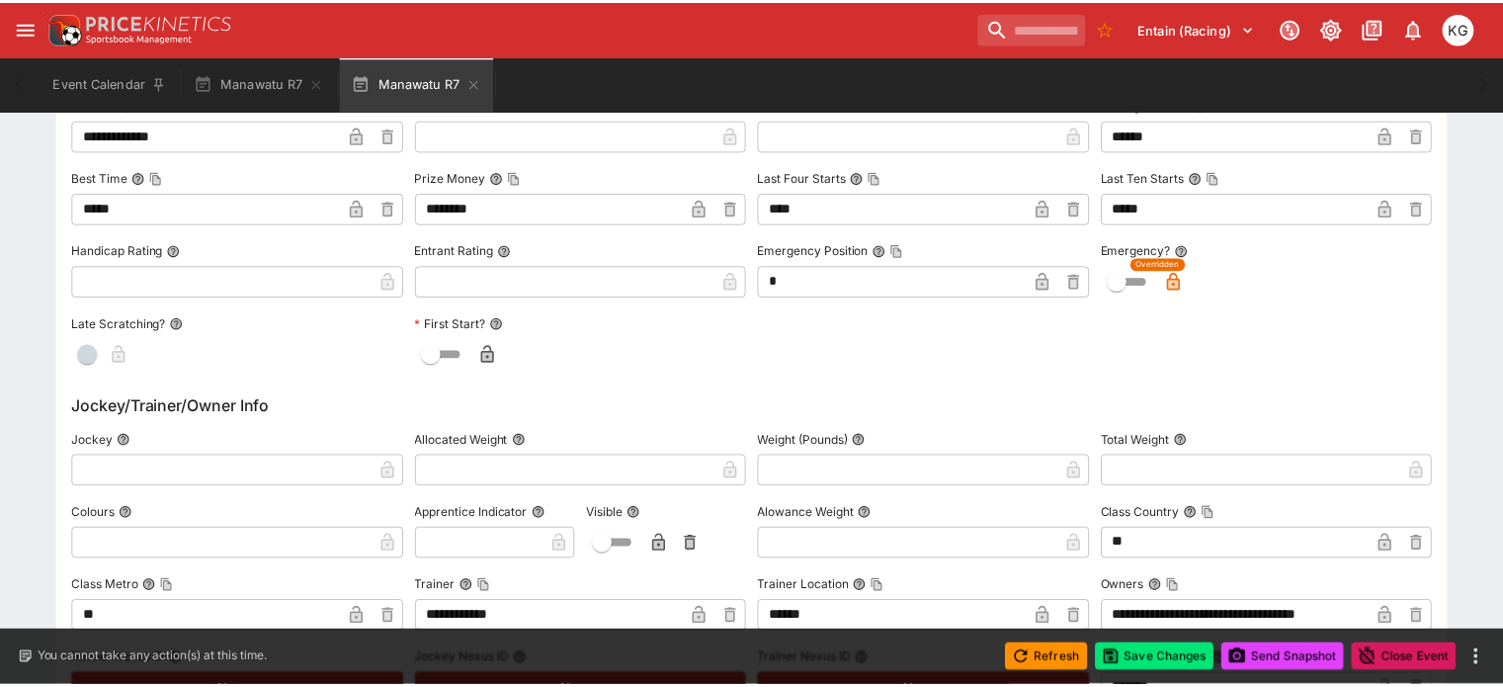
scroll to position [0, 0]
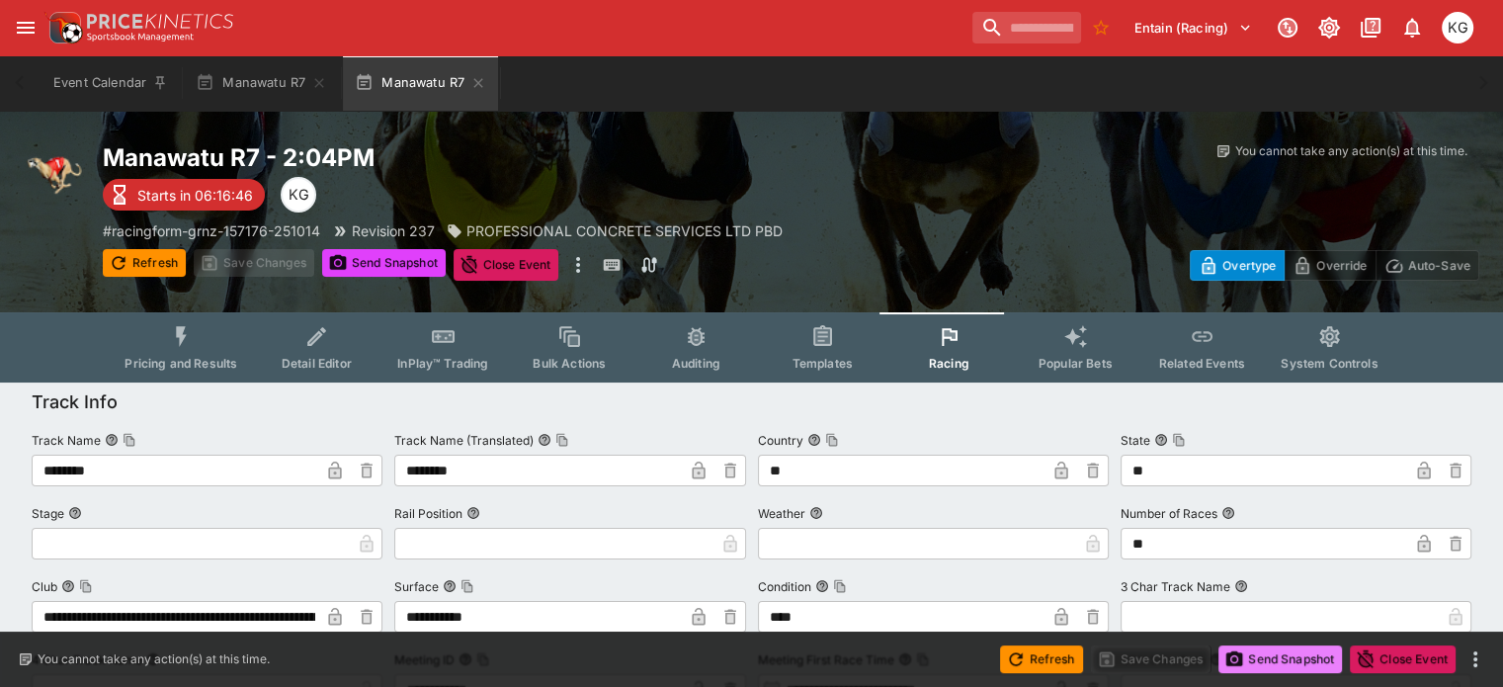
click at [1293, 654] on button "Send Snapshot" at bounding box center [1280, 659] width 124 height 28
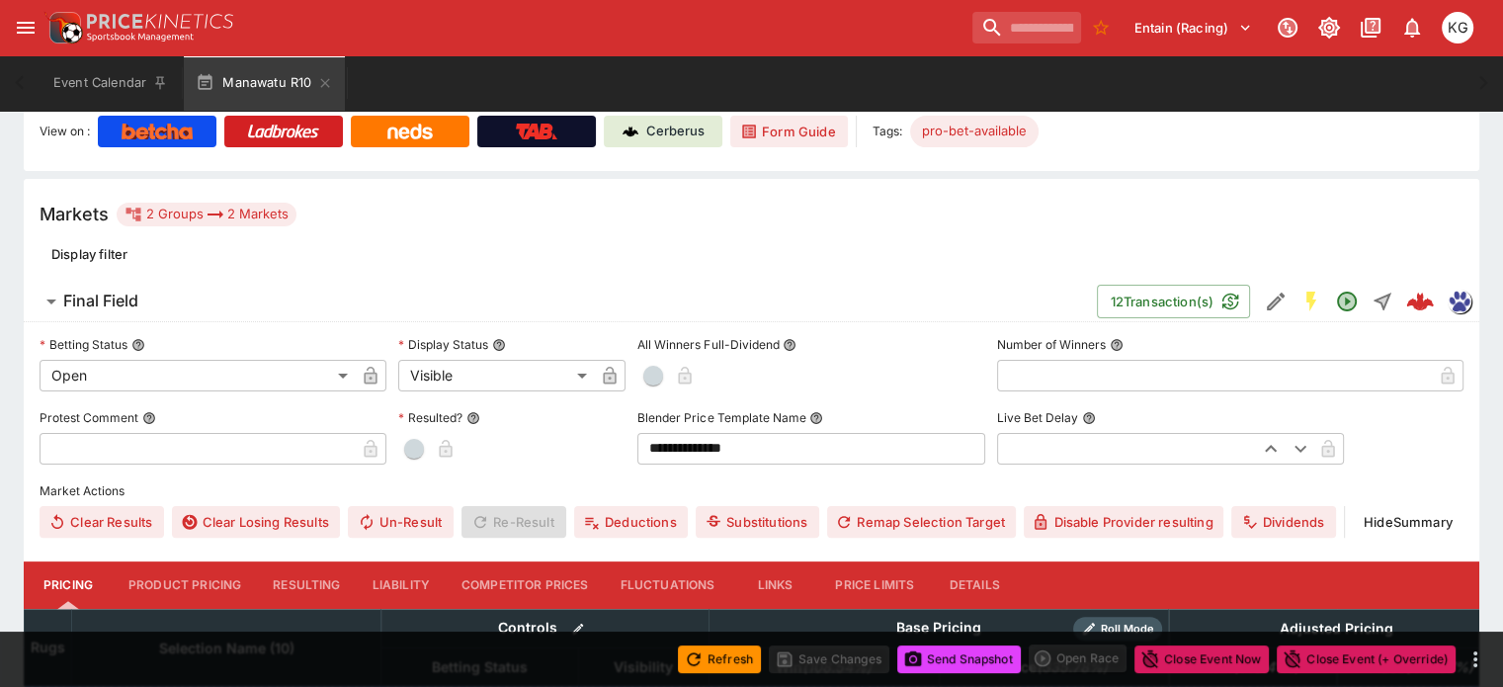
scroll to position [494, 0]
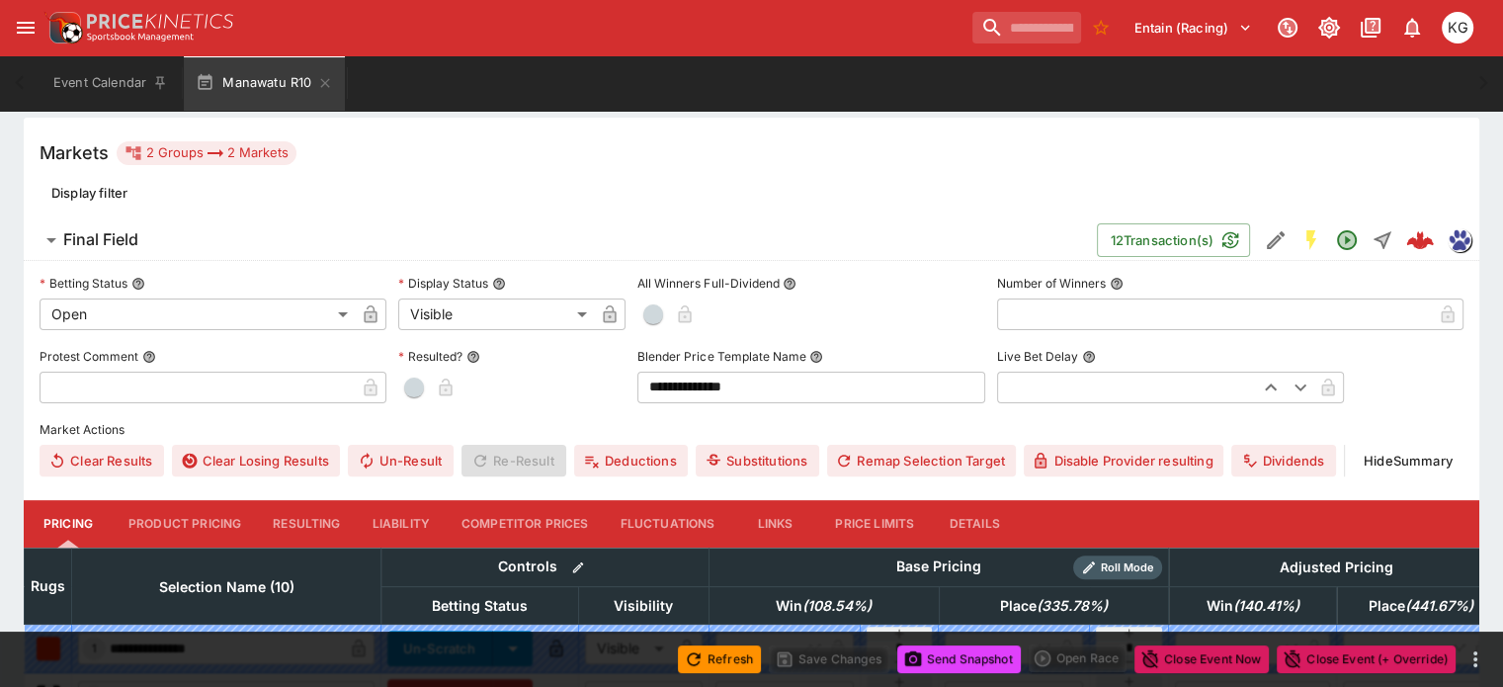
click at [1004, 500] on button "Details" at bounding box center [974, 523] width 89 height 47
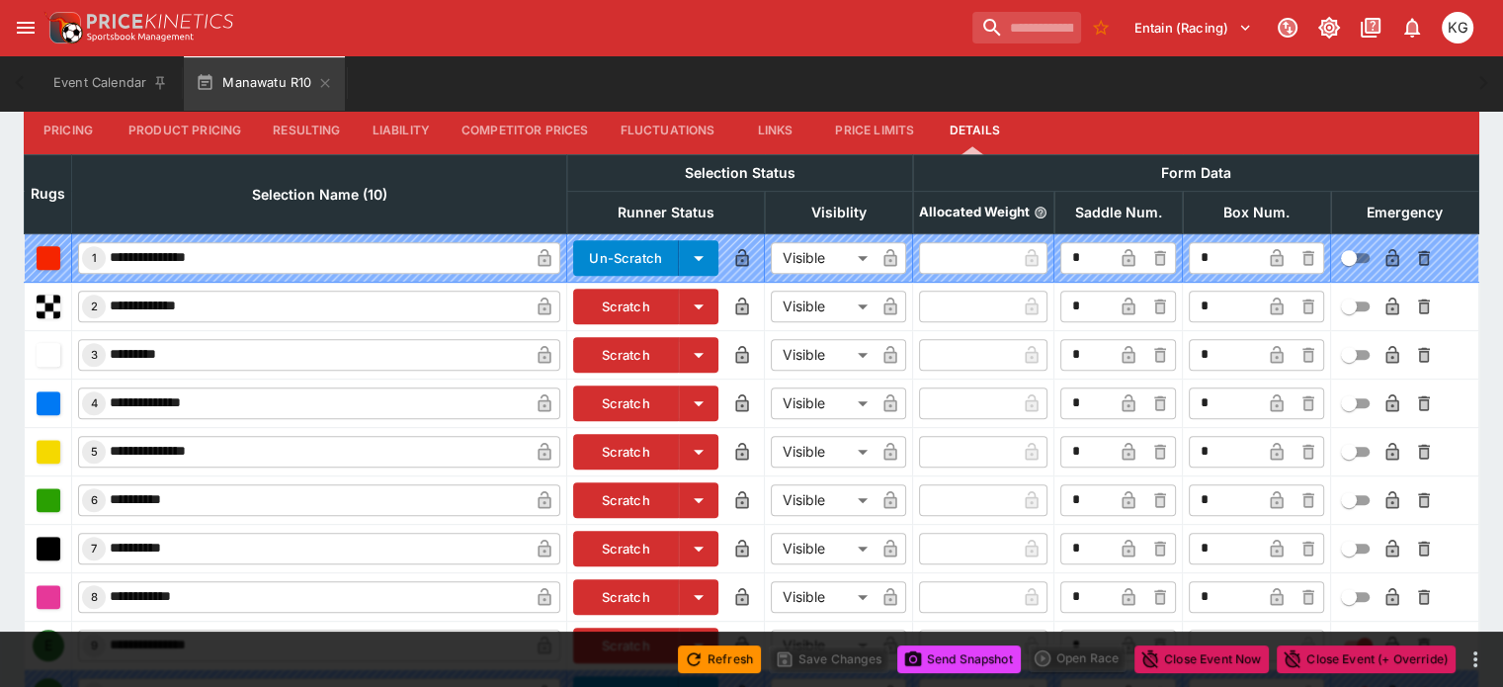
scroll to position [891, 0]
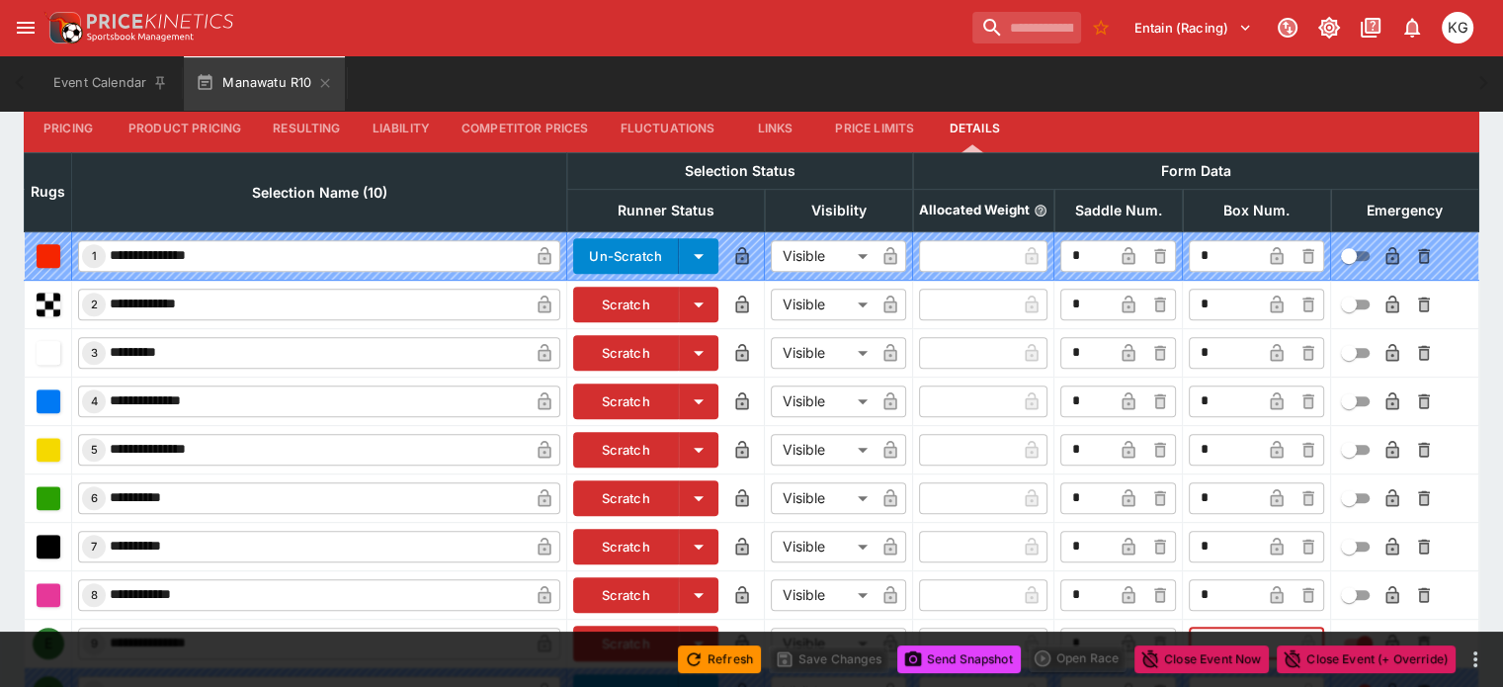
click at [1198, 627] on input "text" at bounding box center [1241, 643] width 104 height 32
type input "*"
click at [1272, 641] on icon "button" at bounding box center [1277, 645] width 10 height 8
click at [1382, 633] on icon "button" at bounding box center [1392, 643] width 20 height 20
click at [822, 662] on button "Save Changes" at bounding box center [829, 659] width 121 height 28
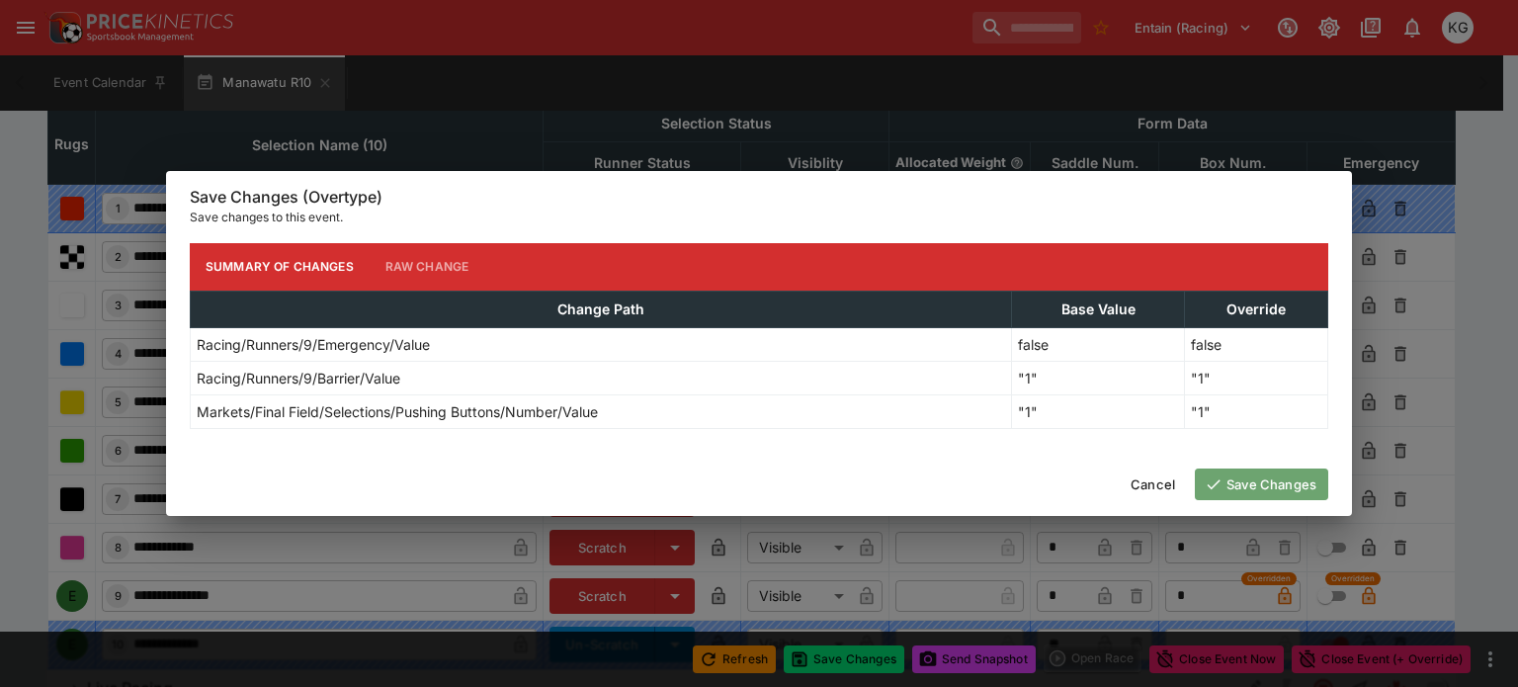
click at [1294, 483] on button "Save Changes" at bounding box center [1261, 484] width 133 height 32
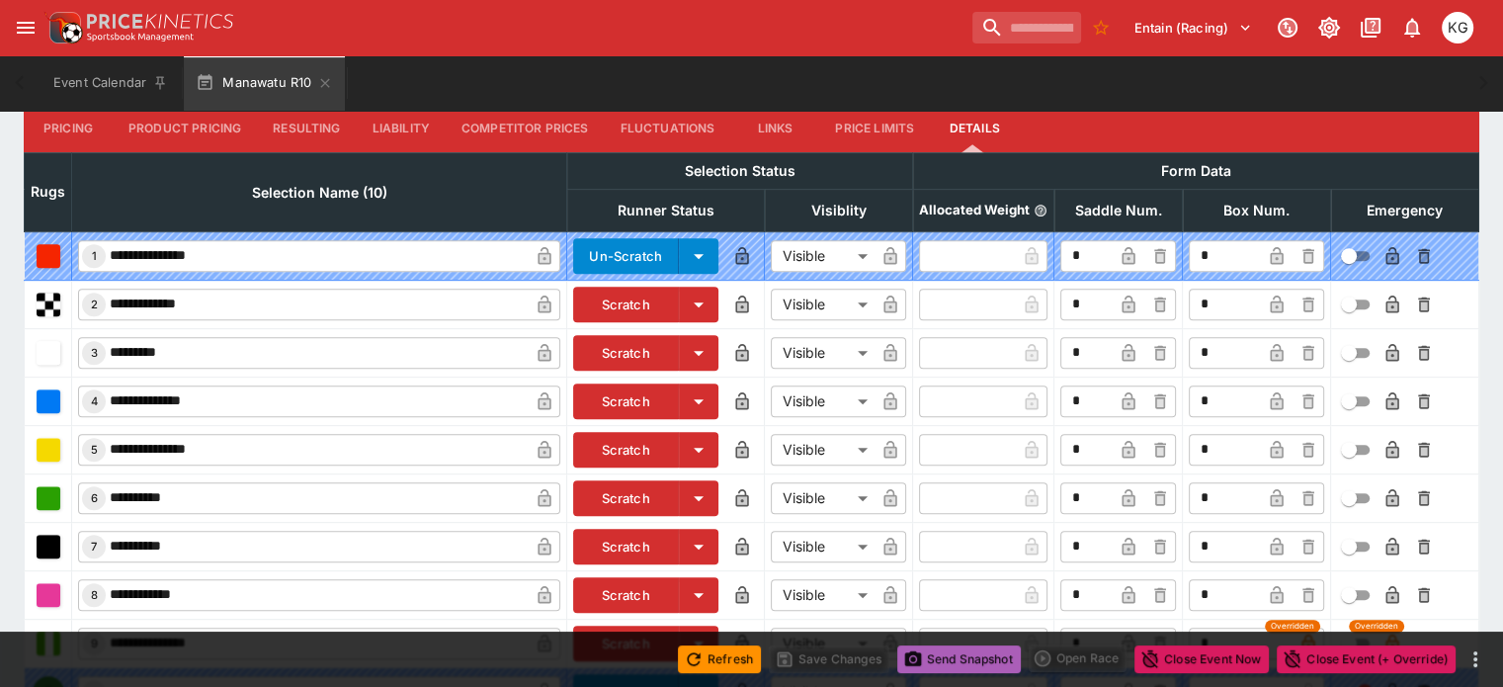
click at [956, 655] on button "Send Snapshot" at bounding box center [959, 659] width 124 height 28
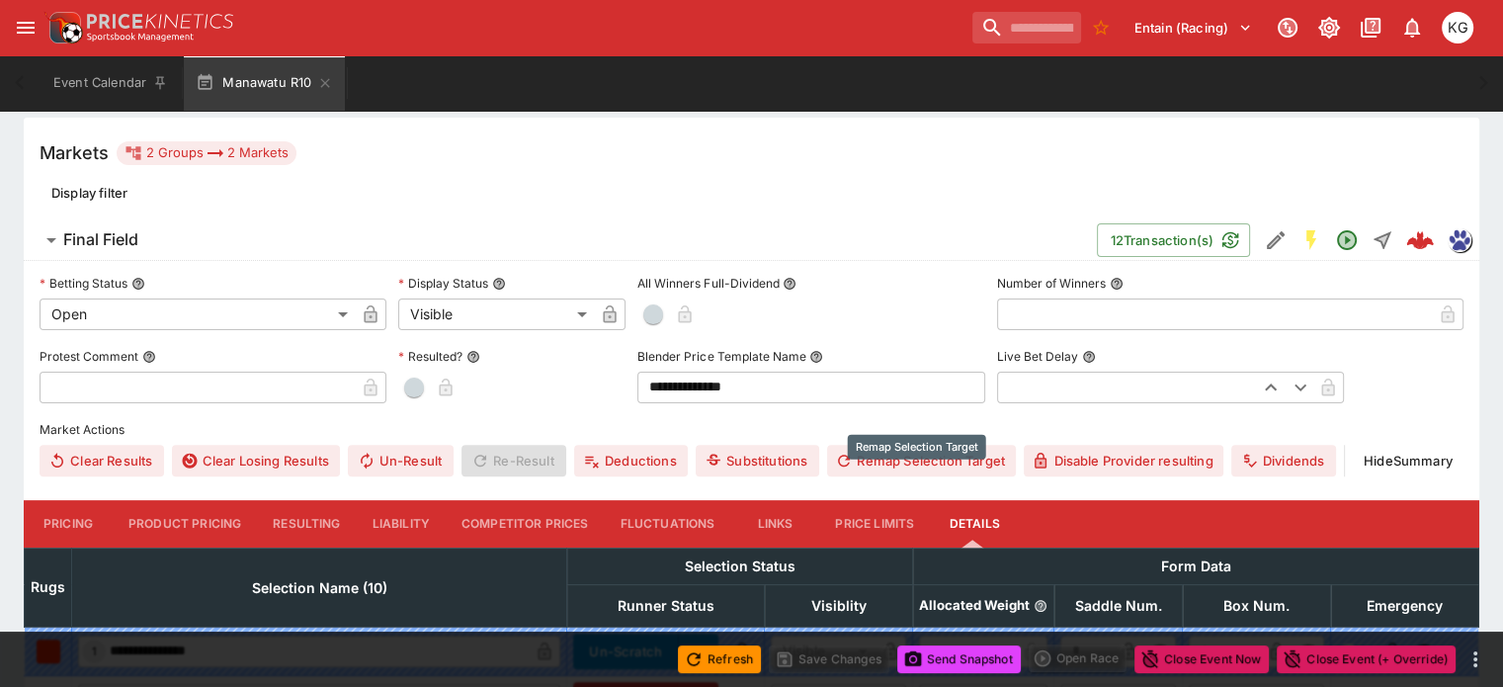
scroll to position [101, 0]
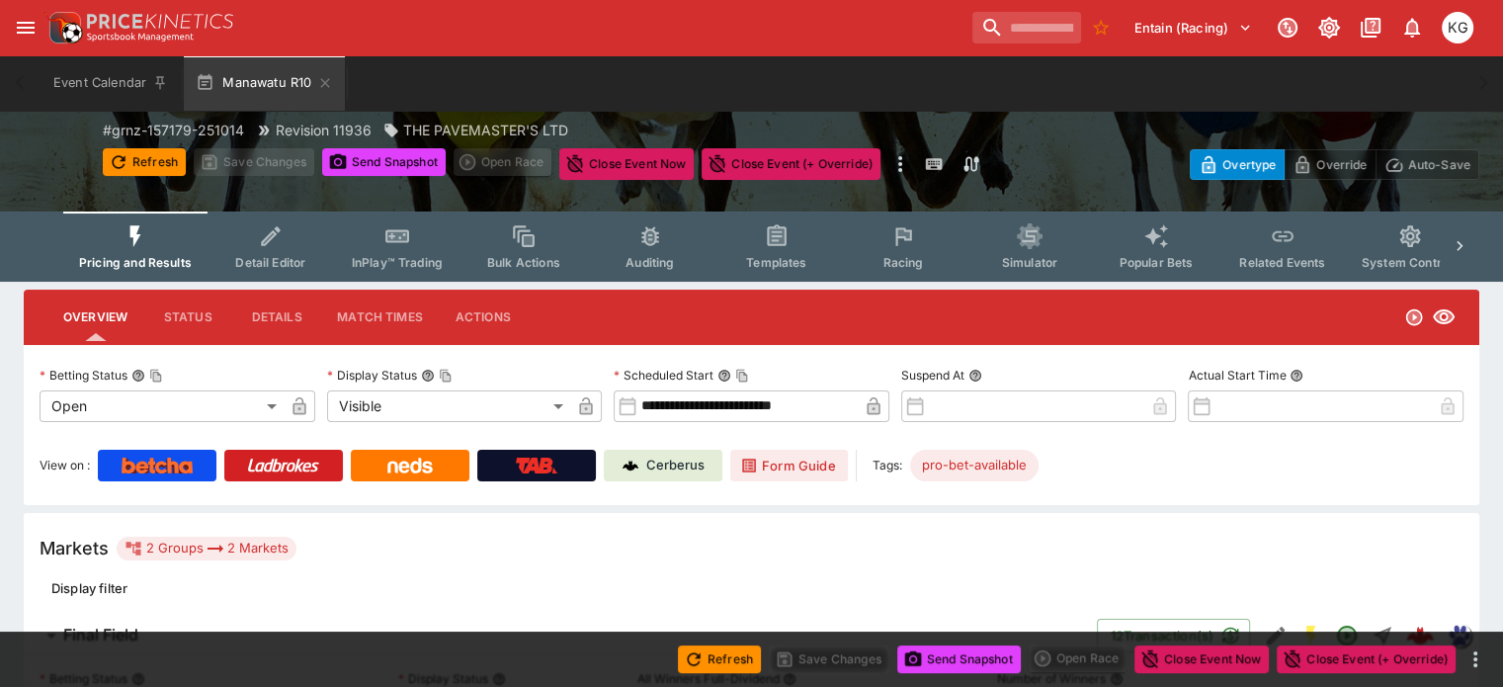
click at [923, 259] on span "Racing" at bounding box center [902, 262] width 41 height 15
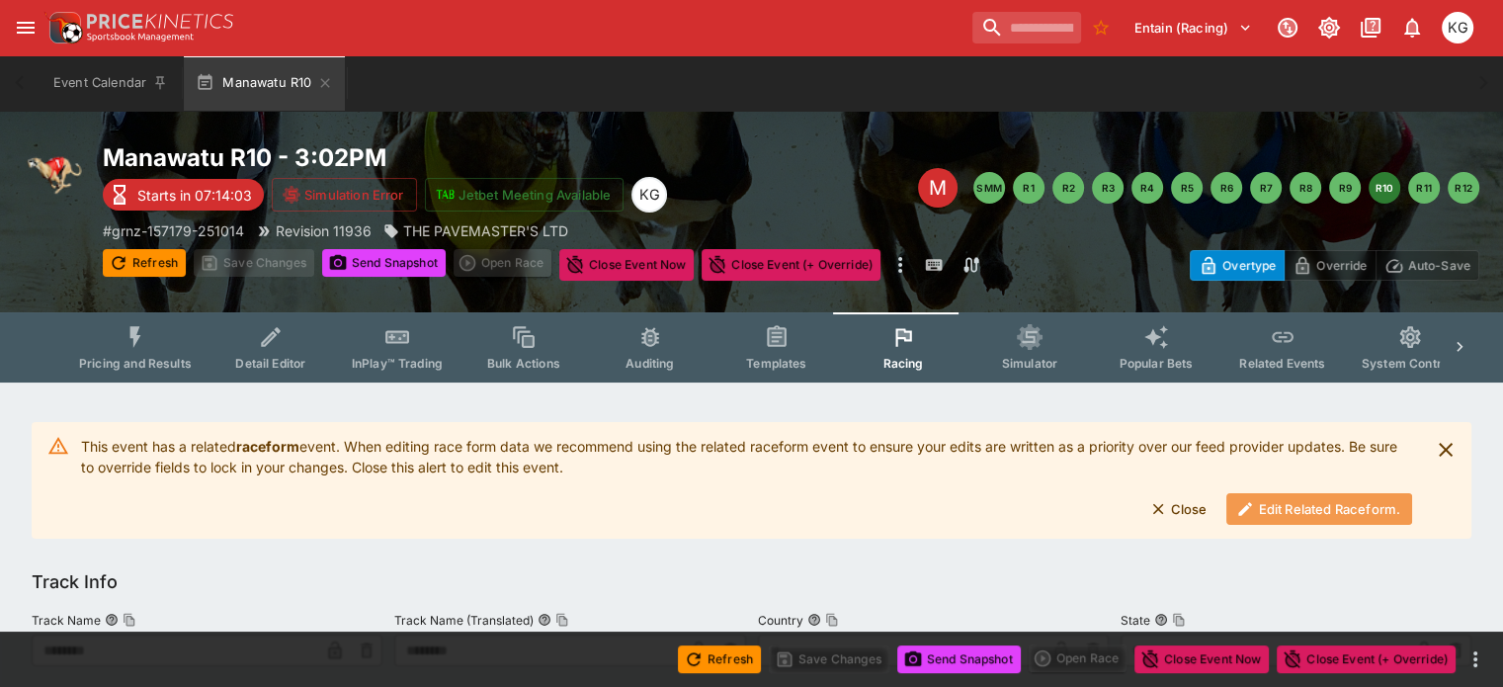
click at [1302, 510] on button "Edit Related Raceform." at bounding box center [1319, 509] width 186 height 32
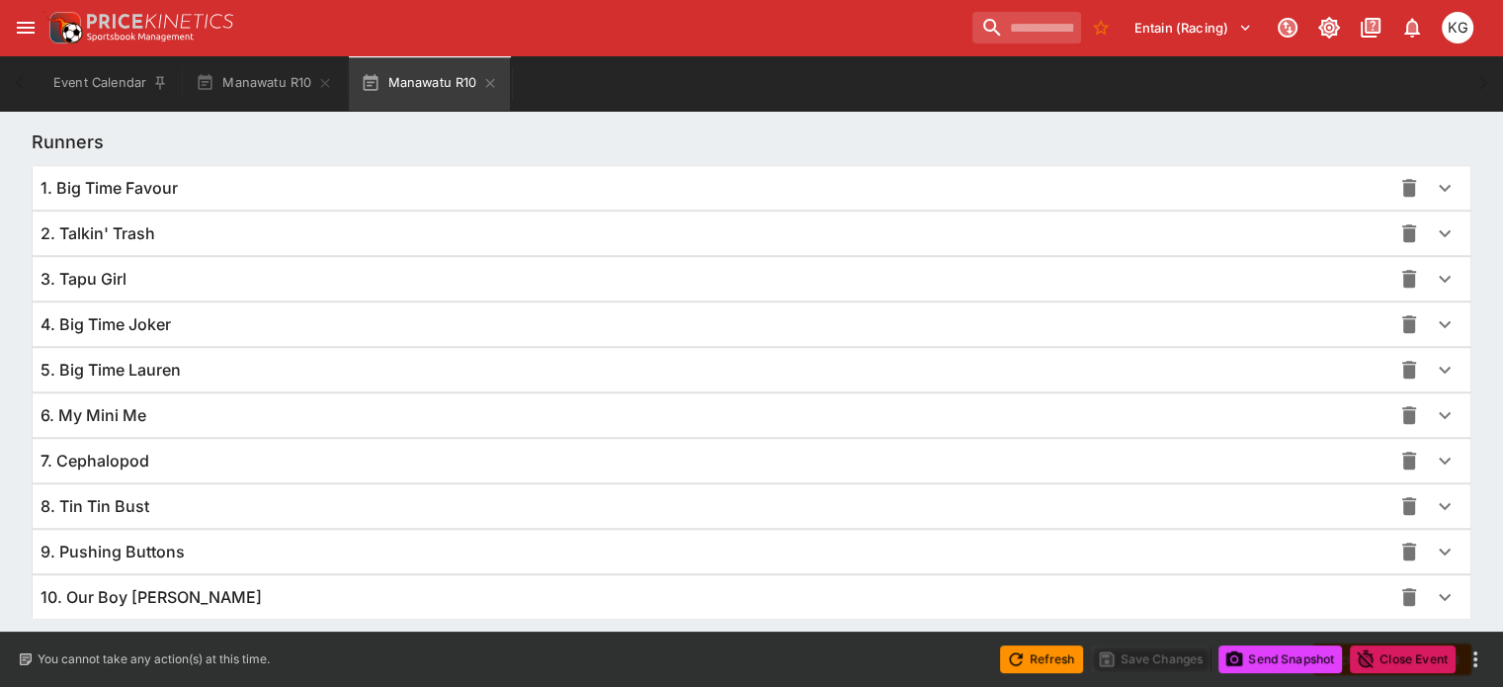
scroll to position [1443, 0]
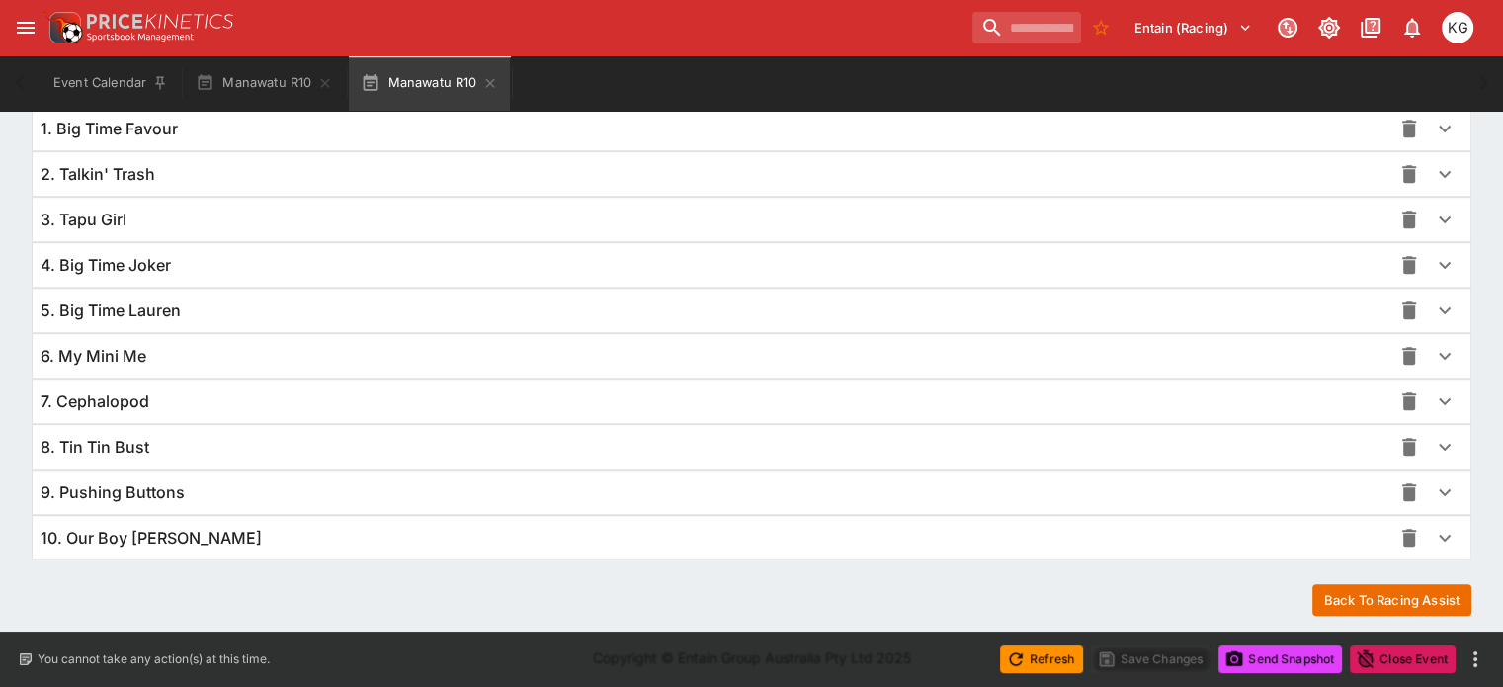
click at [1433, 487] on icon "button" at bounding box center [1445, 492] width 24 height 24
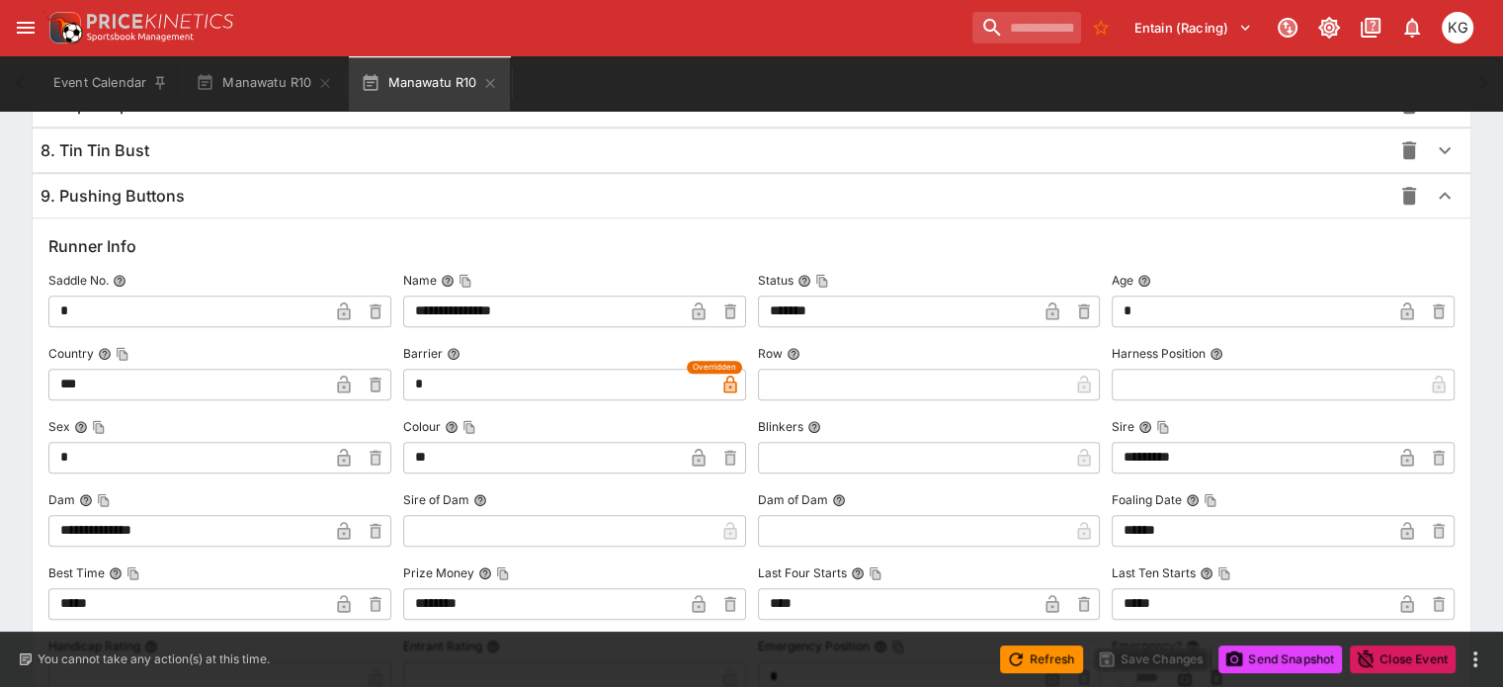
scroll to position [1937, 0]
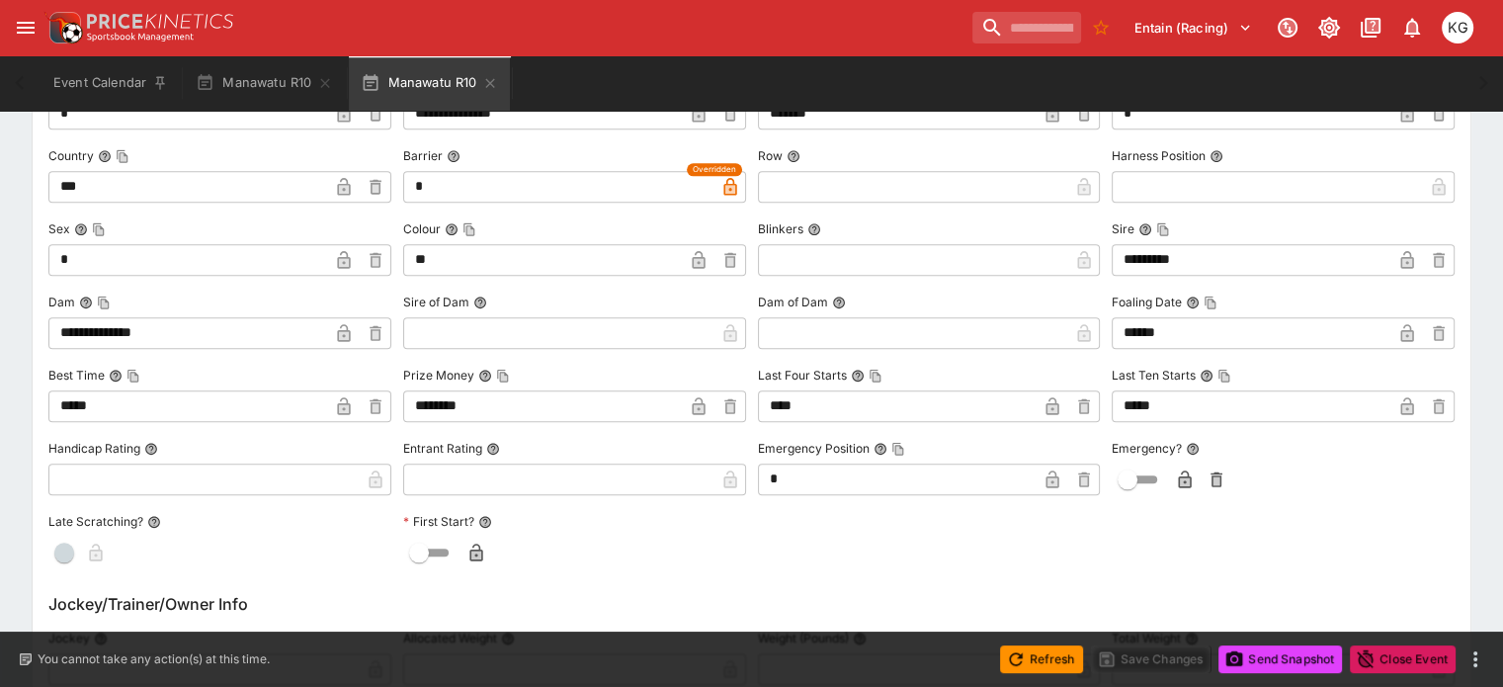
click at [1180, 478] on icon "button" at bounding box center [1185, 481] width 10 height 8
click at [1156, 669] on button "Save Changes" at bounding box center [1151, 659] width 121 height 28
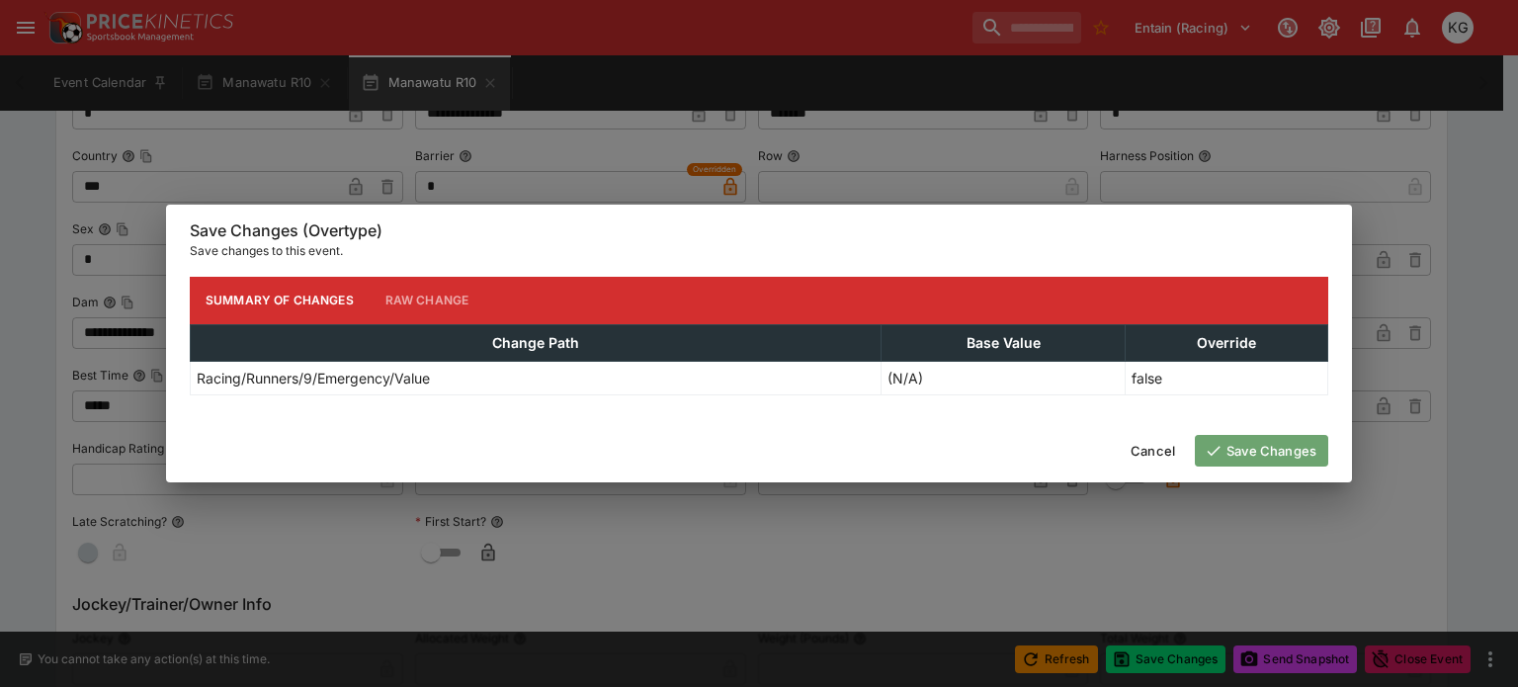
click at [1300, 451] on button "Save Changes" at bounding box center [1261, 451] width 133 height 32
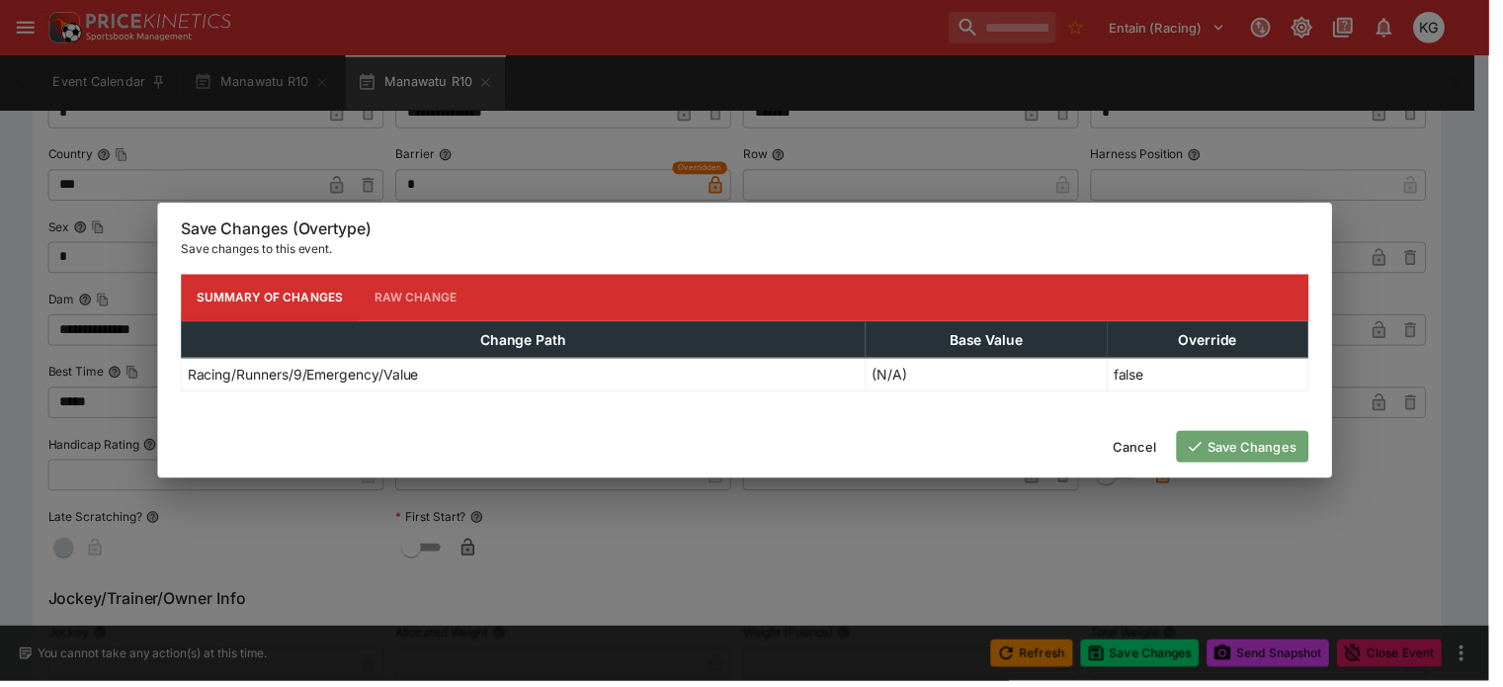
scroll to position [0, 0]
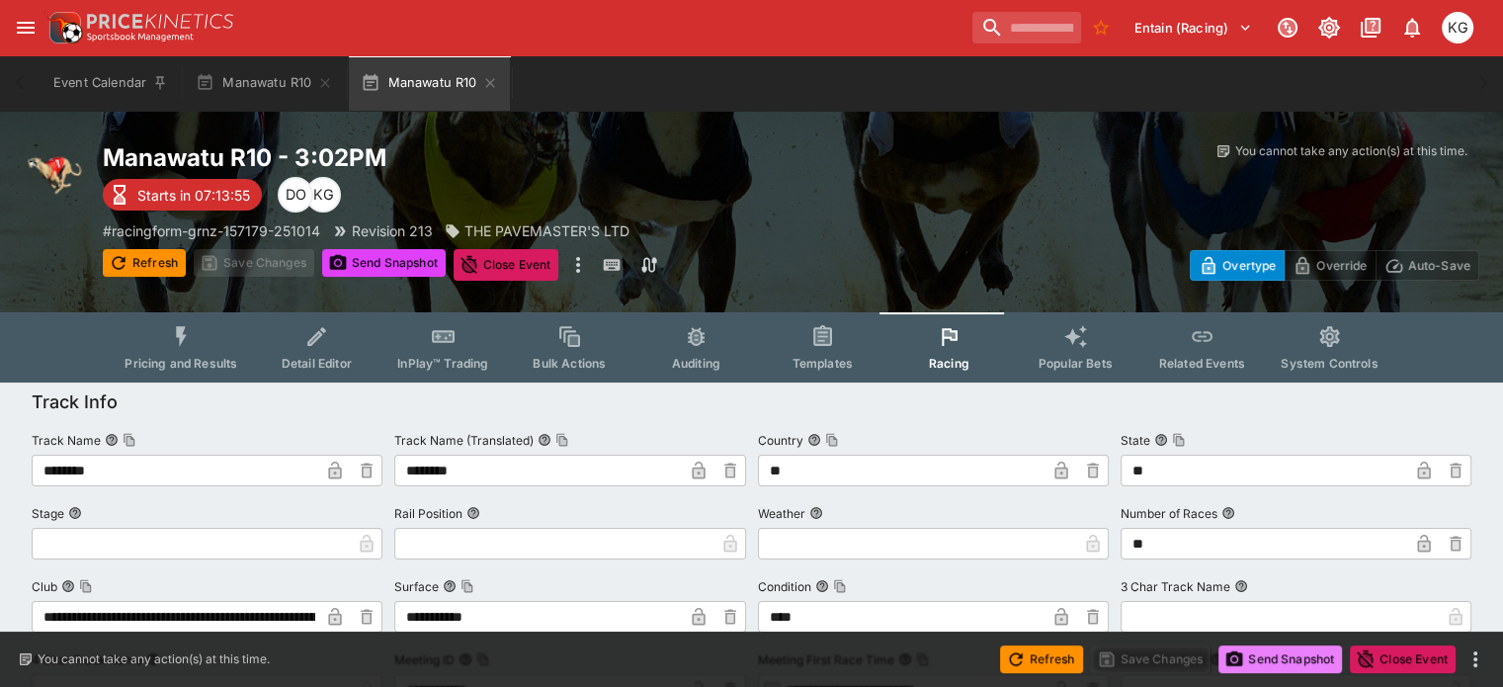
click at [1273, 651] on button "Send Snapshot" at bounding box center [1280, 659] width 124 height 28
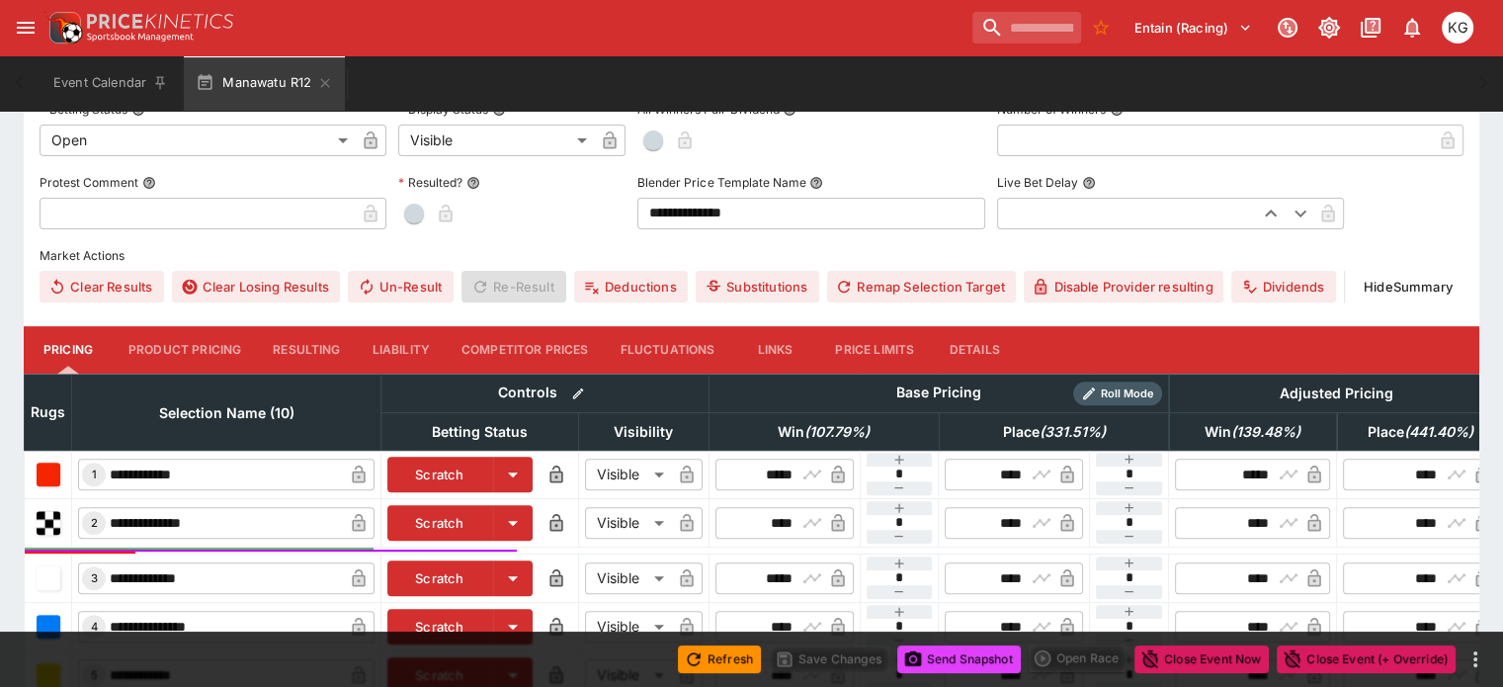
scroll to position [664, 0]
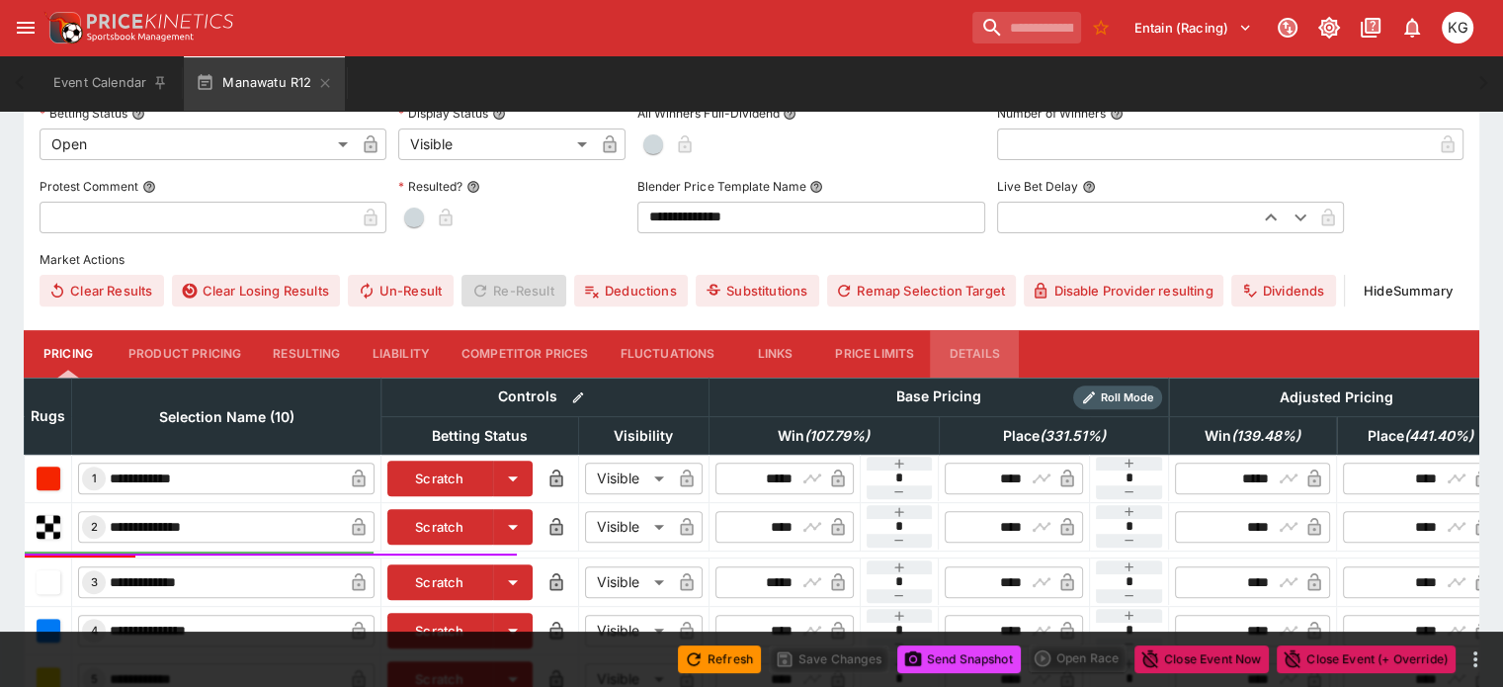
click at [1011, 330] on button "Details" at bounding box center [974, 353] width 89 height 47
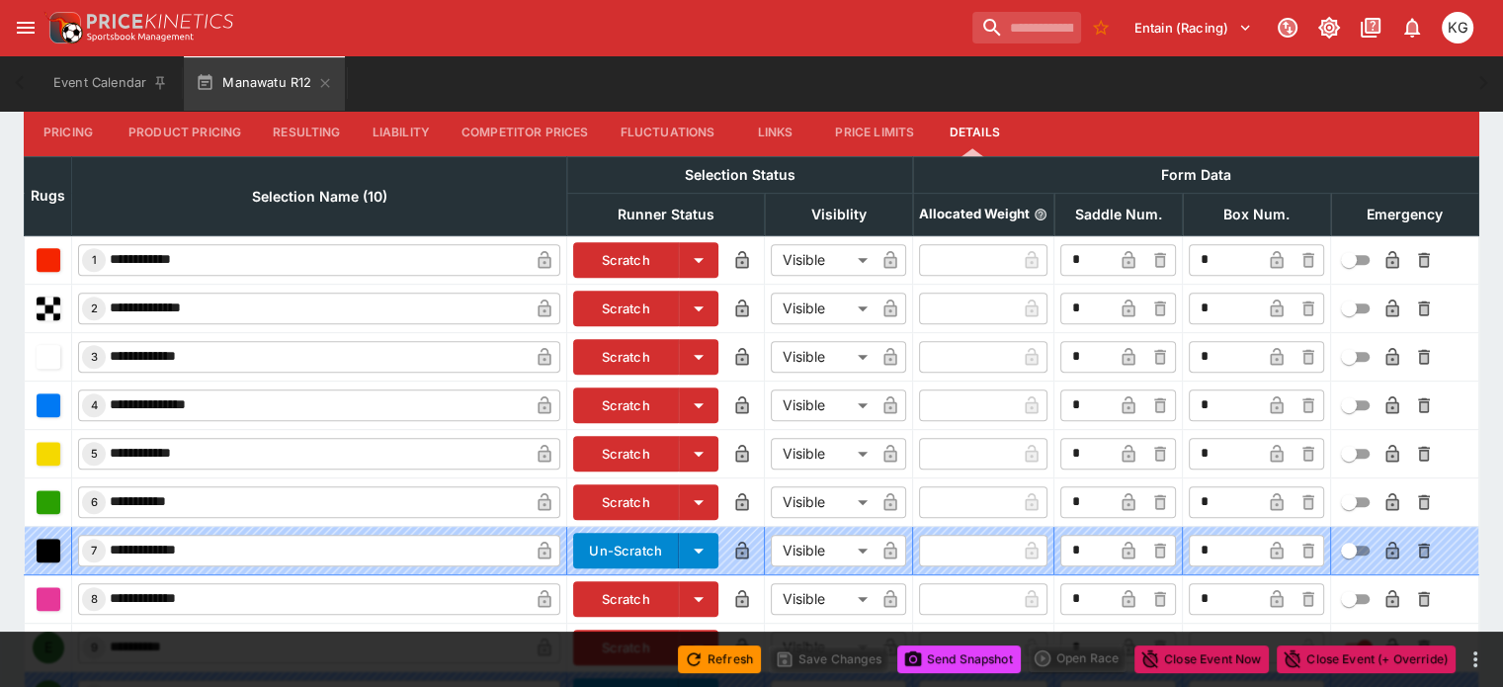
scroll to position [975, 0]
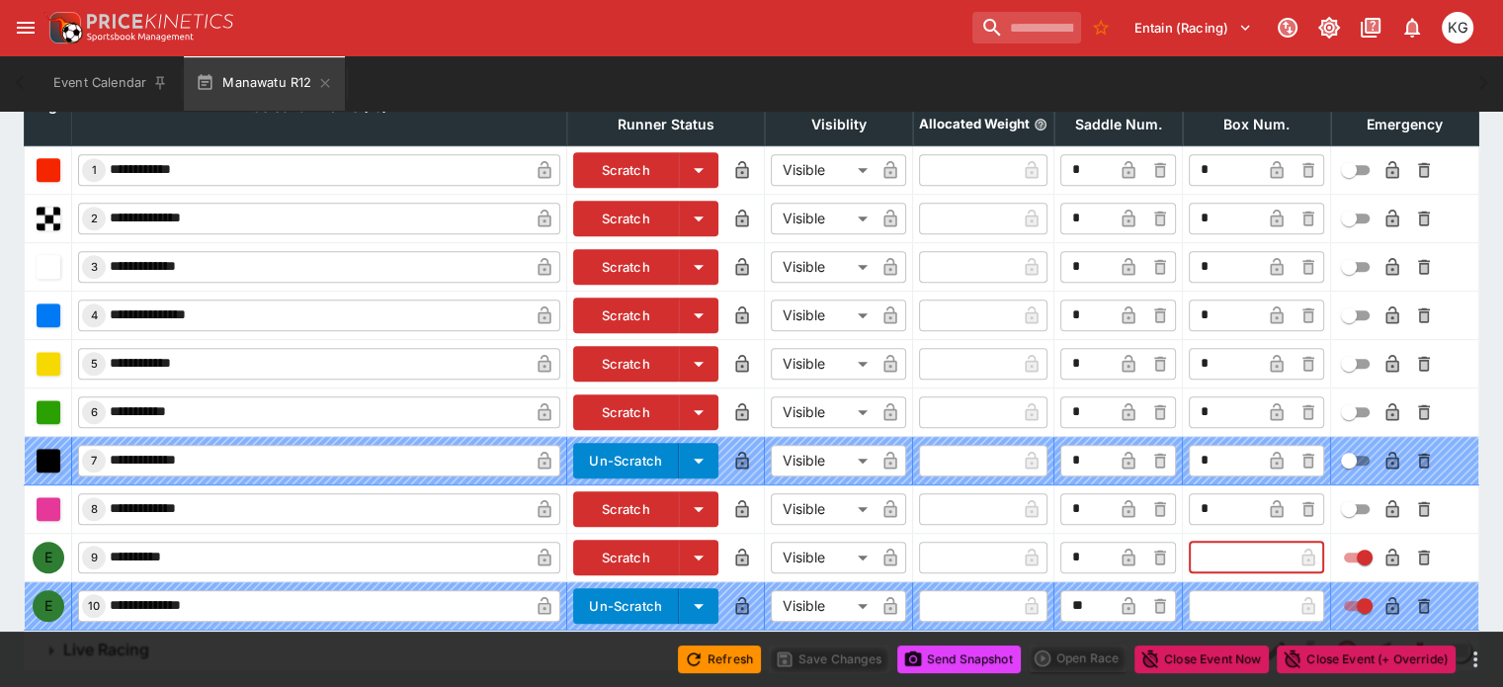
click at [1189, 541] on input "text" at bounding box center [1241, 557] width 104 height 32
type input "*"
click at [1272, 555] on icon "button" at bounding box center [1277, 559] width 10 height 8
click at [1385, 548] on icon "button" at bounding box center [1391, 557] width 13 height 18
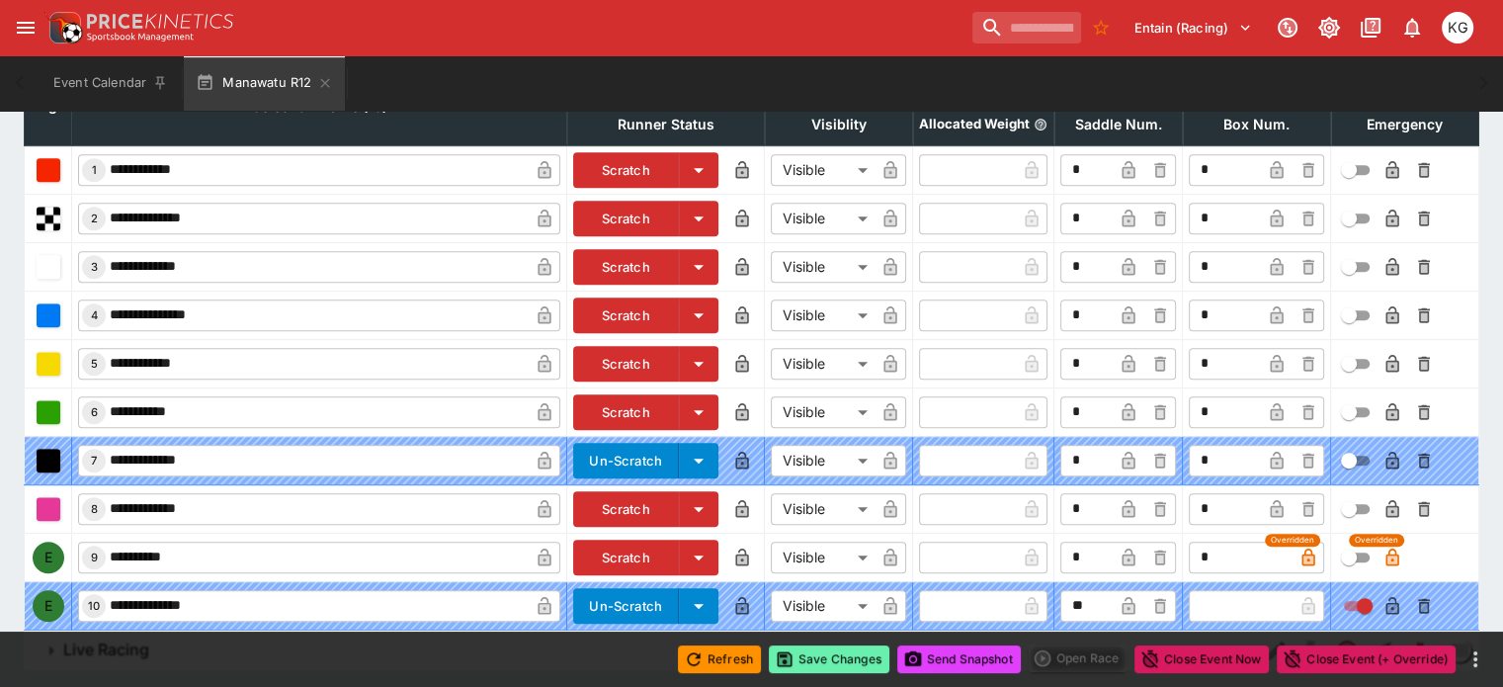
click at [833, 653] on button "Save Changes" at bounding box center [829, 659] width 121 height 28
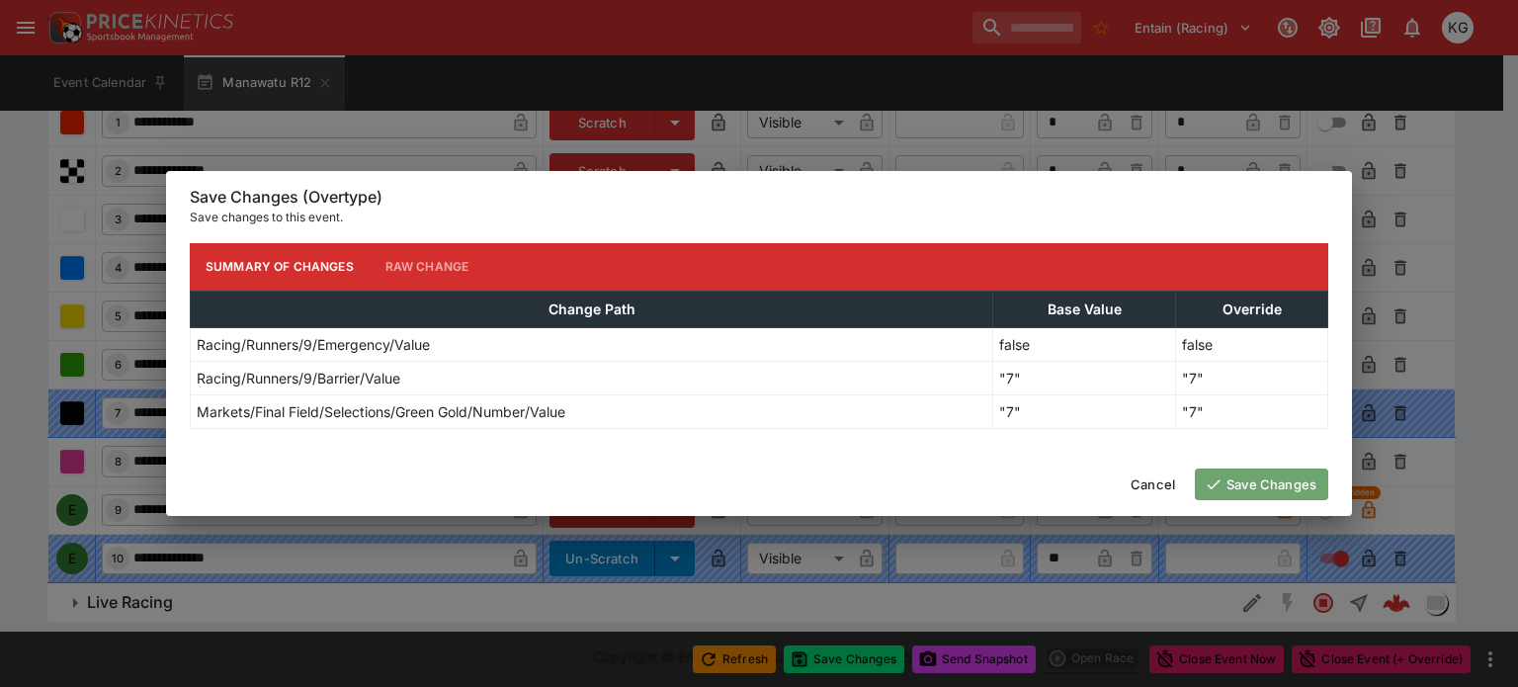
click at [1292, 474] on button "Save Changes" at bounding box center [1261, 484] width 133 height 32
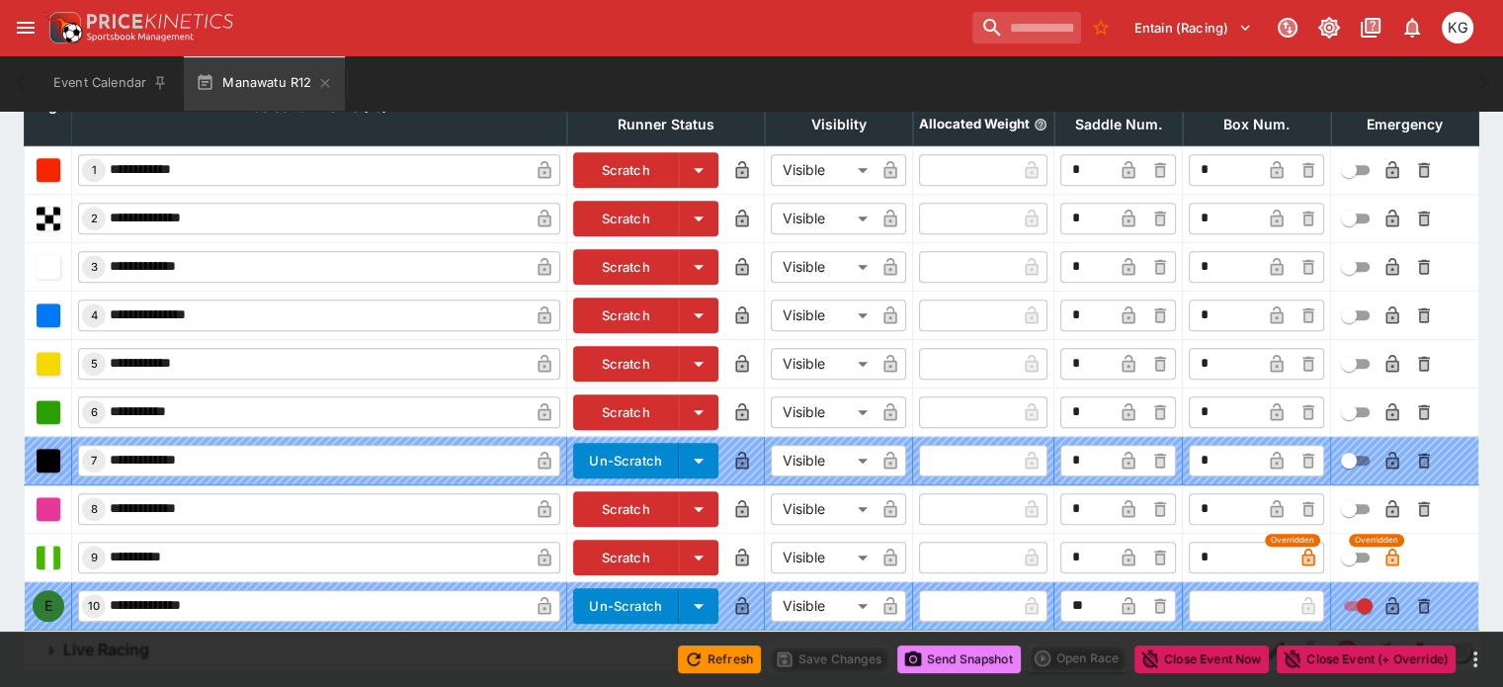
click at [948, 652] on button "Send Snapshot" at bounding box center [959, 659] width 124 height 28
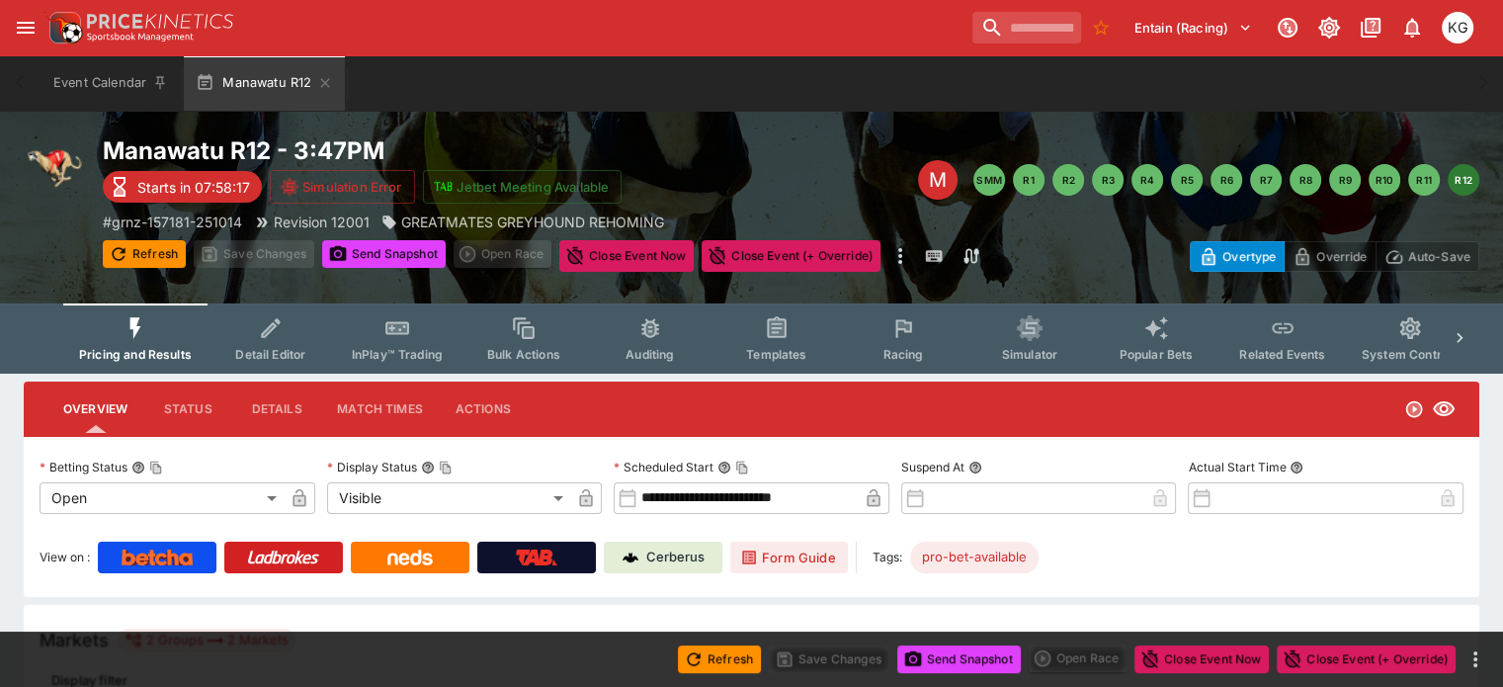
scroll to position [0, 0]
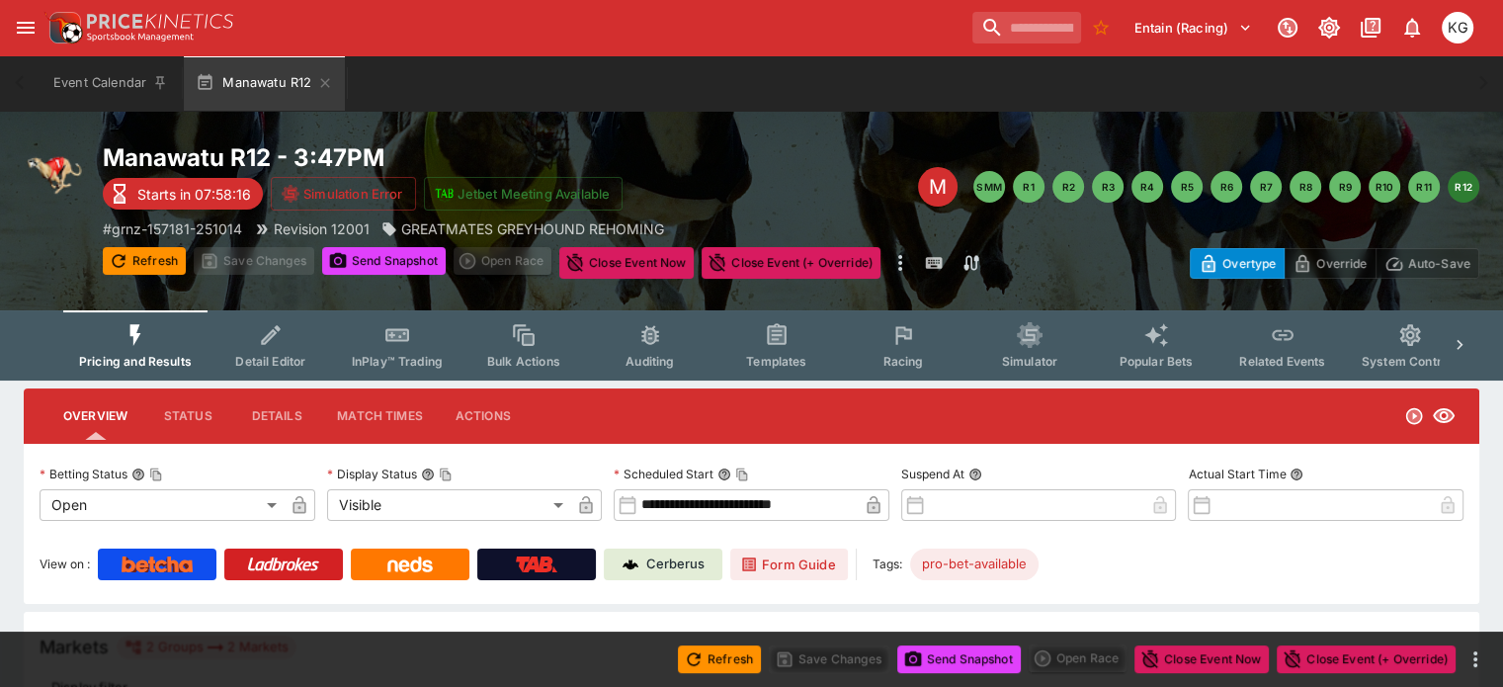
click at [923, 361] on span "Racing" at bounding box center [902, 361] width 41 height 15
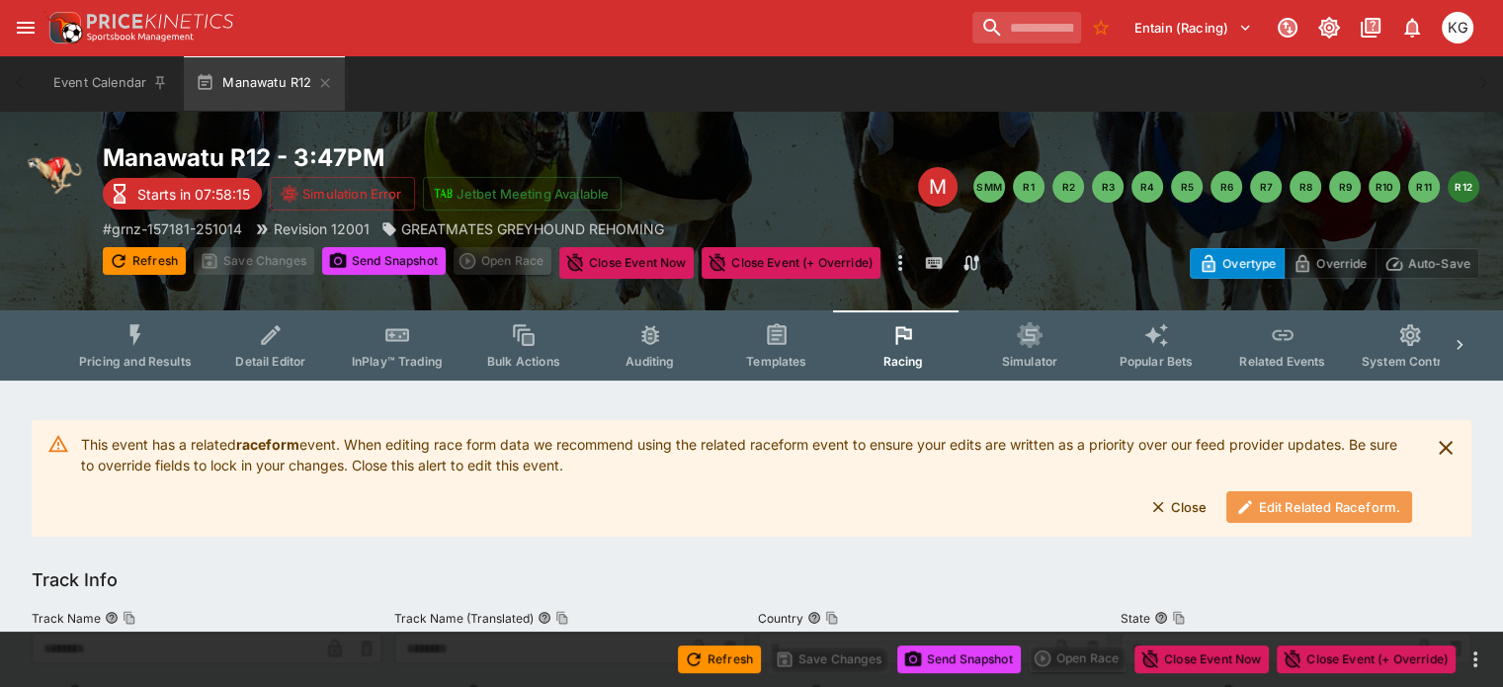
click at [1270, 497] on button "Edit Related Raceform." at bounding box center [1319, 507] width 186 height 32
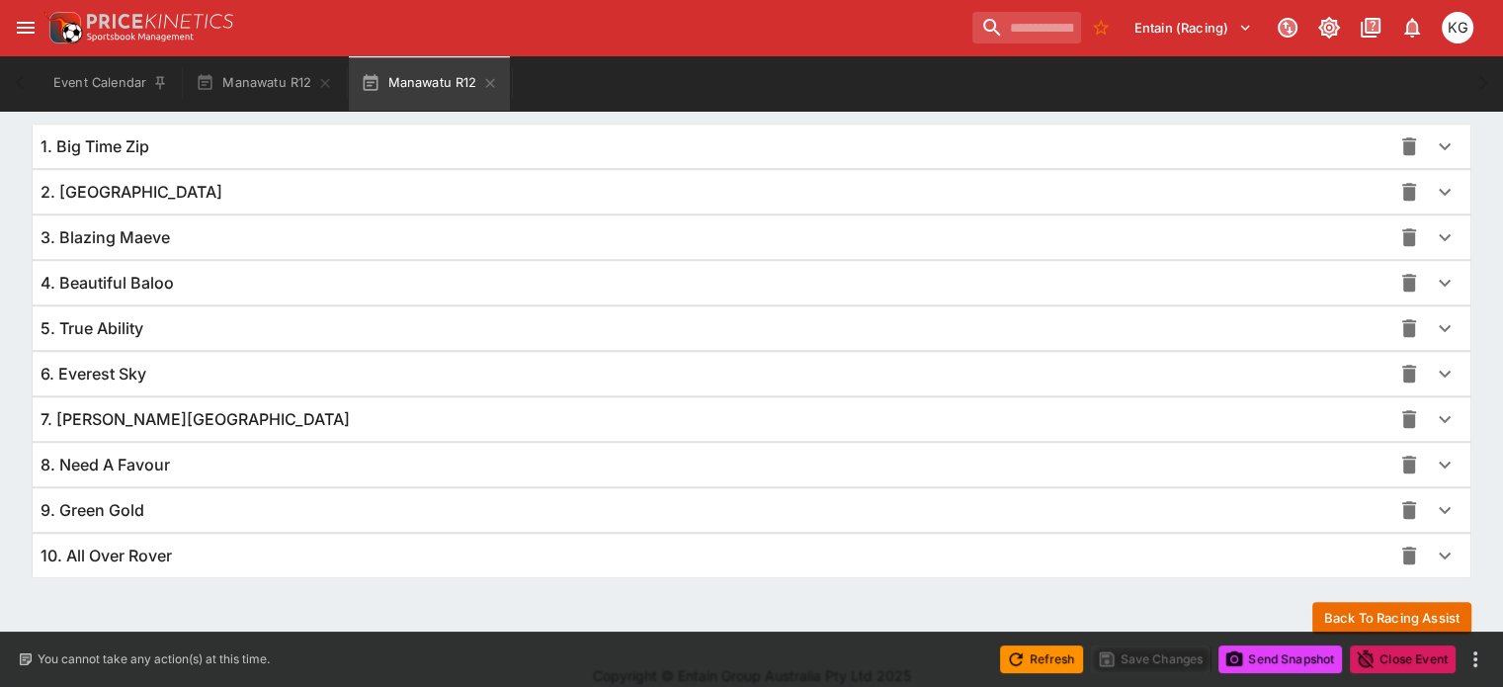
scroll to position [1439, 0]
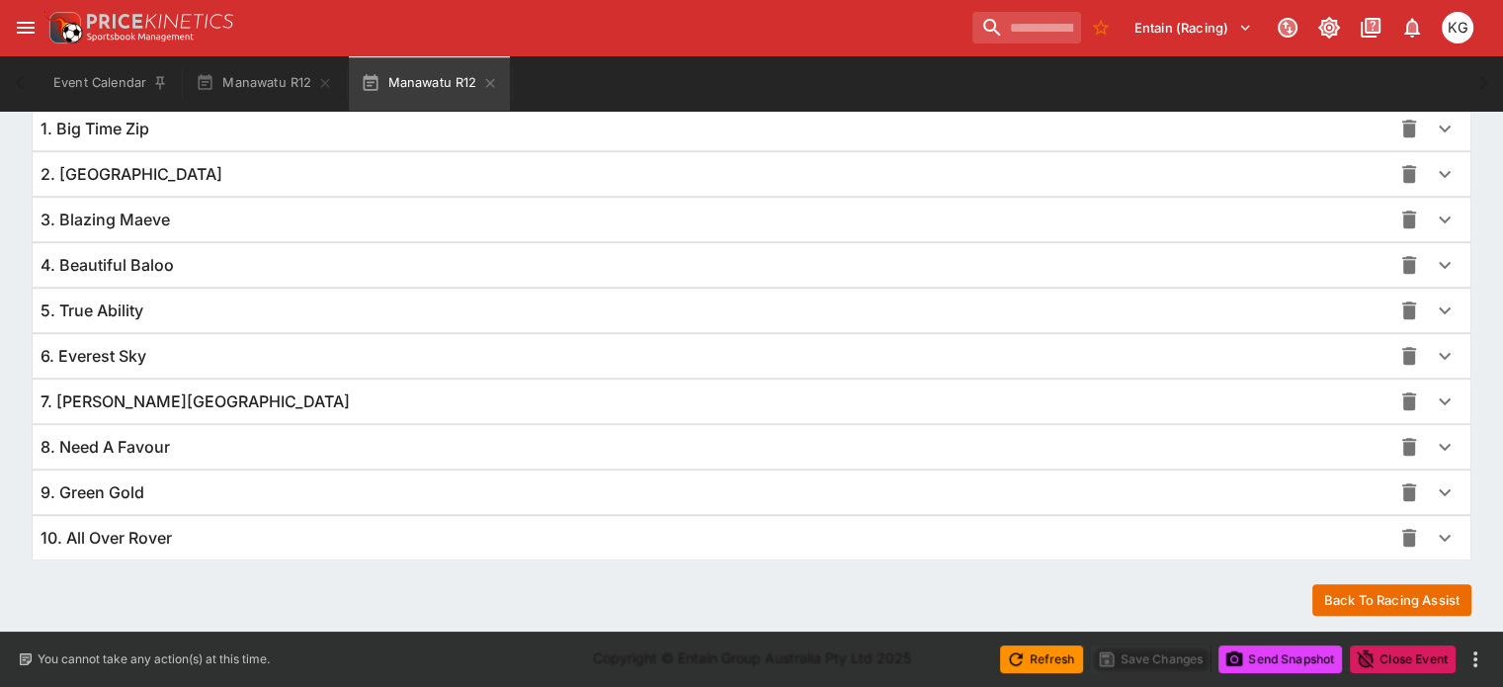
click at [1433, 486] on icon "button" at bounding box center [1445, 492] width 24 height 24
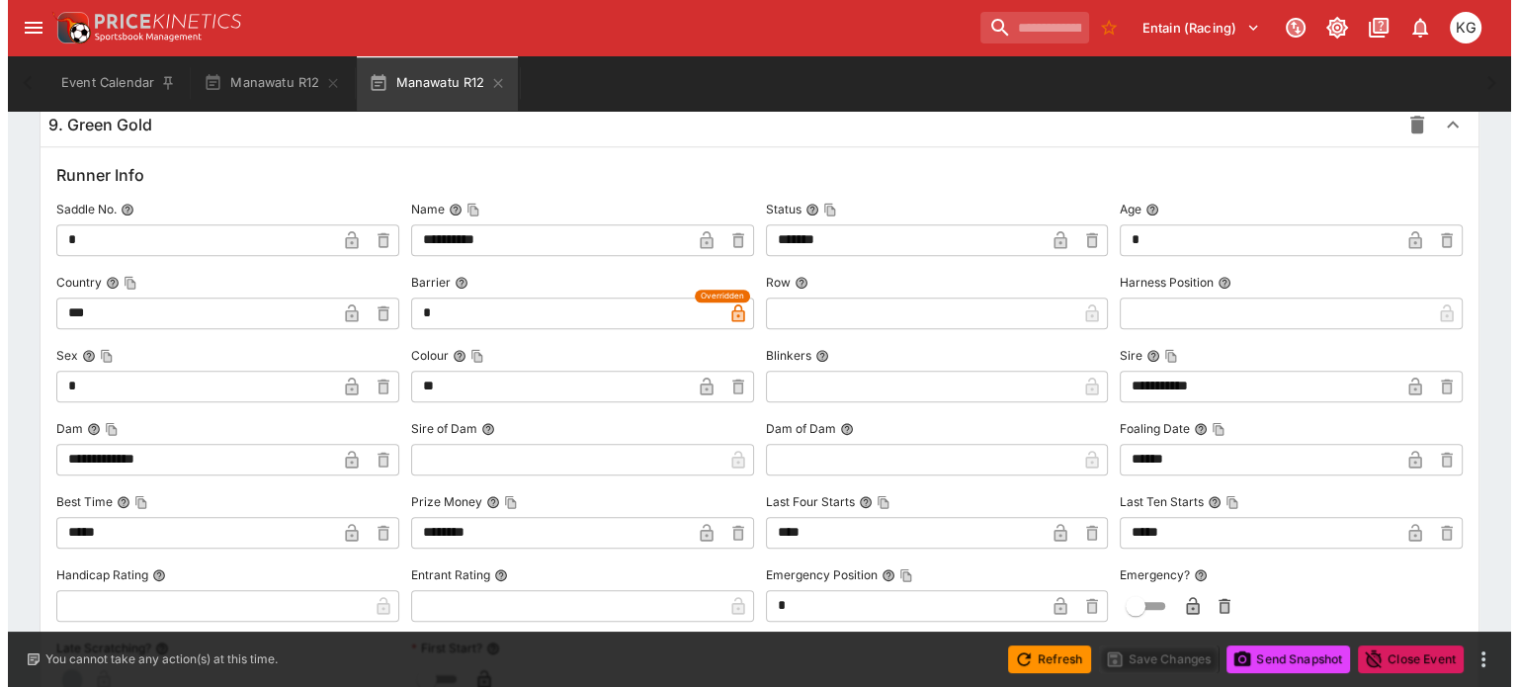
scroll to position [1834, 0]
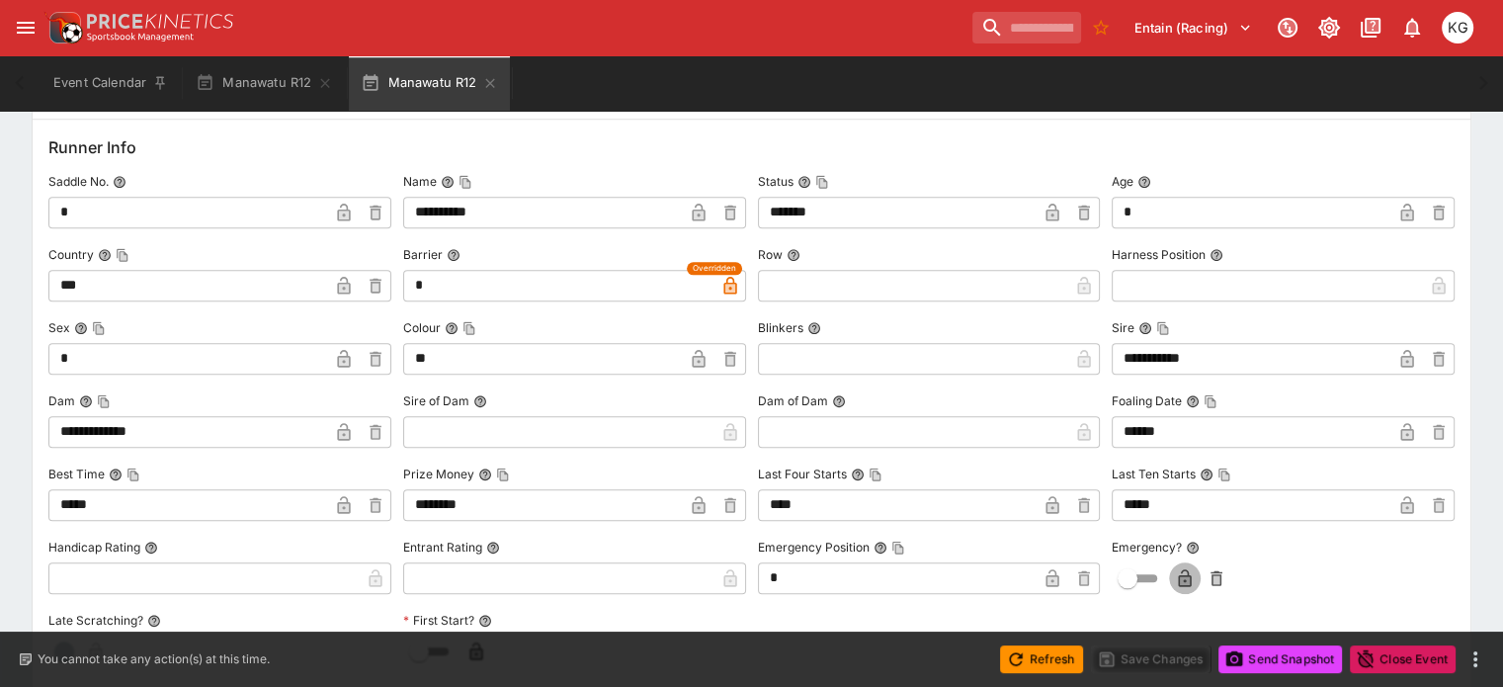
click at [1179, 569] on icon "button" at bounding box center [1185, 578] width 13 height 18
click at [1154, 656] on button "Save Changes" at bounding box center [1151, 659] width 121 height 28
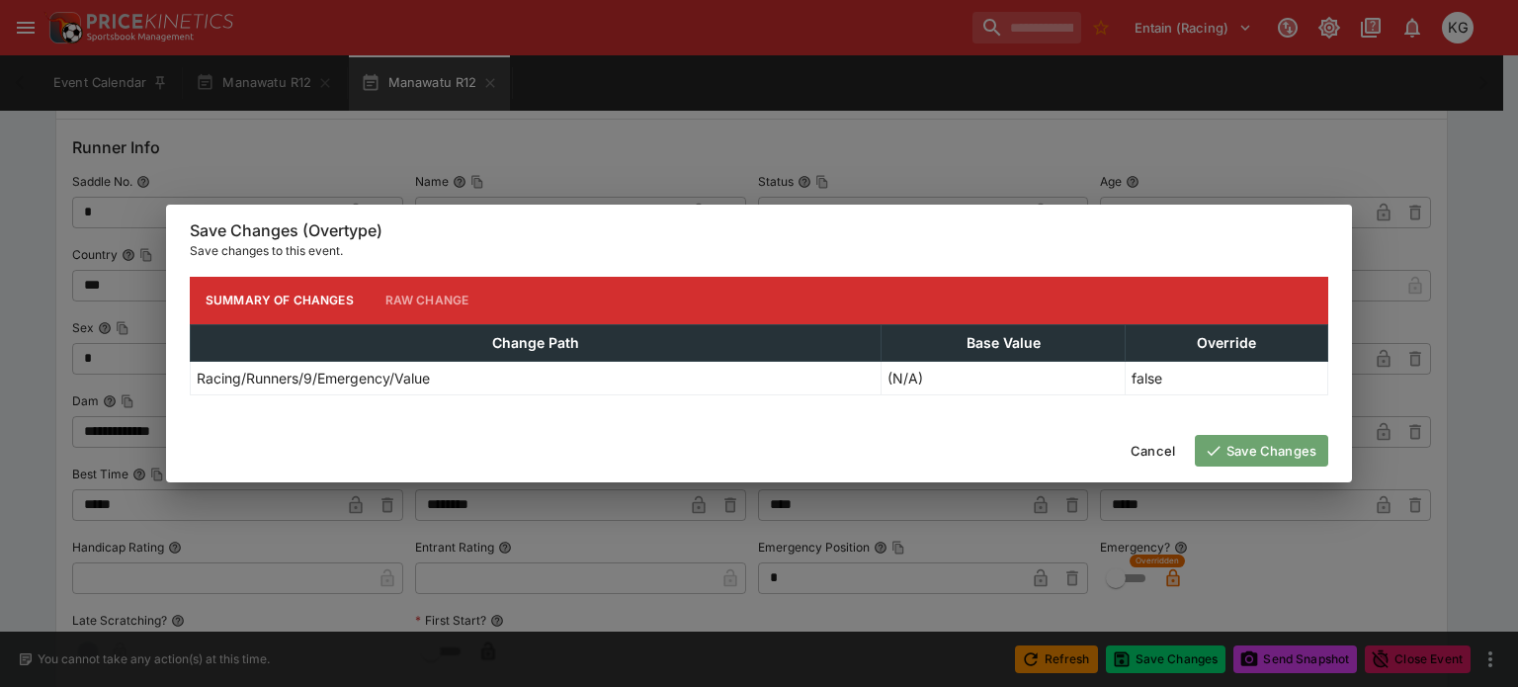
click at [1298, 445] on button "Save Changes" at bounding box center [1261, 451] width 133 height 32
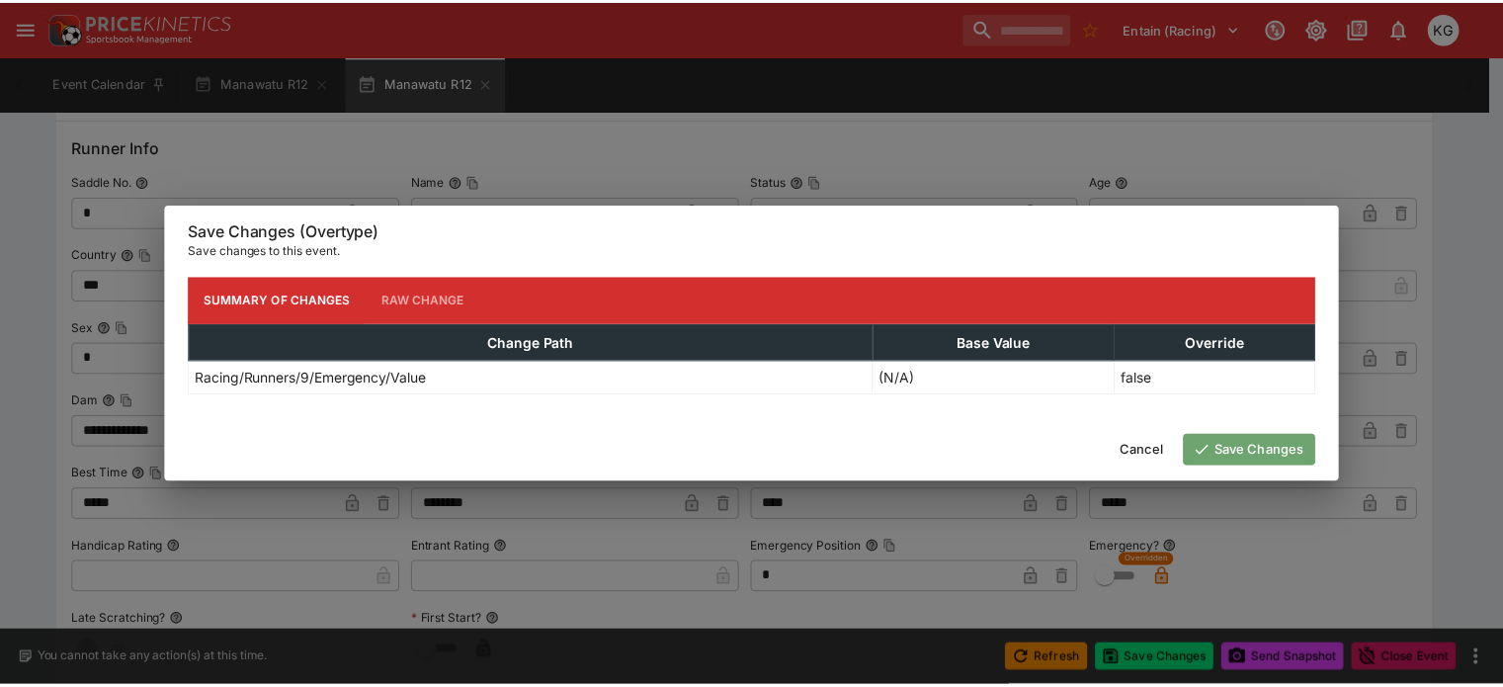
scroll to position [0, 0]
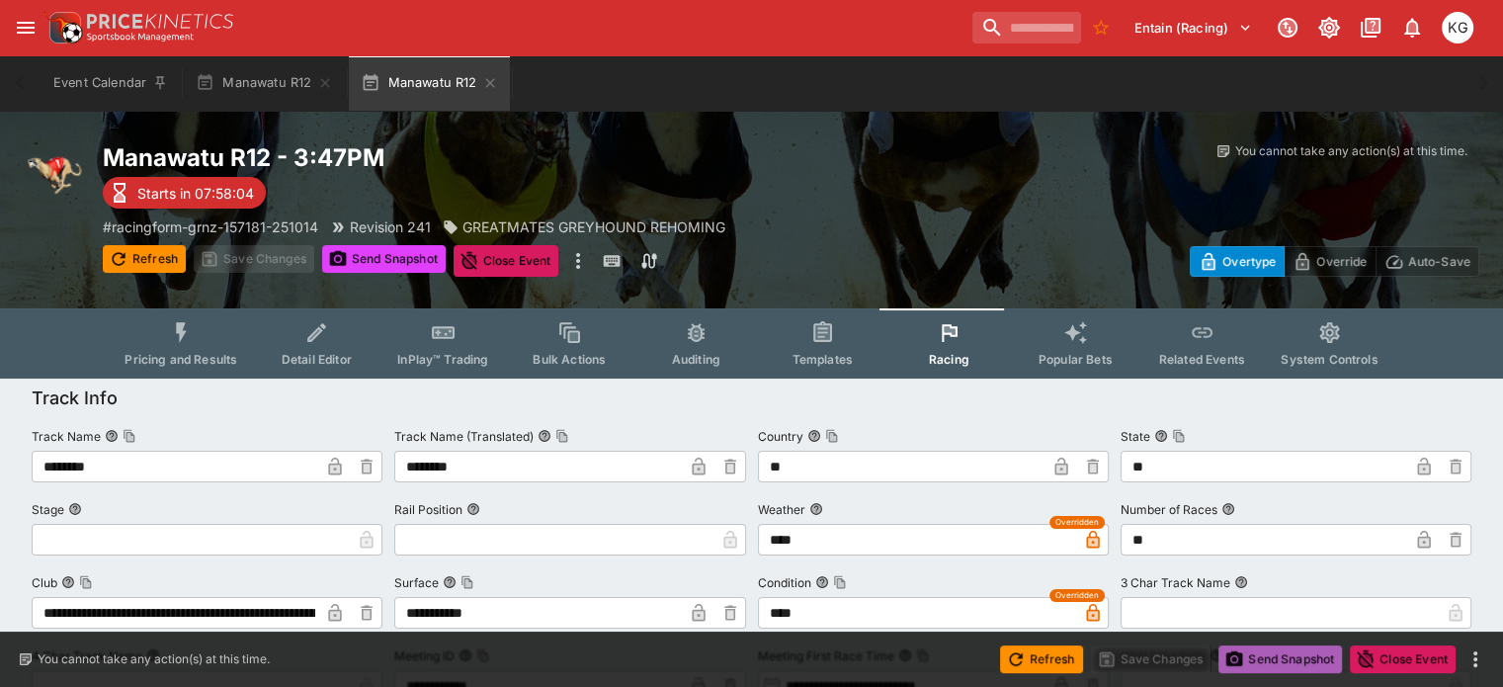
click at [1279, 654] on button "Send Snapshot" at bounding box center [1280, 659] width 124 height 28
